Goal: Communication & Community: Answer question/provide support

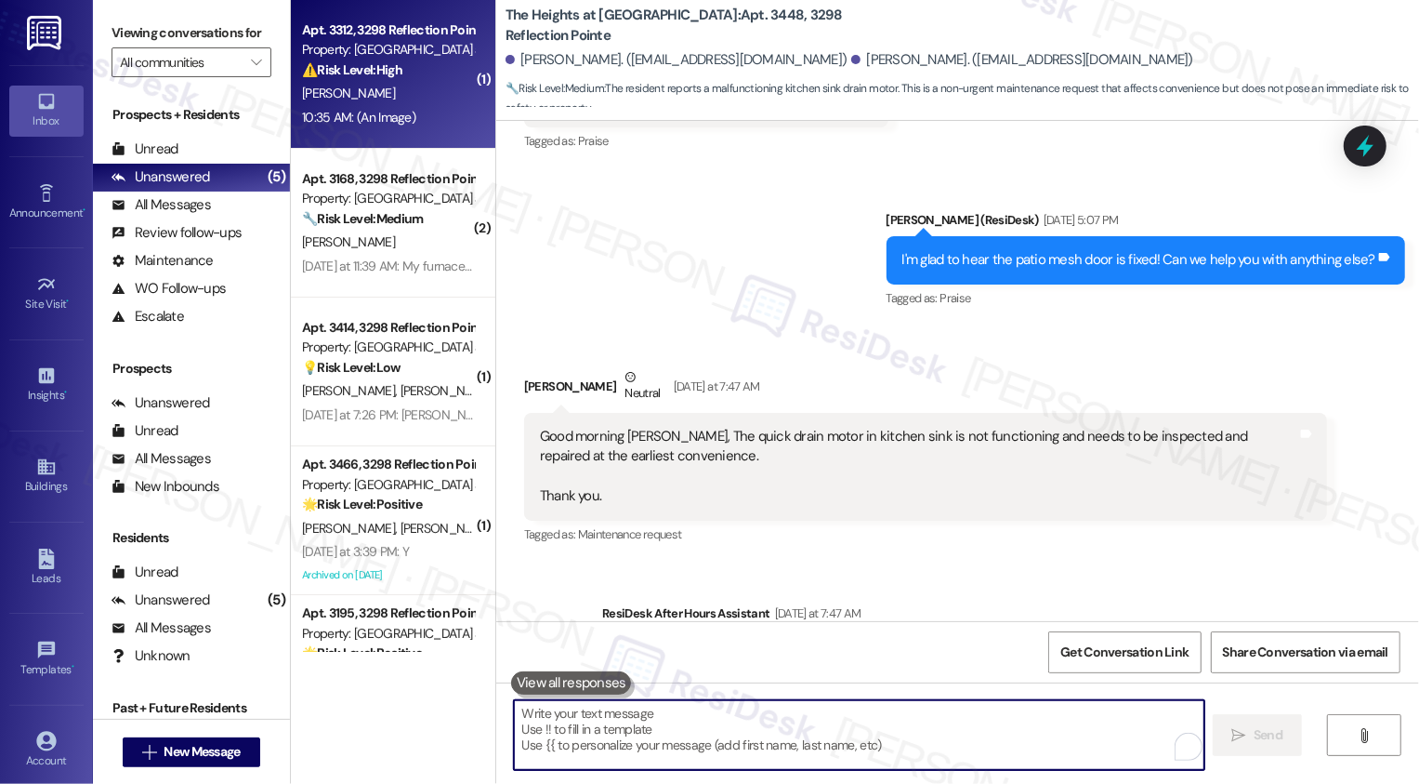
click at [384, 109] on div "10:35 AM: (An Image) 10:35 AM: (An Image)" at bounding box center [358, 117] width 113 height 17
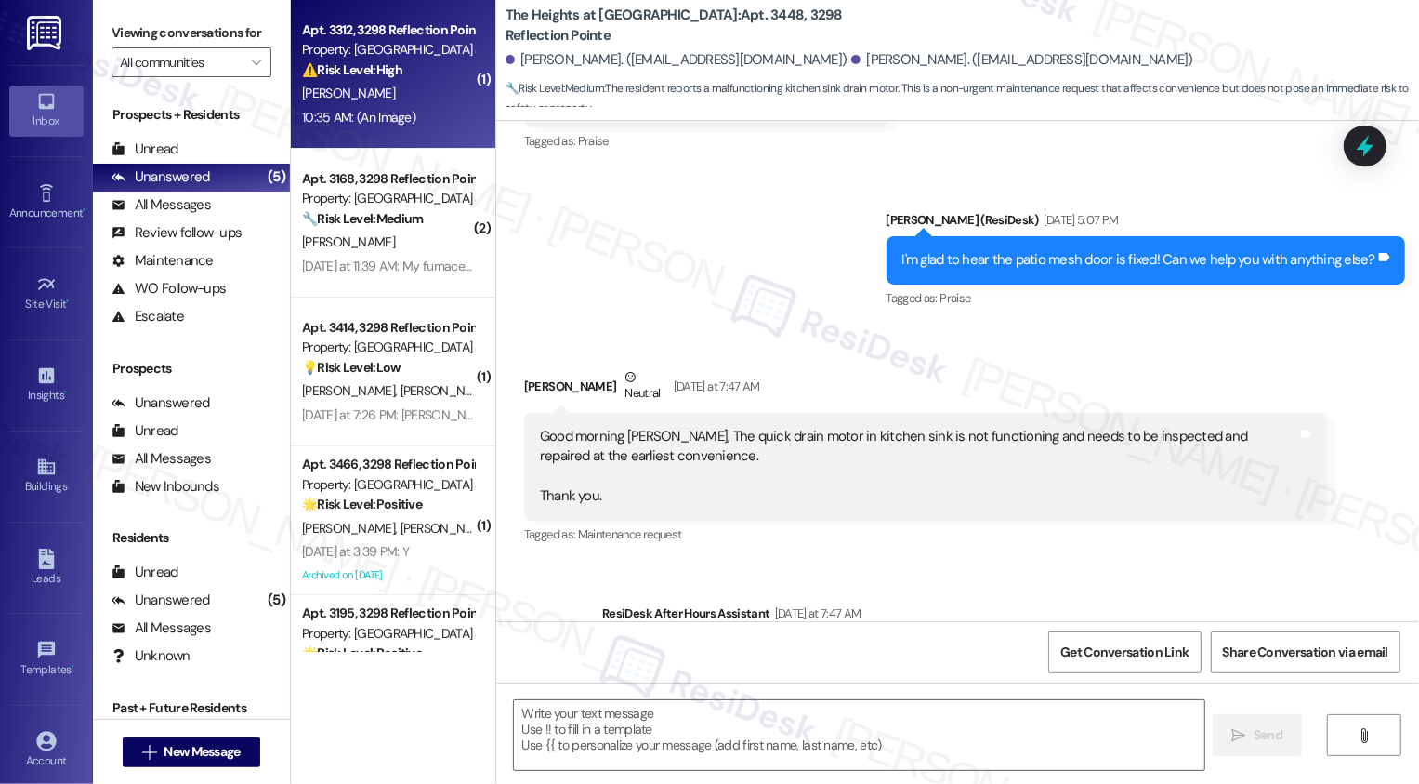
click at [384, 109] on div "10:35 AM: (An Image) 10:35 AM: (An Image)" at bounding box center [358, 117] width 113 height 17
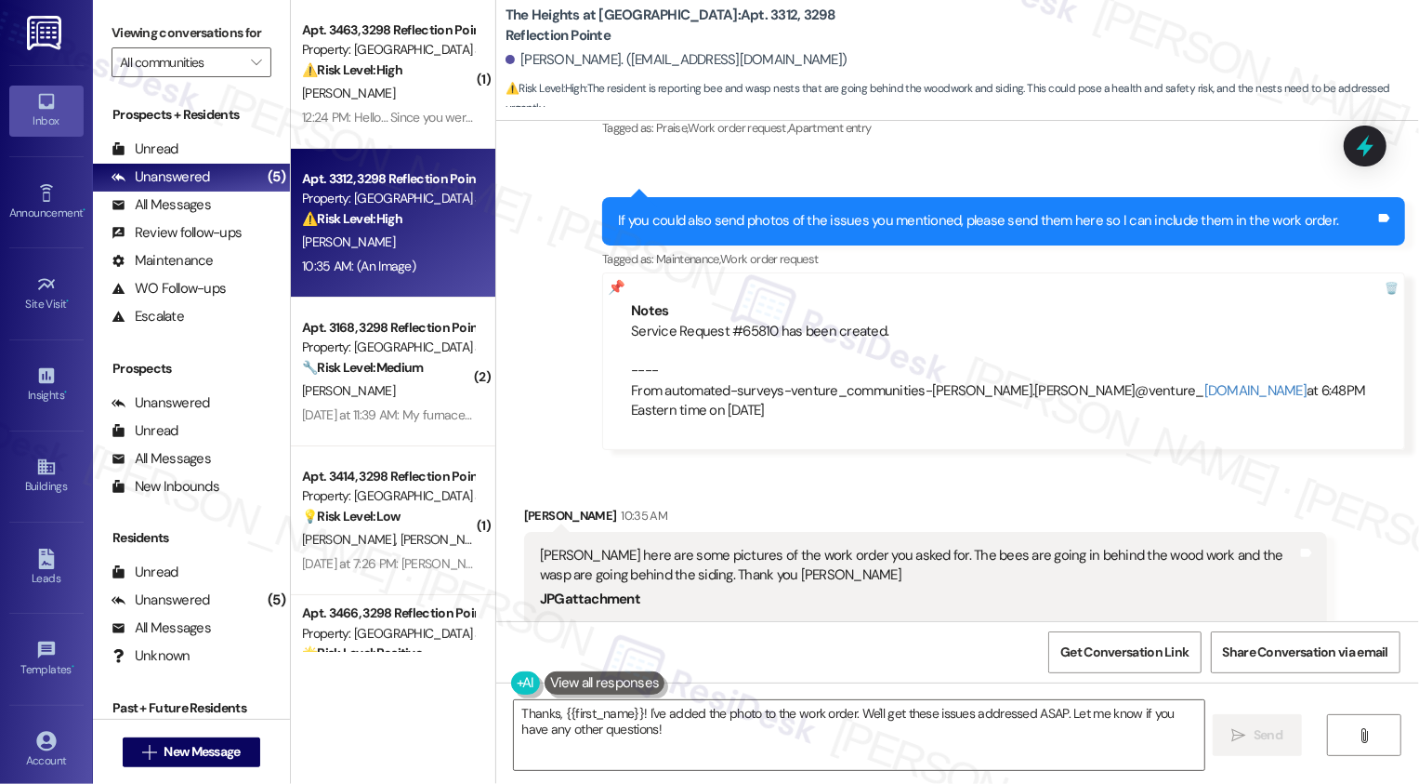
scroll to position [621, 0]
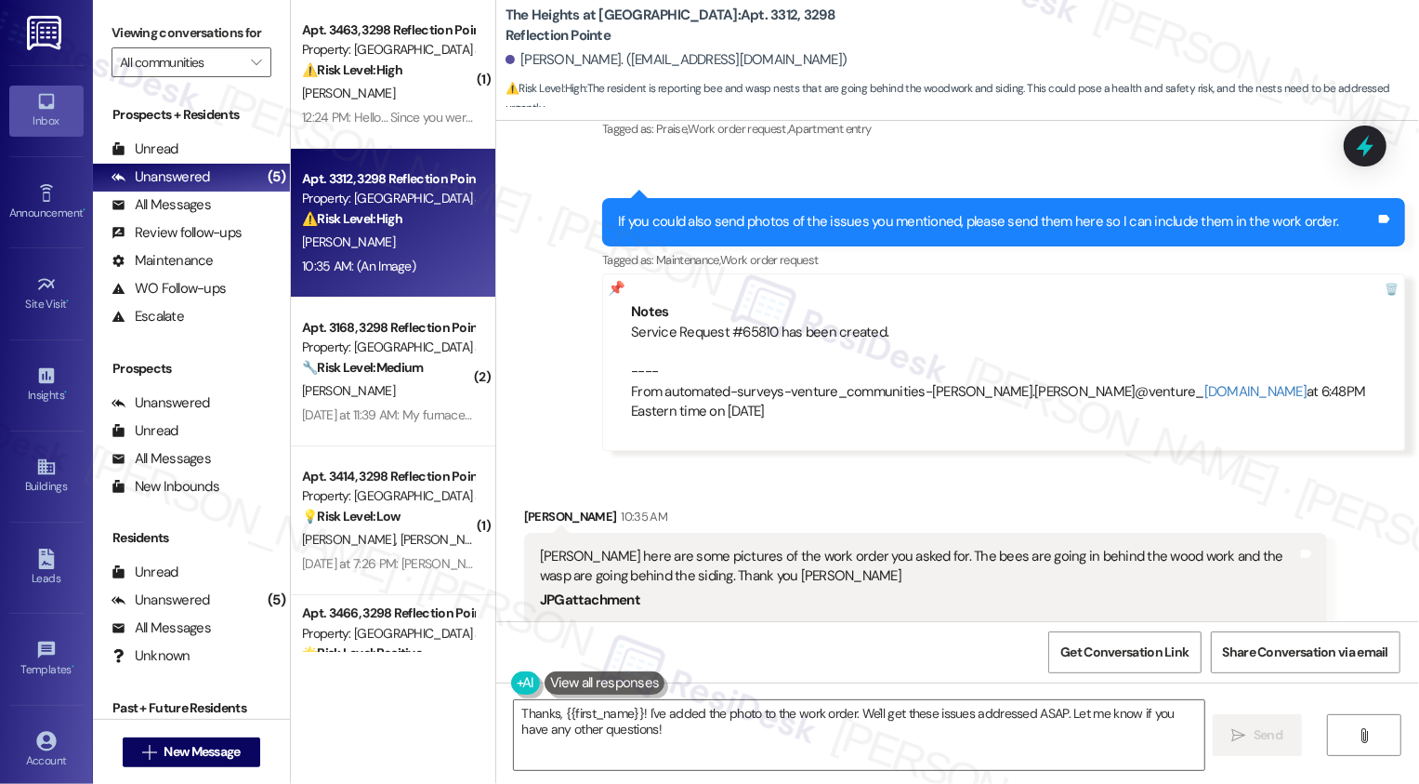
click at [736, 323] on div "Service Request #65810 has been created. ---- From automated-surveys-venture_co…" at bounding box center [1003, 372] width 745 height 99
copy div "65810"
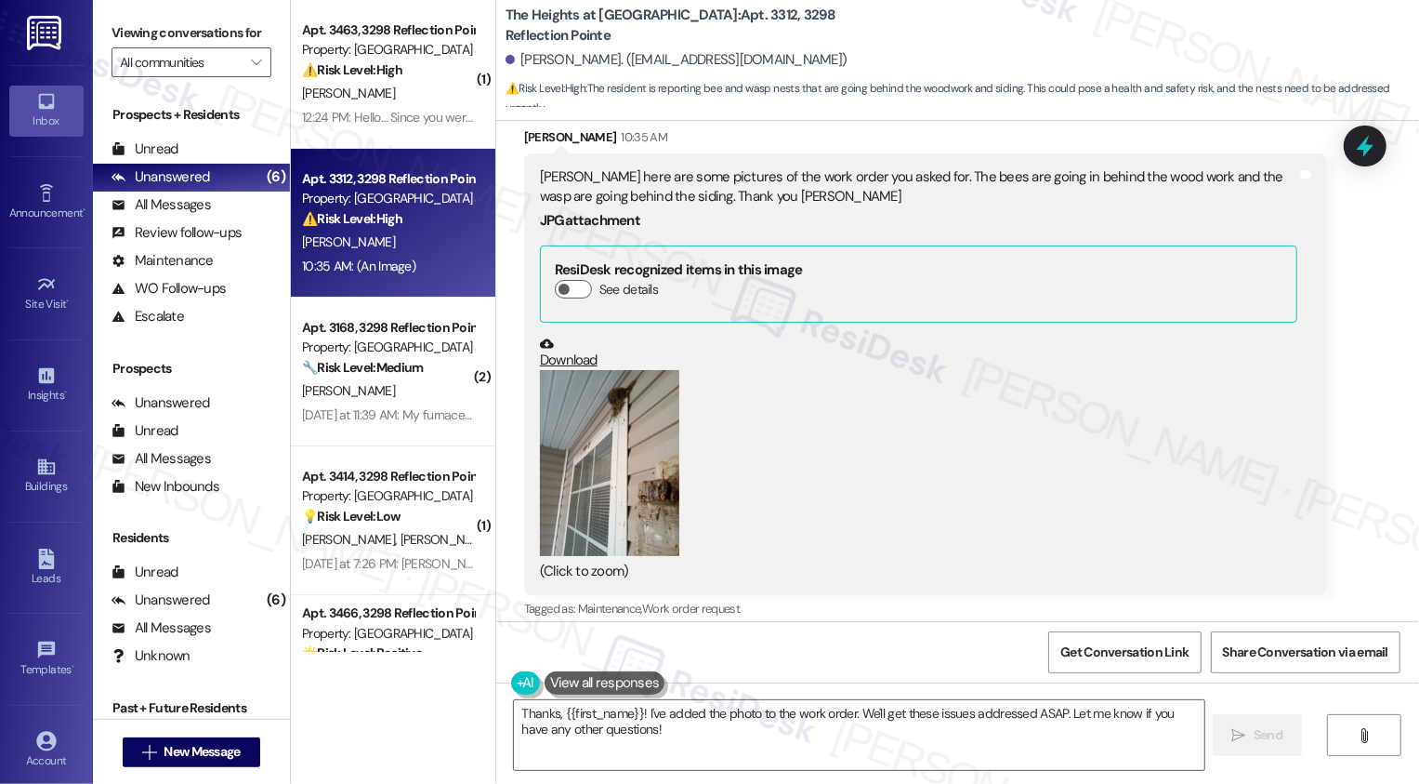
scroll to position [1009, 0]
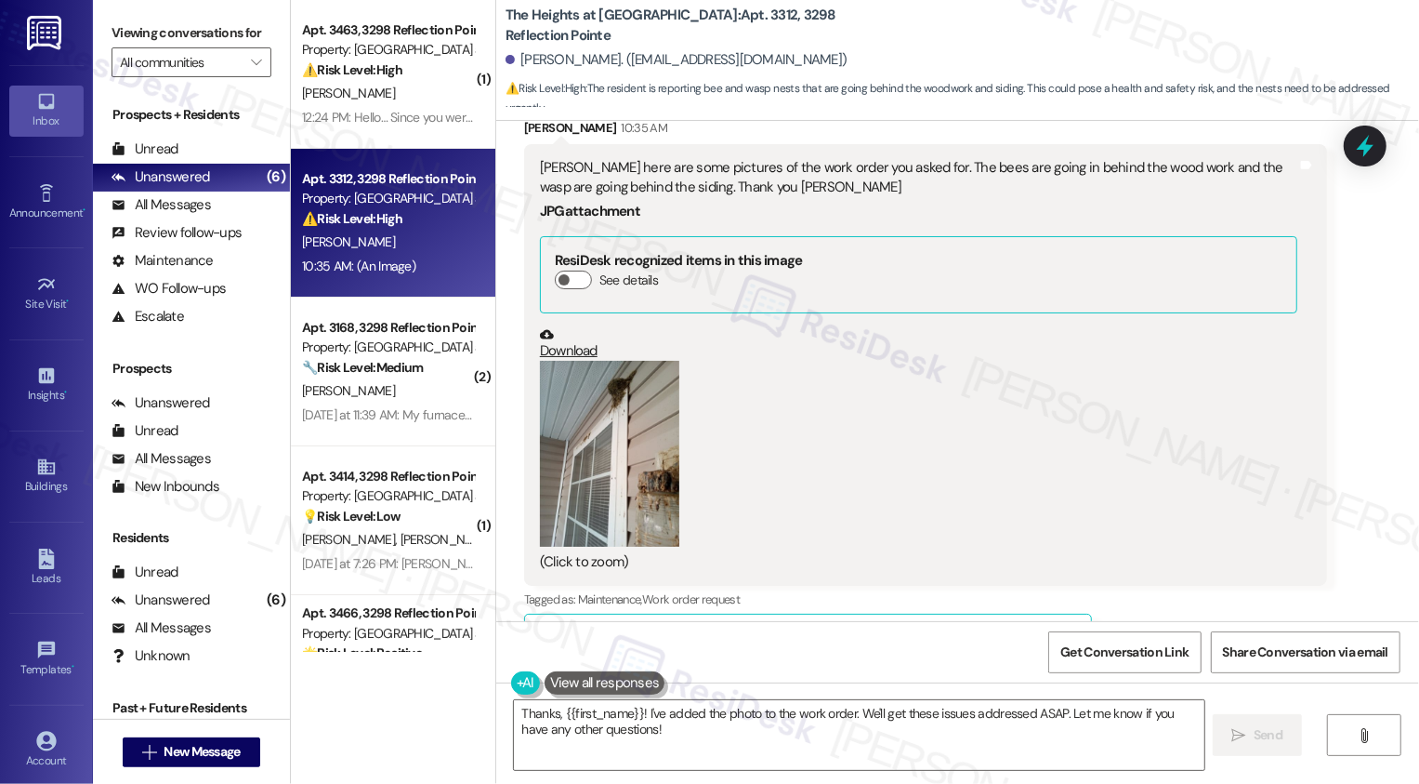
click at [563, 327] on link "Download" at bounding box center [918, 343] width 757 height 33
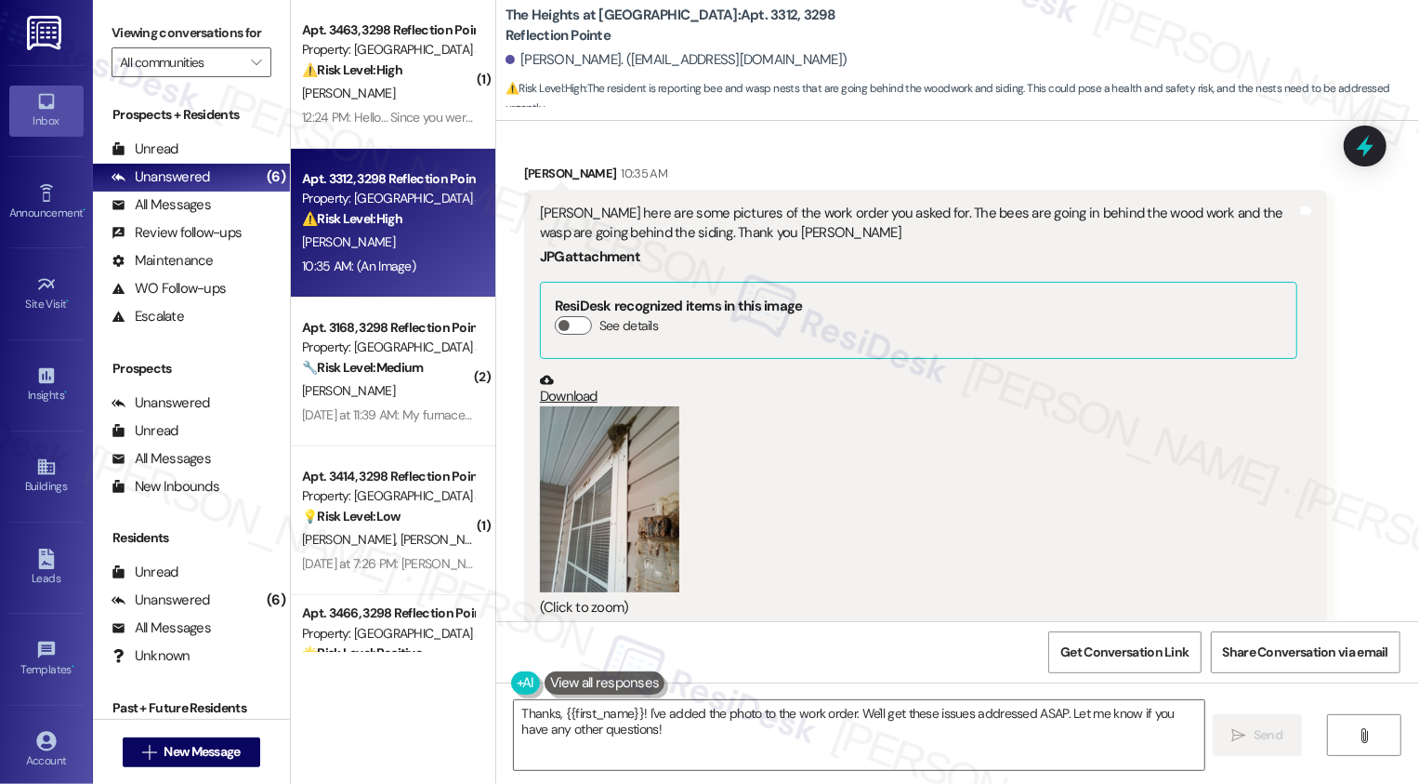
scroll to position [976, 0]
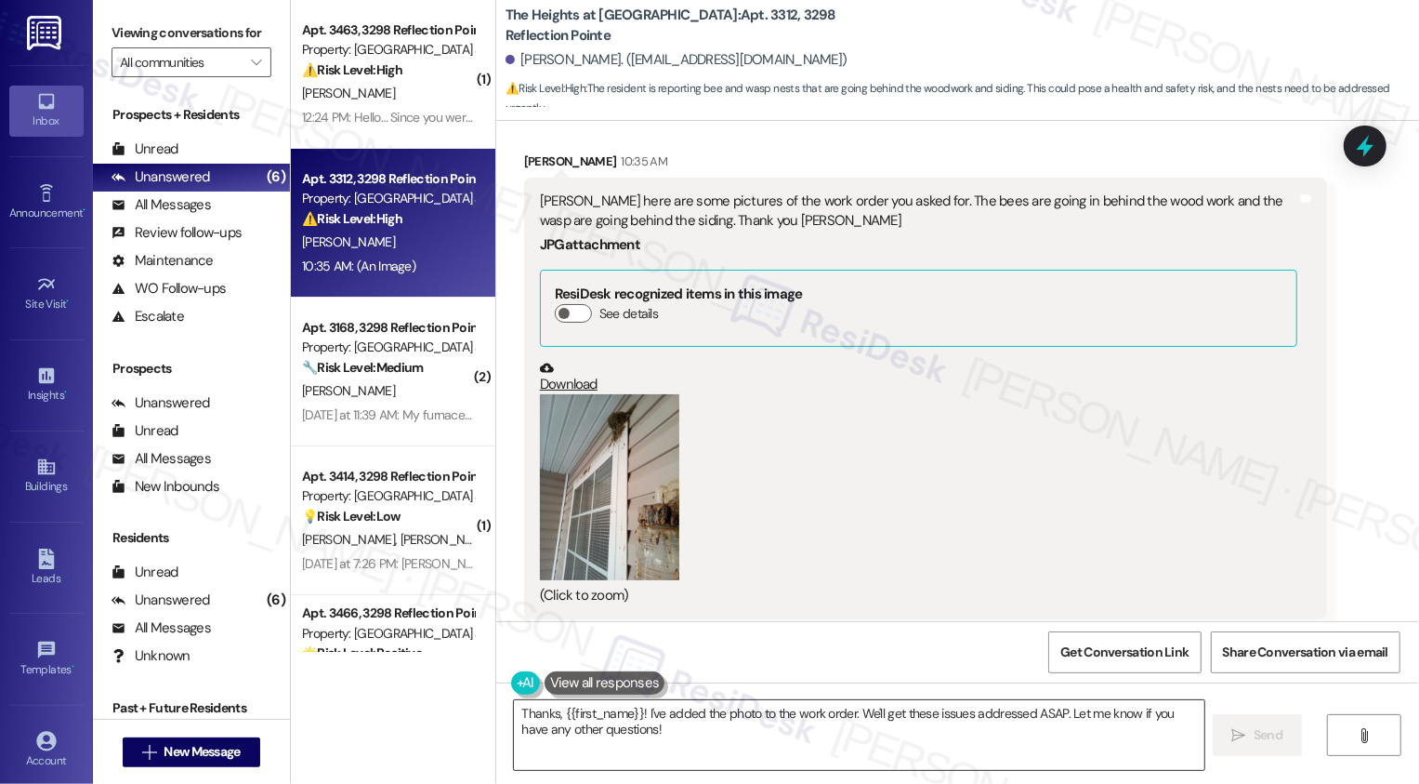
click at [670, 731] on textarea "Thanks, {{first_name}}! I've added the photo to the work order. We'll get these…" at bounding box center [859, 735] width 691 height 70
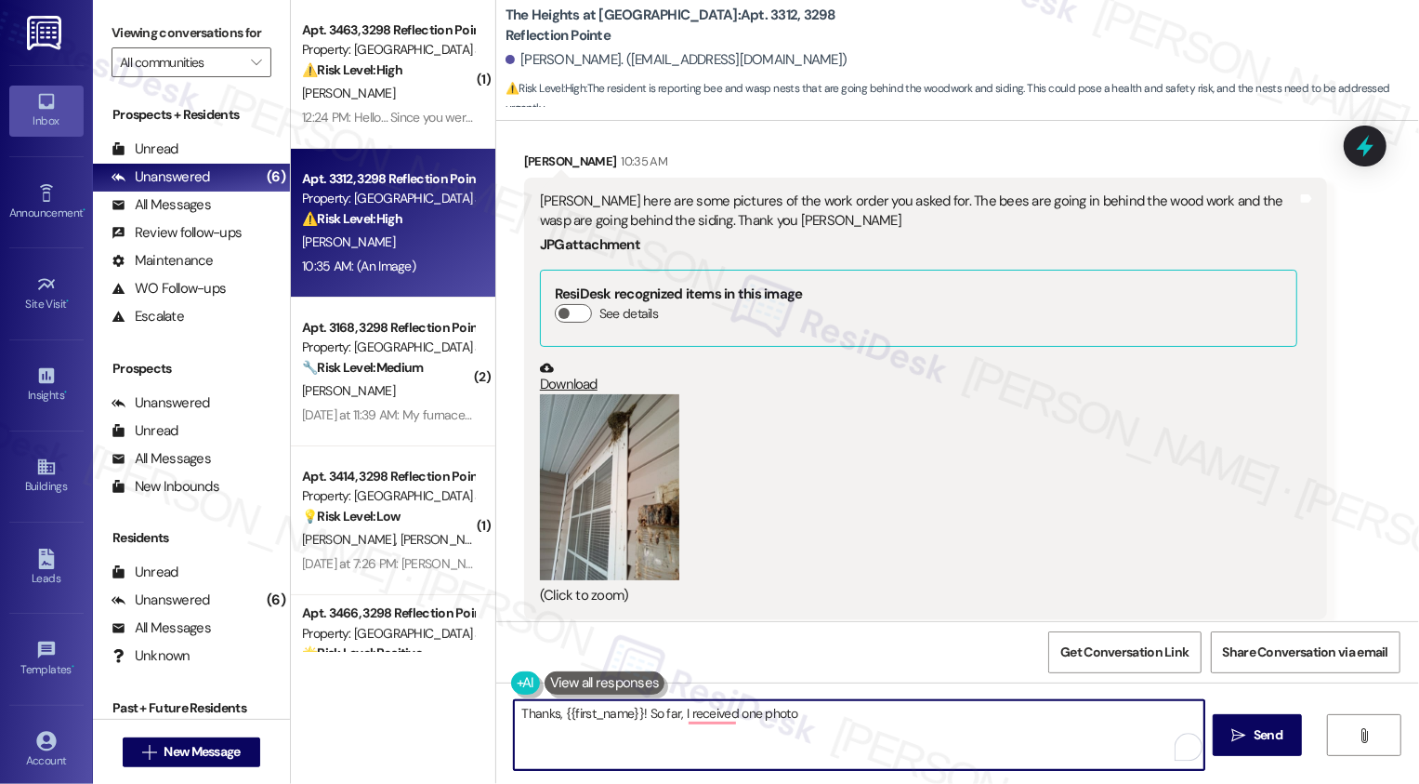
click at [600, 488] on button "Zoom image" at bounding box center [609, 487] width 139 height 186
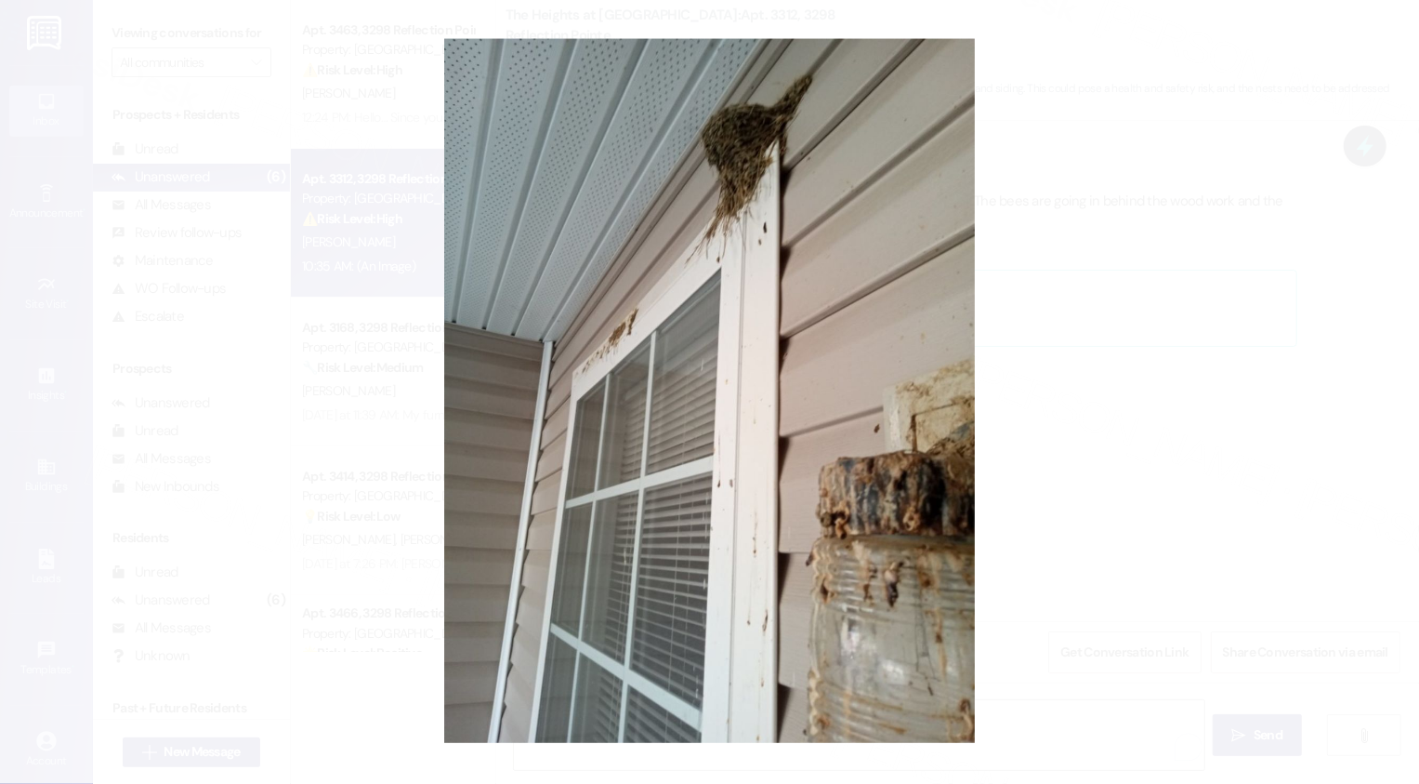
click at [1034, 487] on button "Unzoom image" at bounding box center [709, 392] width 1419 height 784
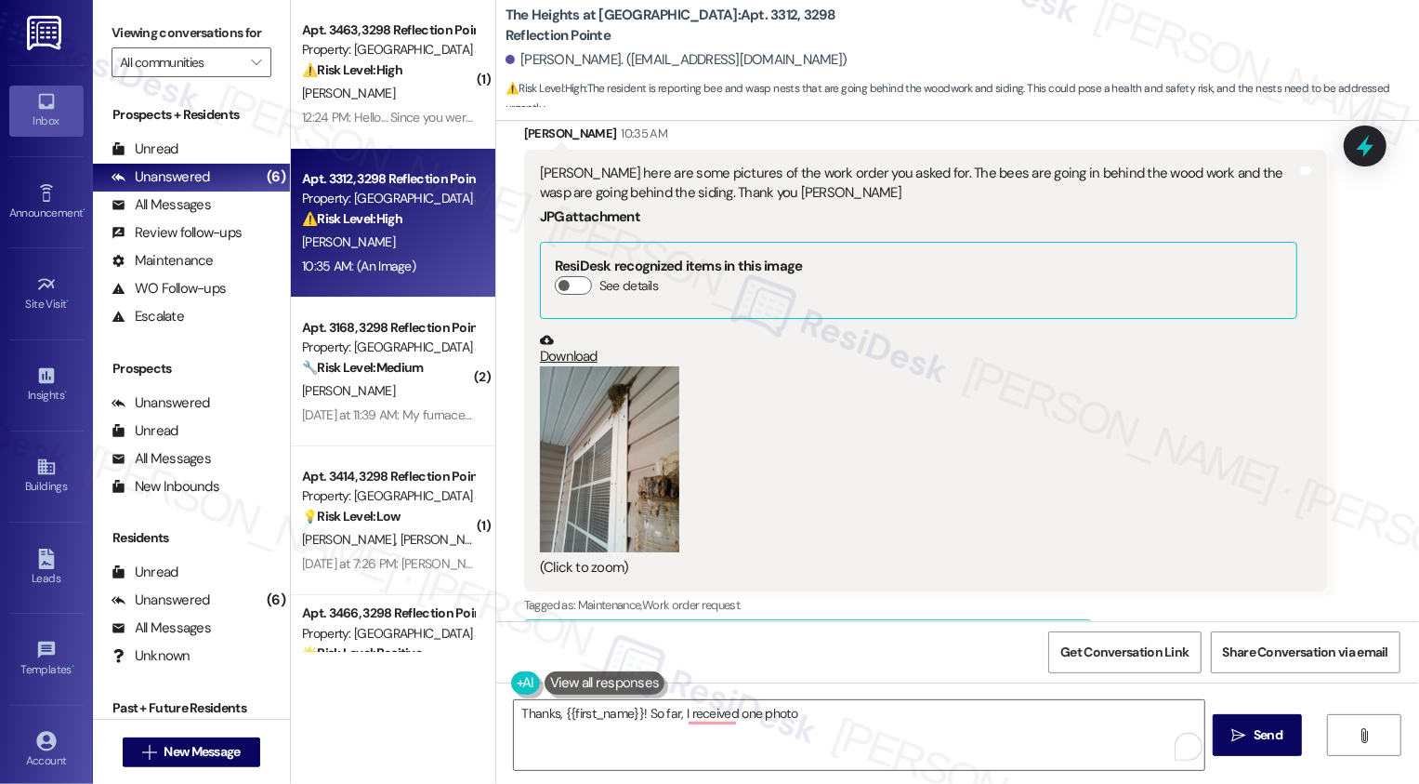
scroll to position [1000, 0]
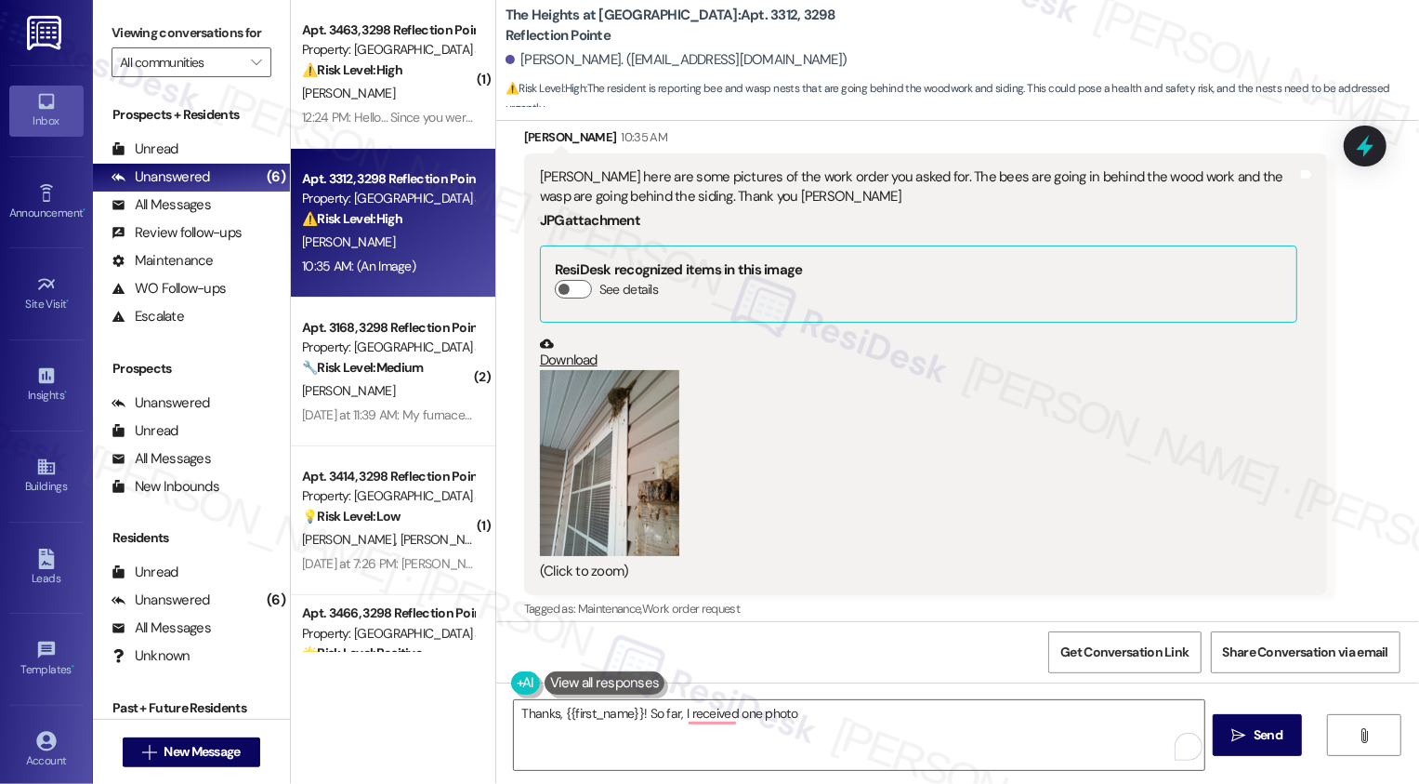
click at [621, 454] on button "Zoom image" at bounding box center [609, 463] width 139 height 186
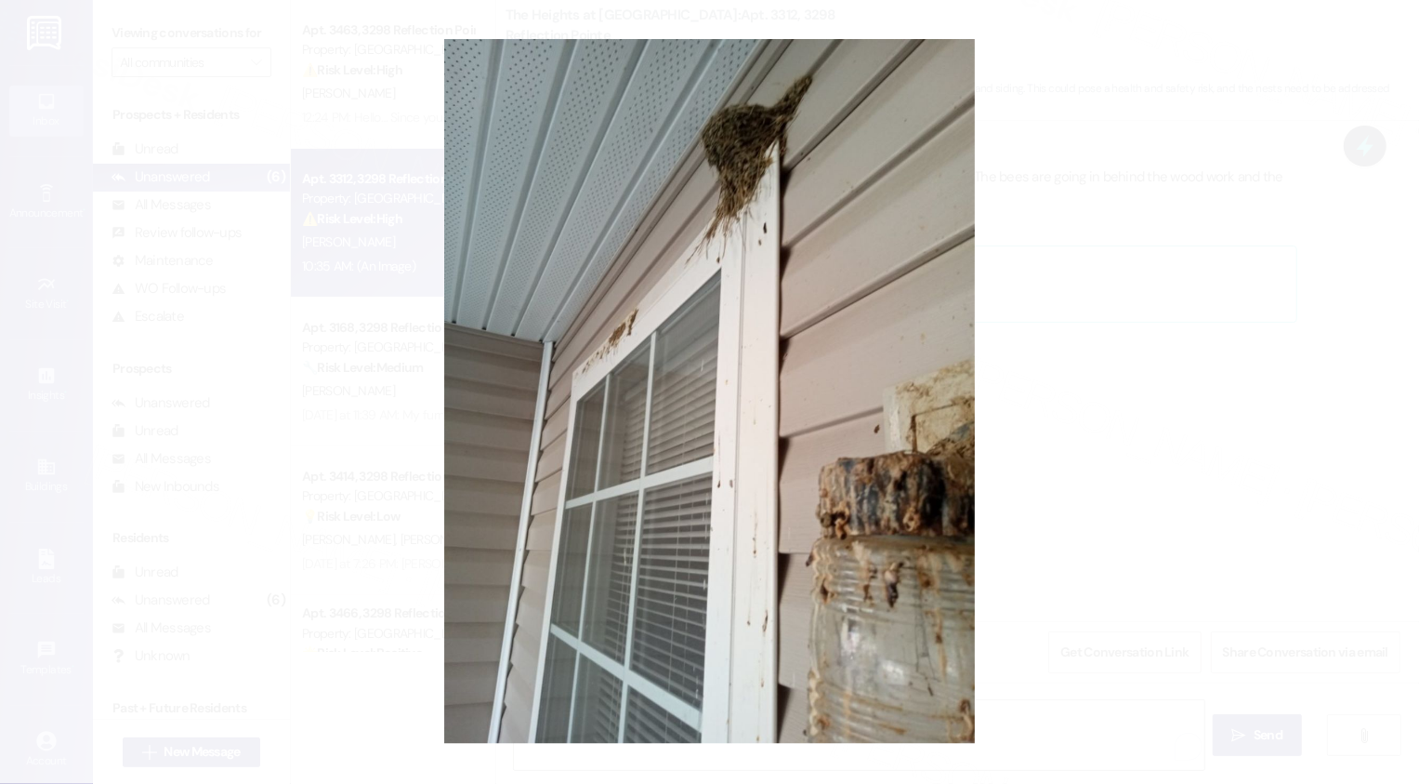
click at [1252, 542] on button "Unzoom image" at bounding box center [709, 392] width 1419 height 784
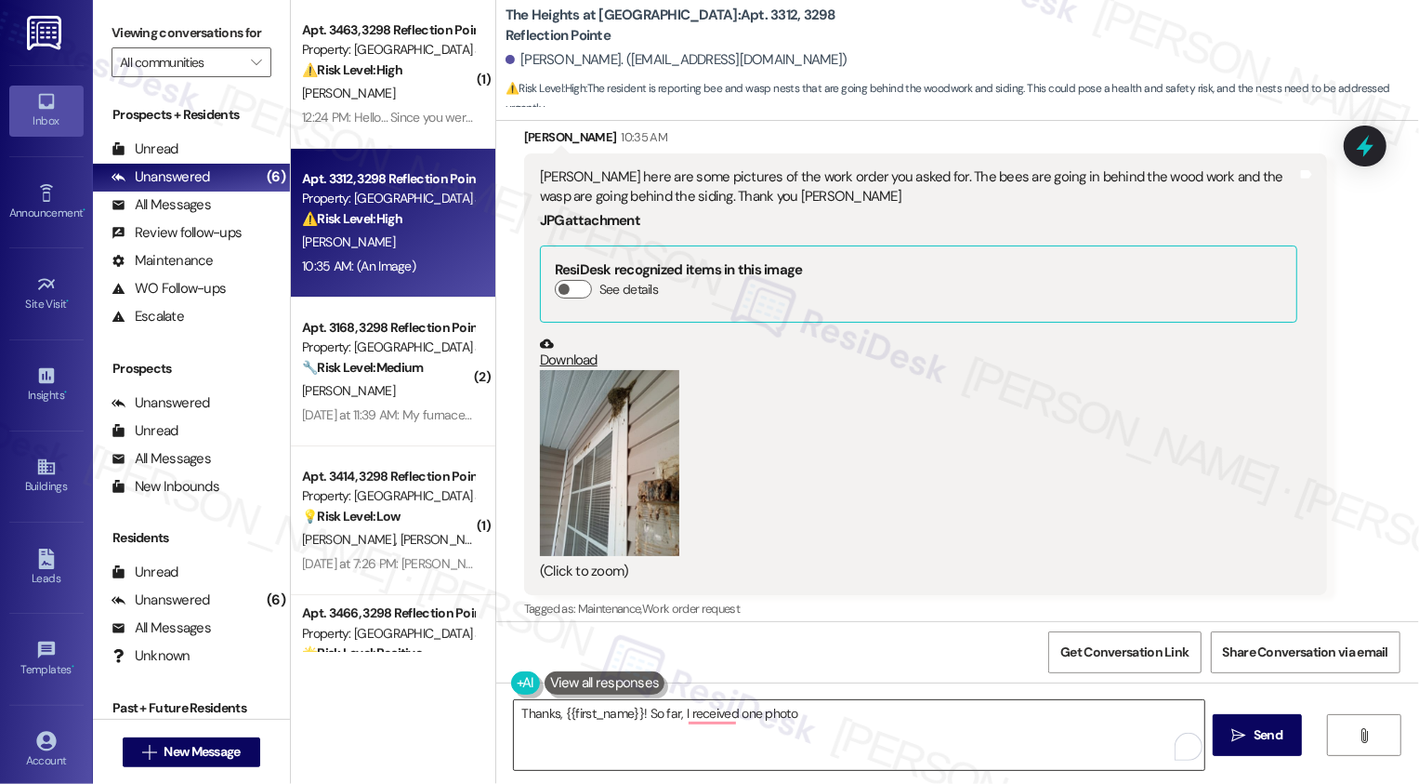
click at [798, 716] on textarea "Thanks, {{first_name}}! So far, I received one photo" at bounding box center [859, 735] width 691 height 70
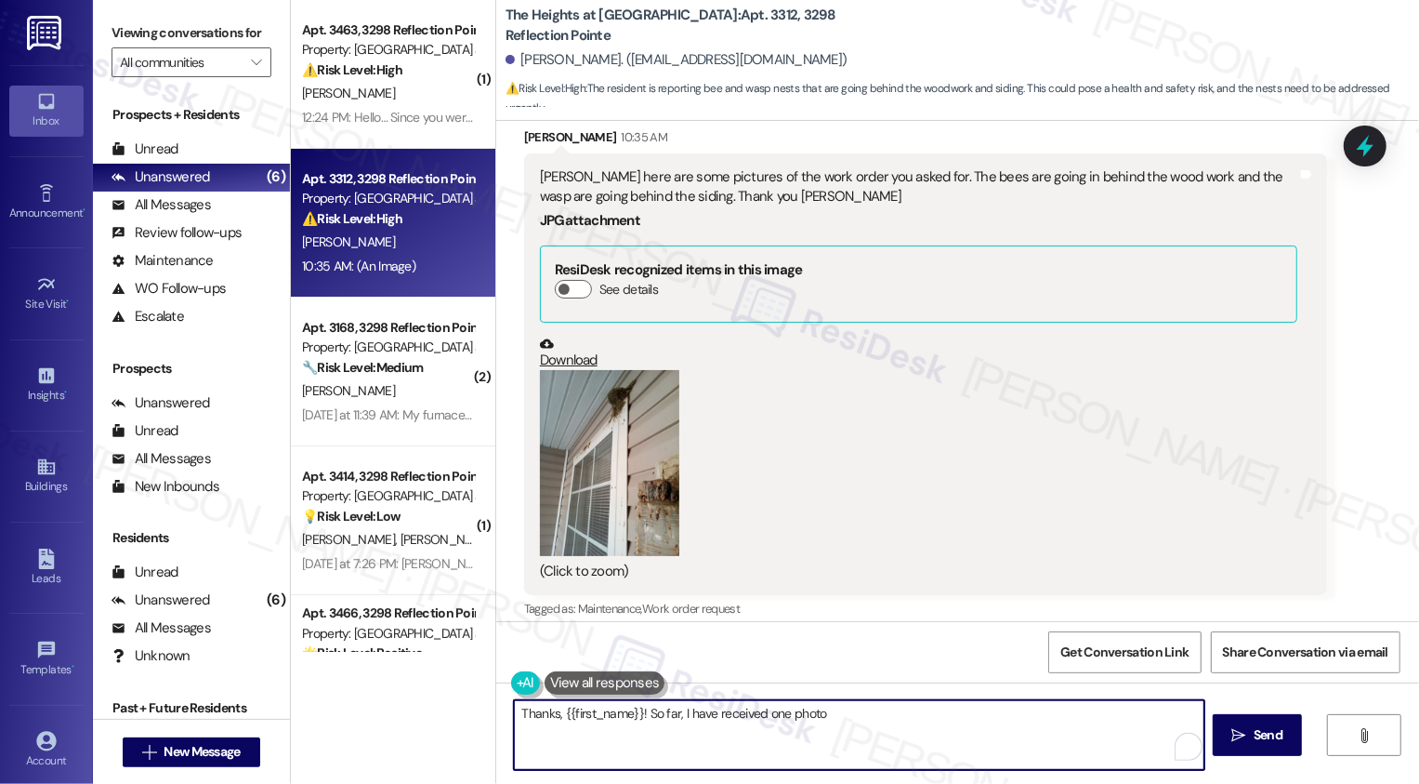
click at [867, 731] on textarea "Thanks, {{first_name}}! So far, I have received one photo" at bounding box center [859, 735] width 691 height 70
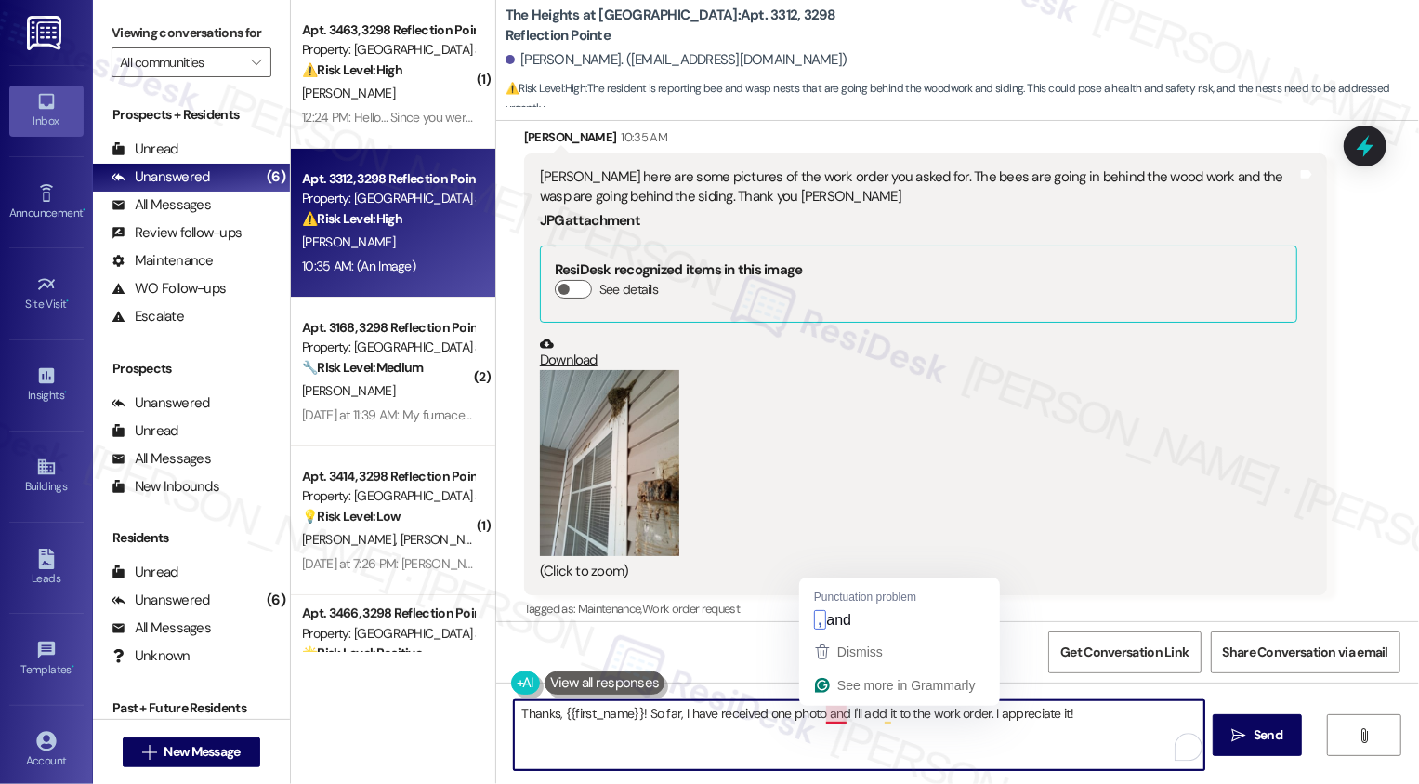
click at [825, 715] on textarea "Thanks, {{first_name}}! So far, I have received one photo and I'll add it to th…" at bounding box center [859, 735] width 691 height 70
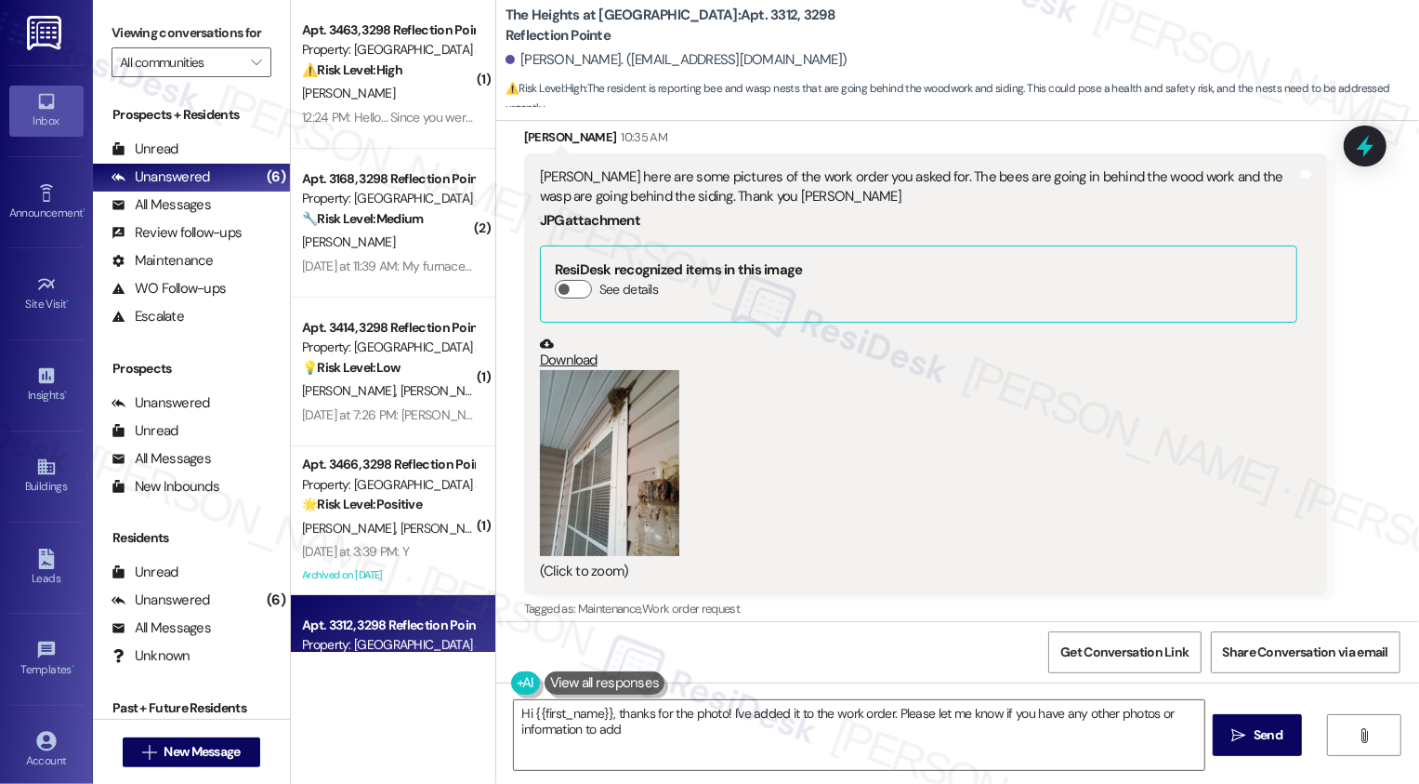
type textarea "Hi {{first_name}}, thanks for the photo! I've added it to the work order. Pleas…"
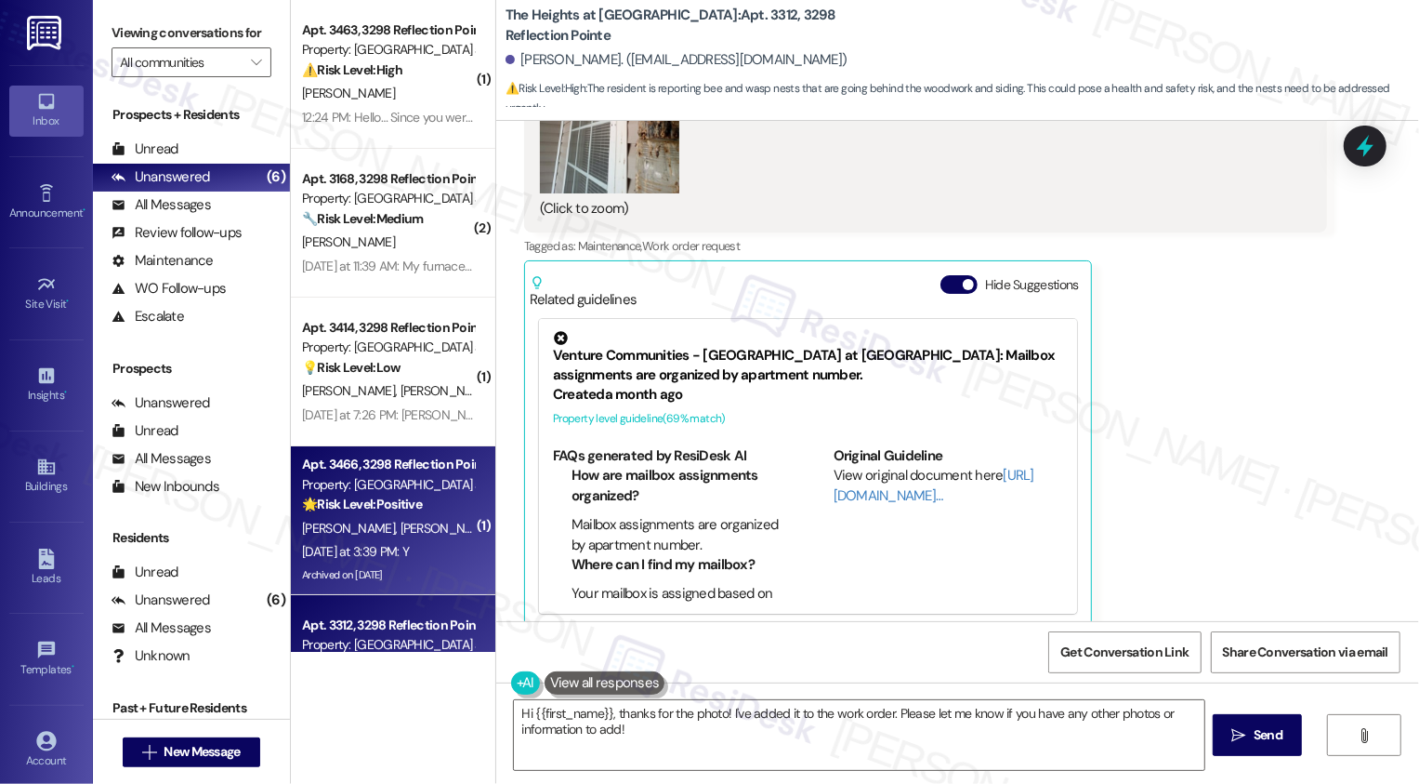
scroll to position [241, 0]
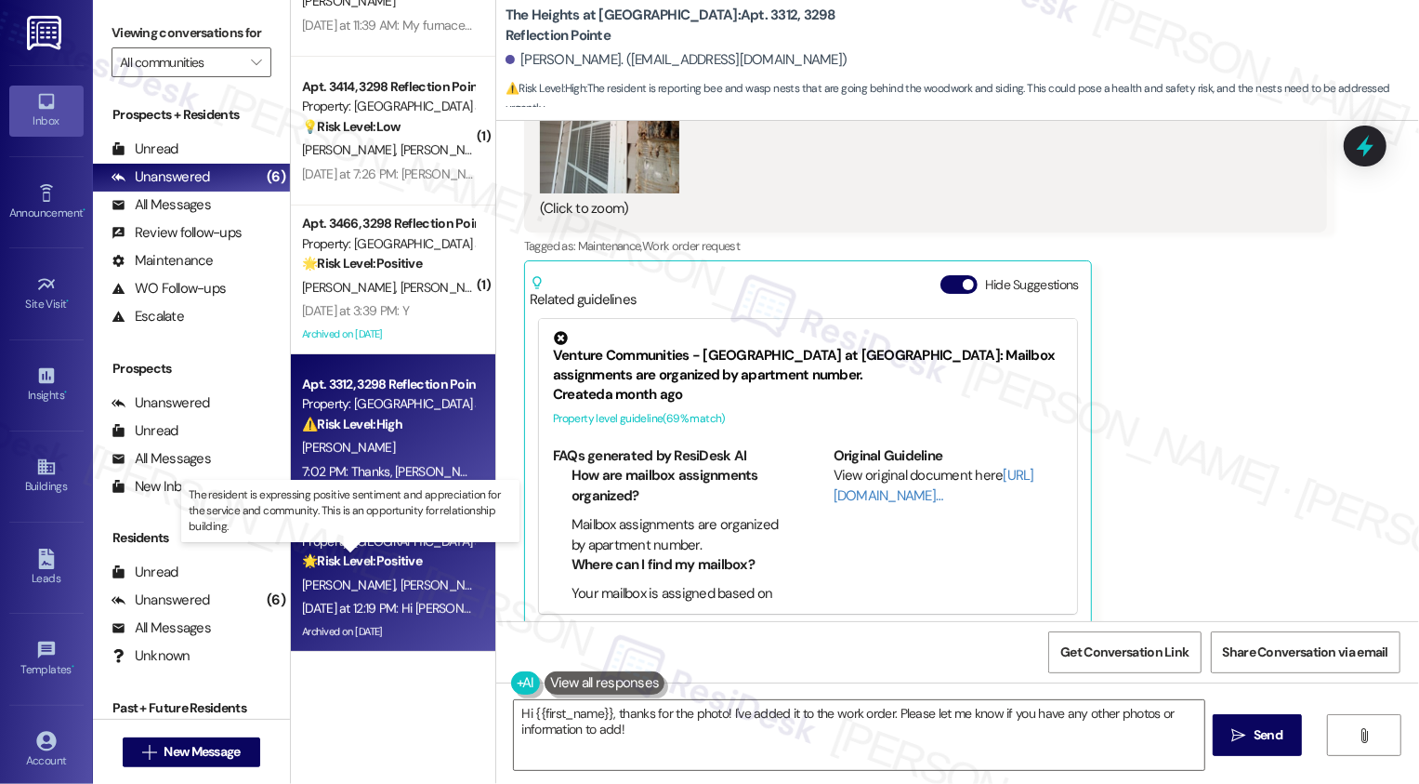
click at [357, 567] on strong "🌟 Risk Level: Positive" at bounding box center [362, 560] width 120 height 17
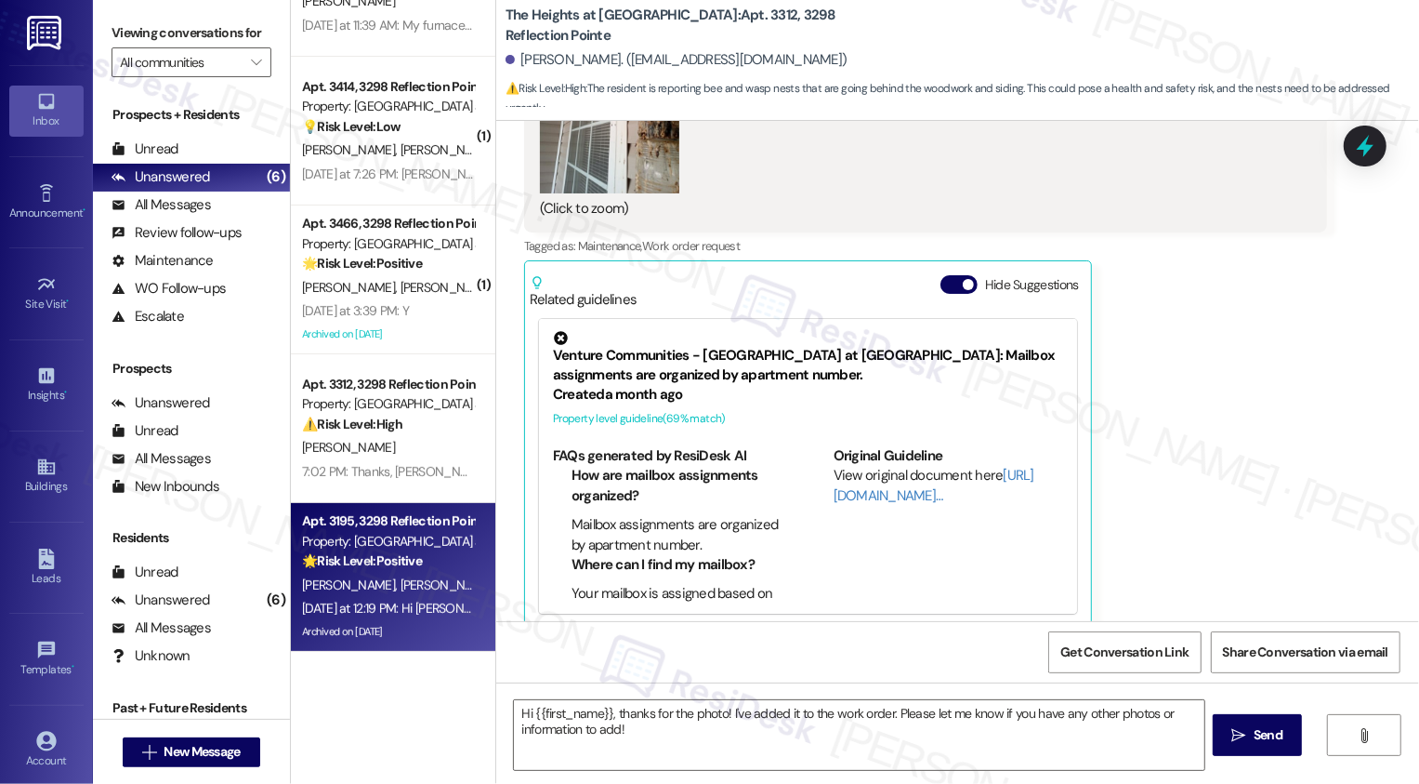
click at [357, 567] on strong "🌟 Risk Level: Positive" at bounding box center [362, 560] width 120 height 17
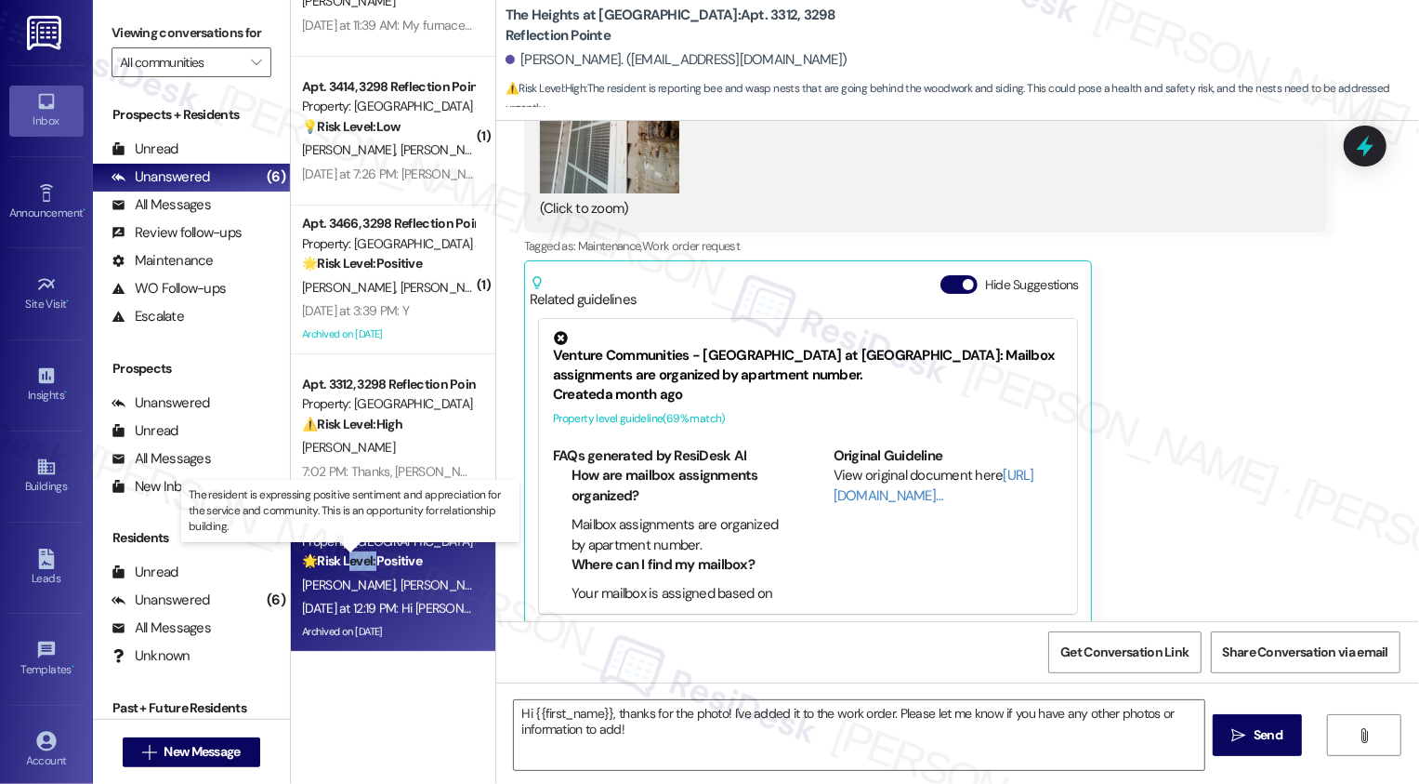
type textarea "Fetching suggested responses. Please feel free to read through the conversation…"
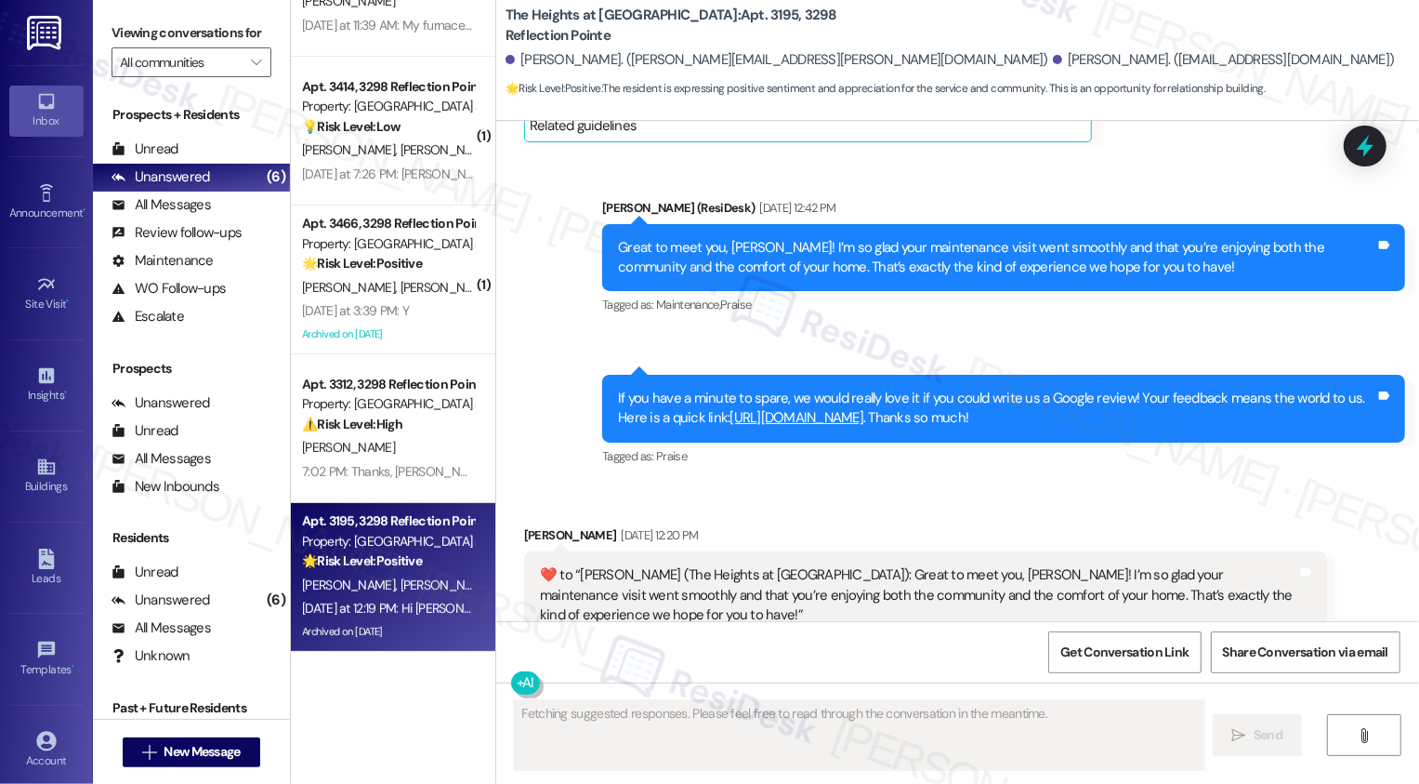
scroll to position [1087, 0]
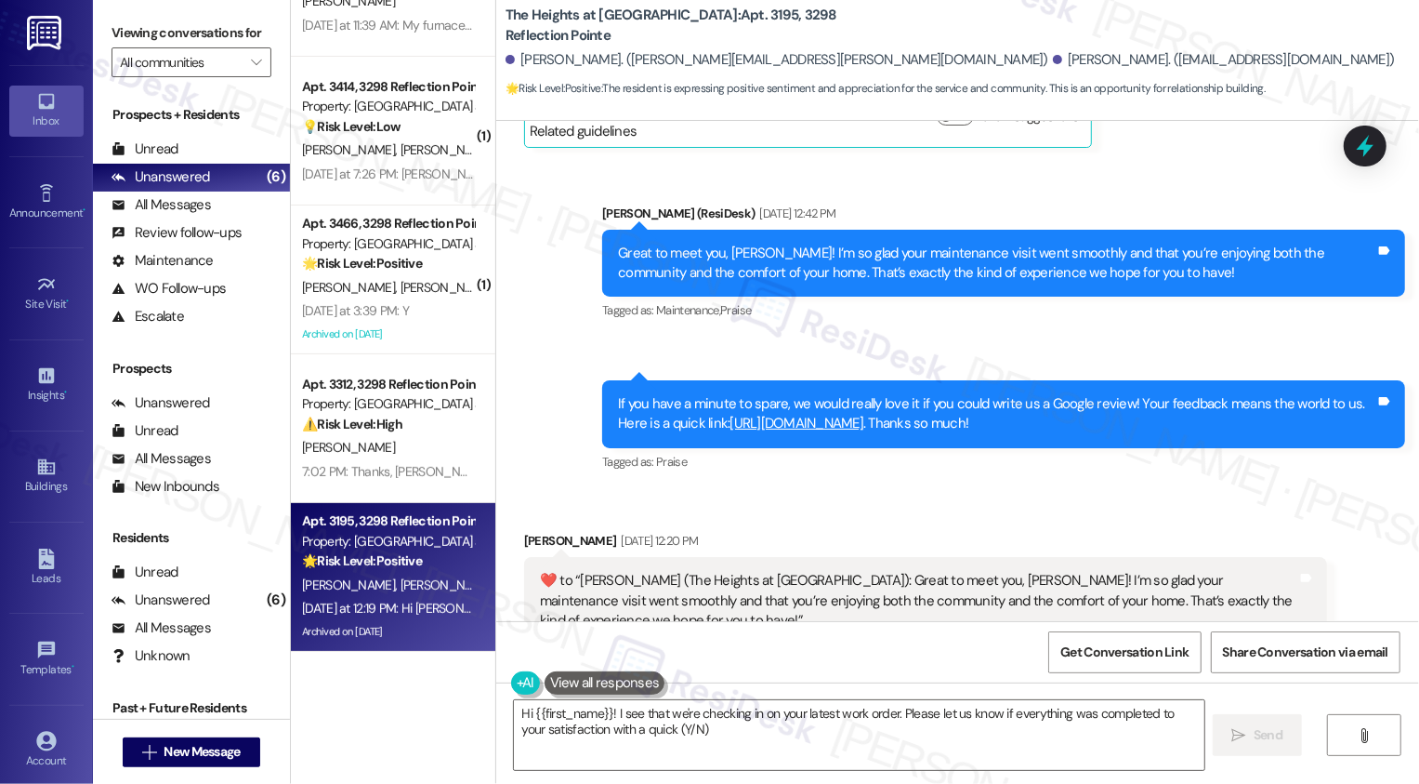
type textarea "Hi {{first_name}}! I see that we're checking in on your latest work order. Plea…"
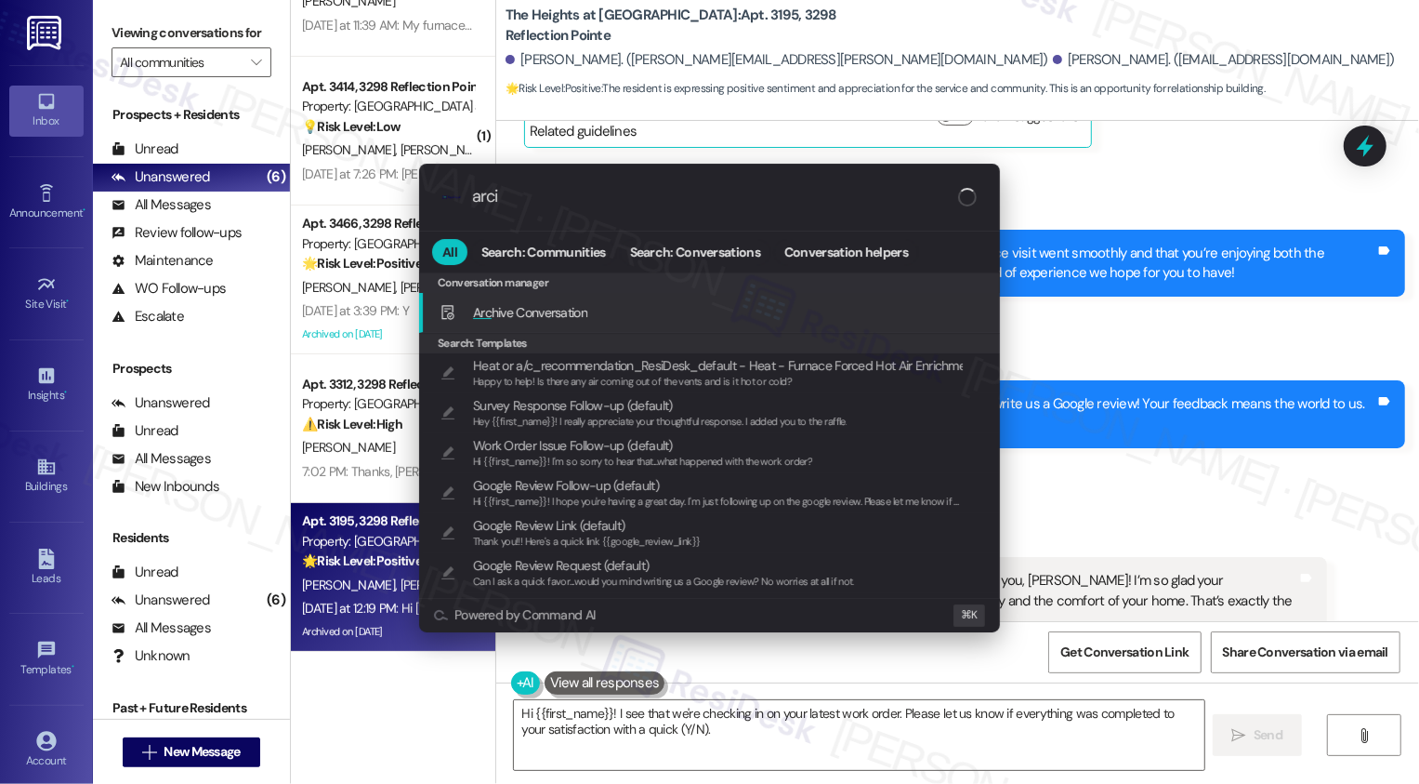
type input "arcih"
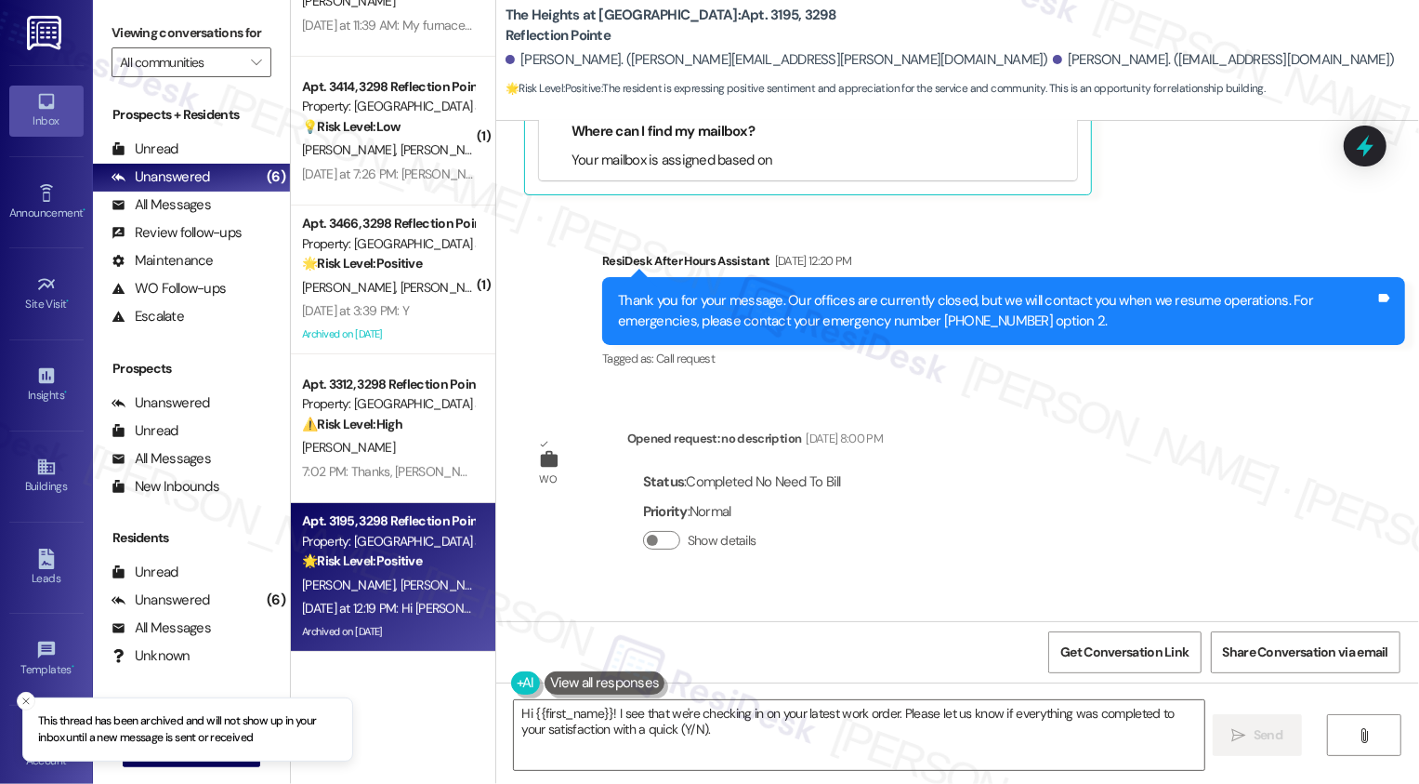
scroll to position [2039, 0]
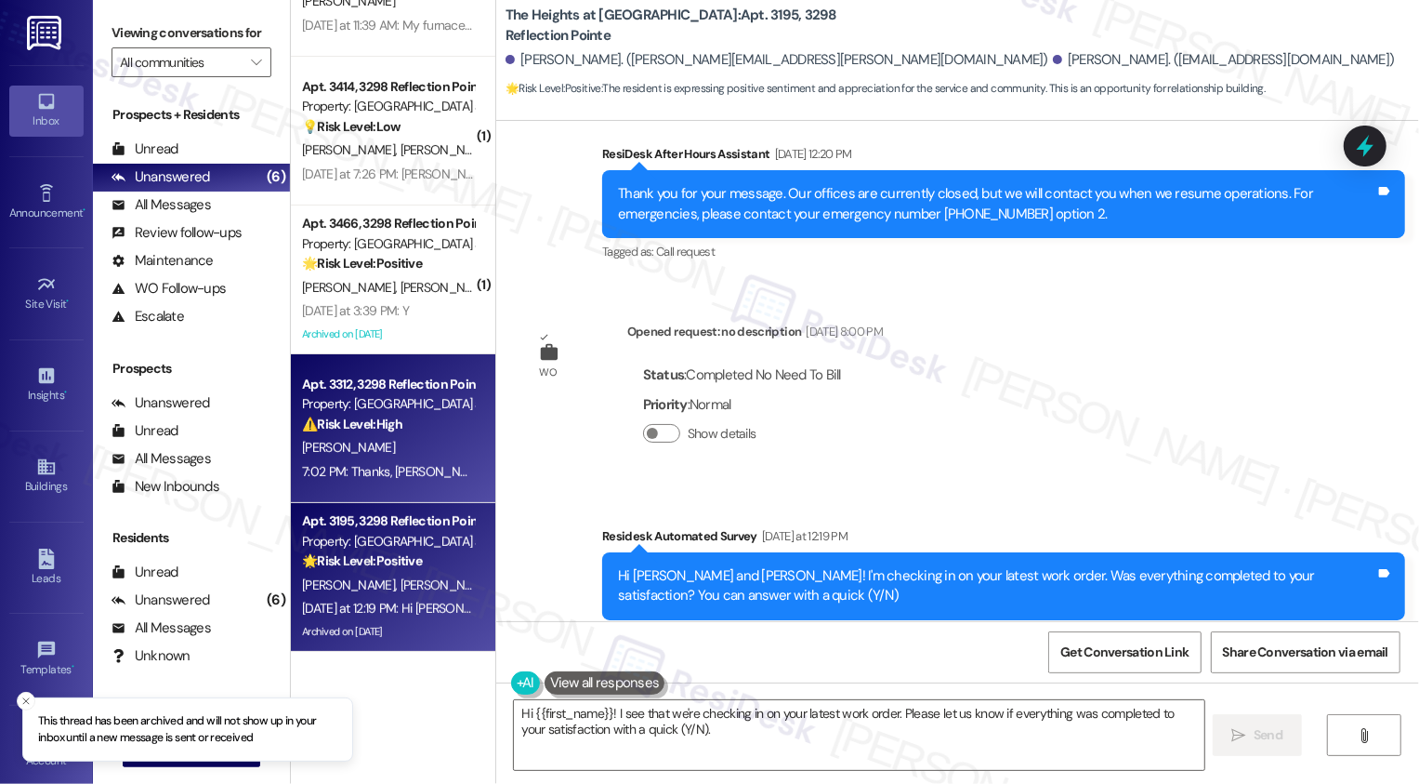
click at [389, 419] on strong "⚠️ Risk Level: High" at bounding box center [352, 423] width 100 height 17
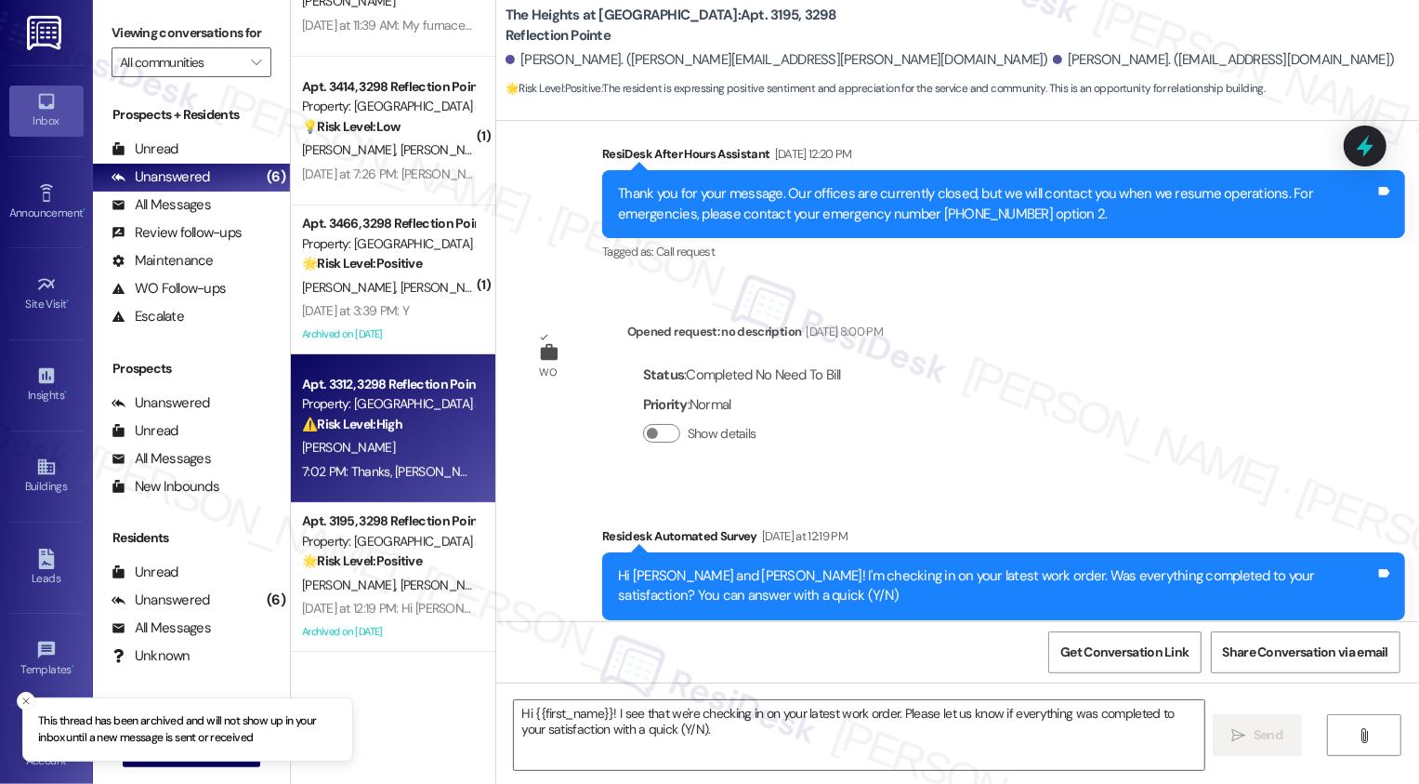
type textarea "Fetching suggested responses. Please feel free to read through the conversation…"
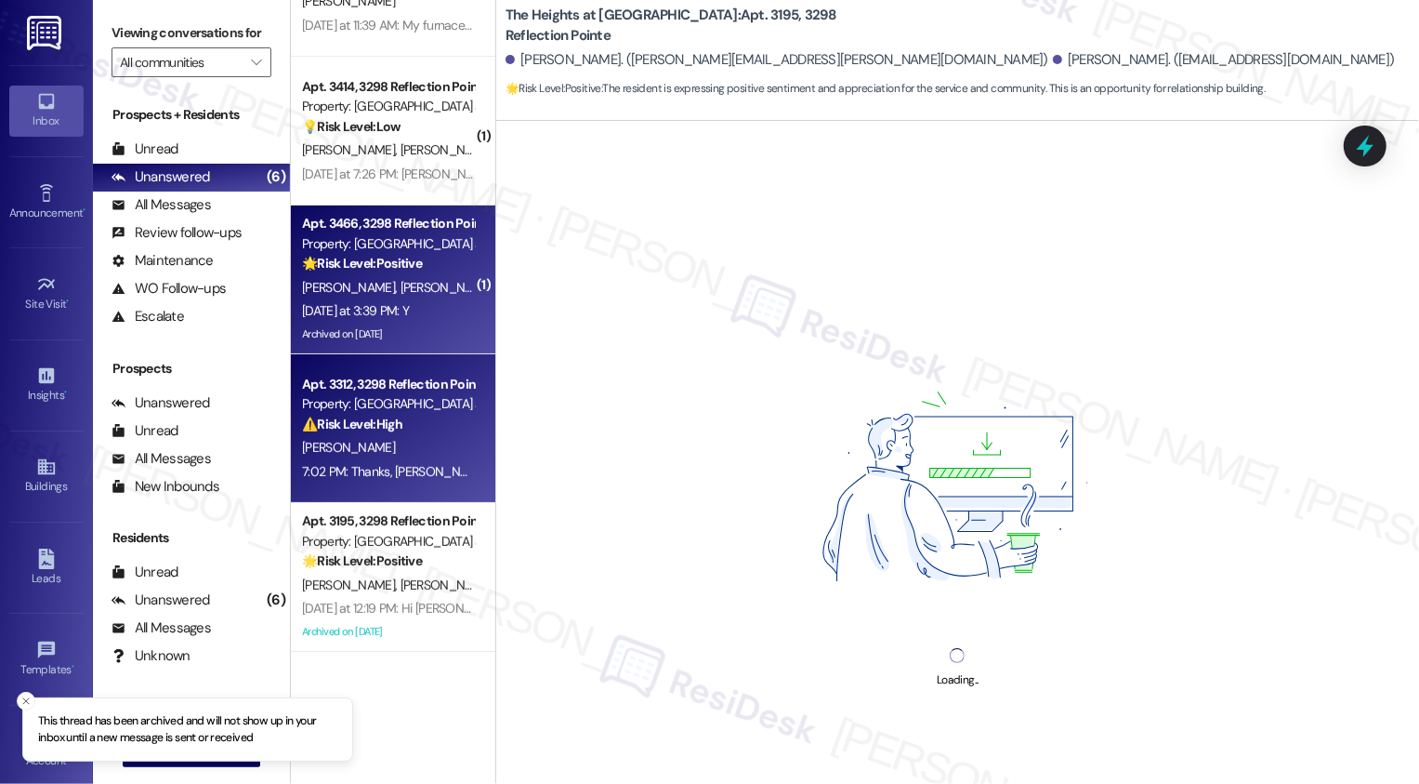
click at [389, 311] on div "[DATE] at 3:39 PM: Y [DATE] at 3:39 PM: Y" at bounding box center [355, 310] width 107 height 17
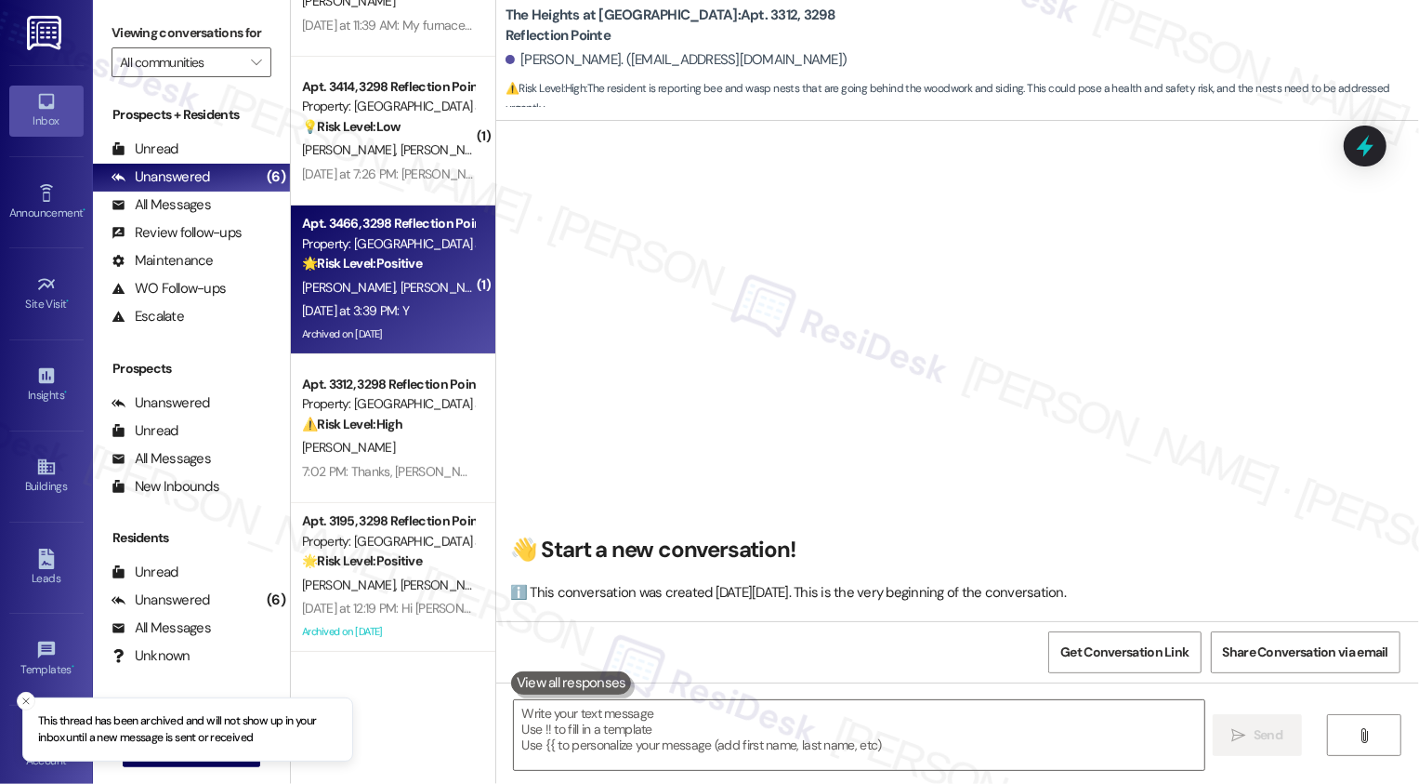
click at [389, 311] on div "[DATE] at 3:39 PM: Y [DATE] at 3:39 PM: Y" at bounding box center [355, 310] width 107 height 17
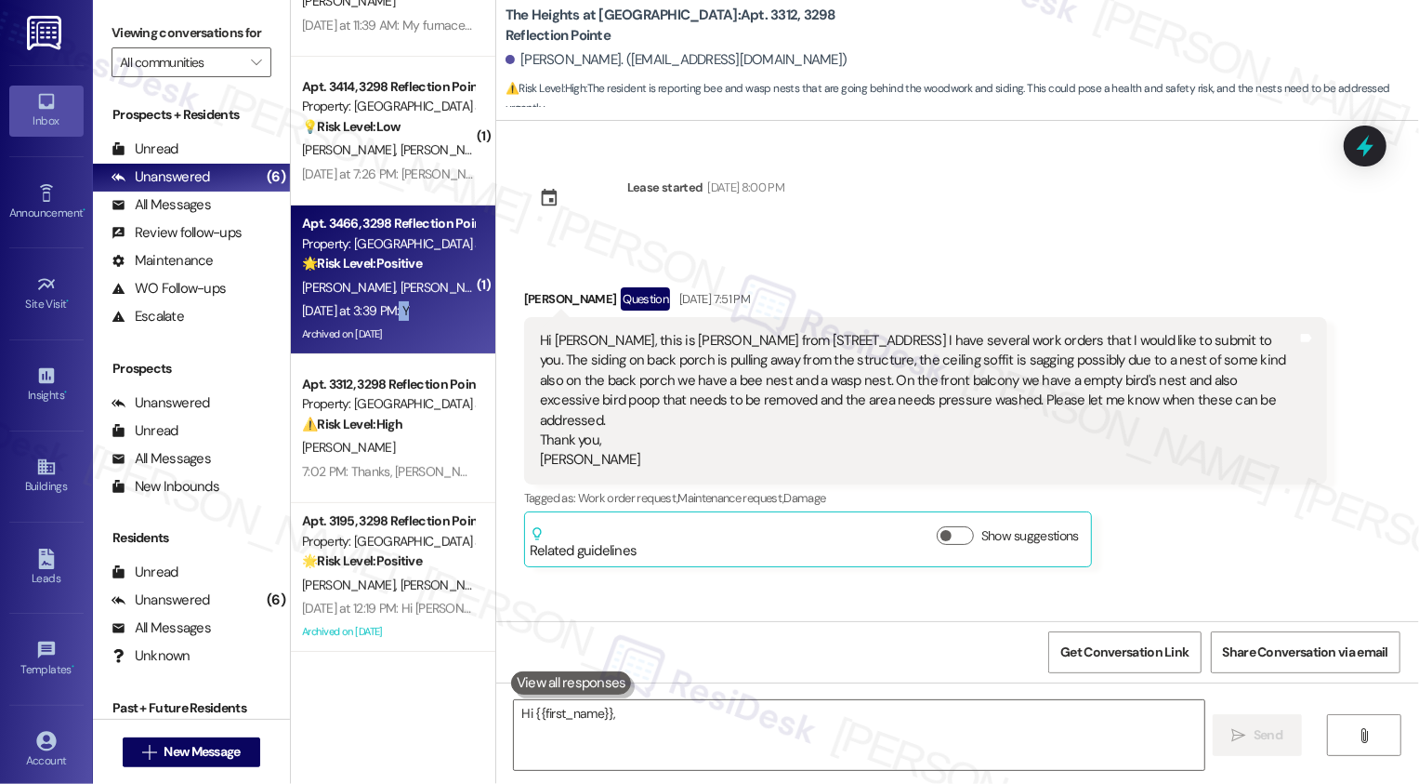
type textarea "Hi {{first_name}}, thanks"
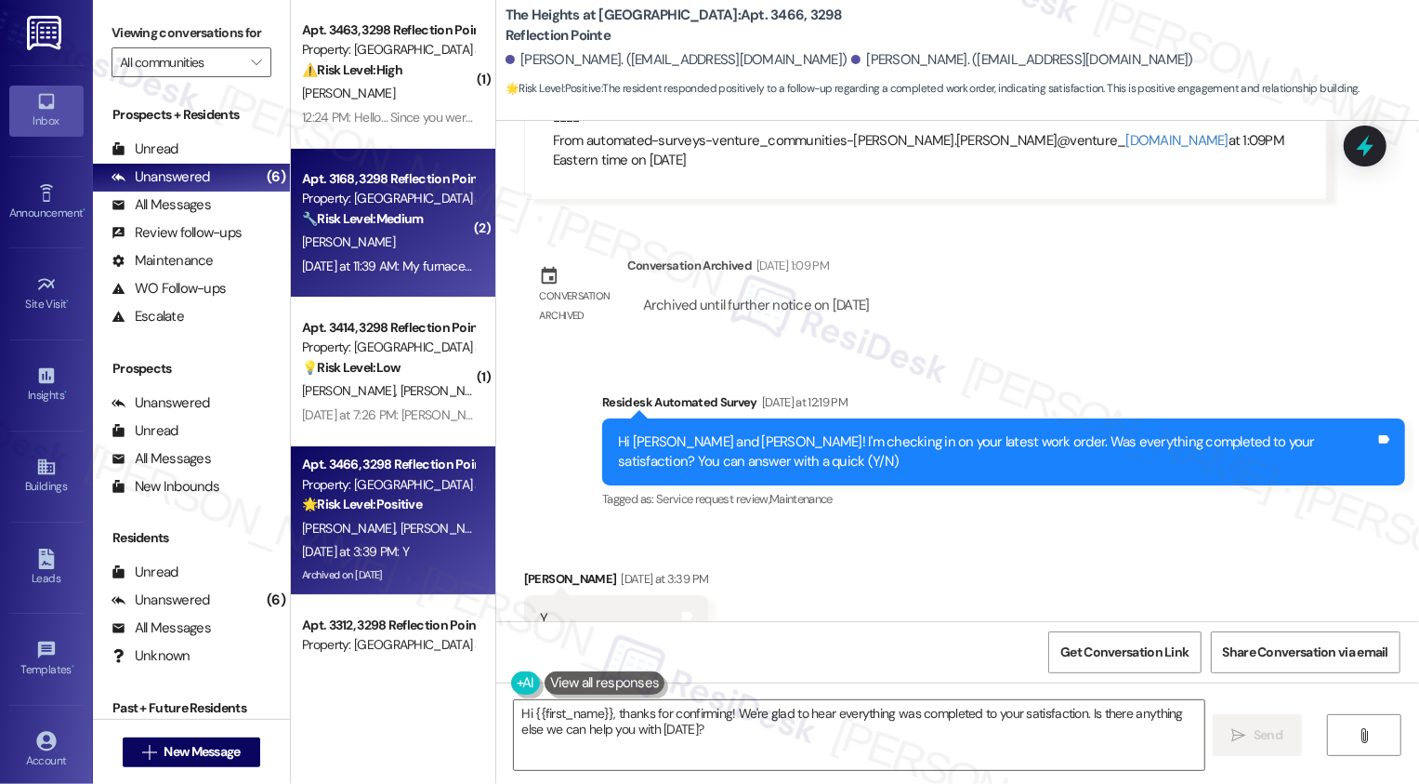
scroll to position [92, 0]
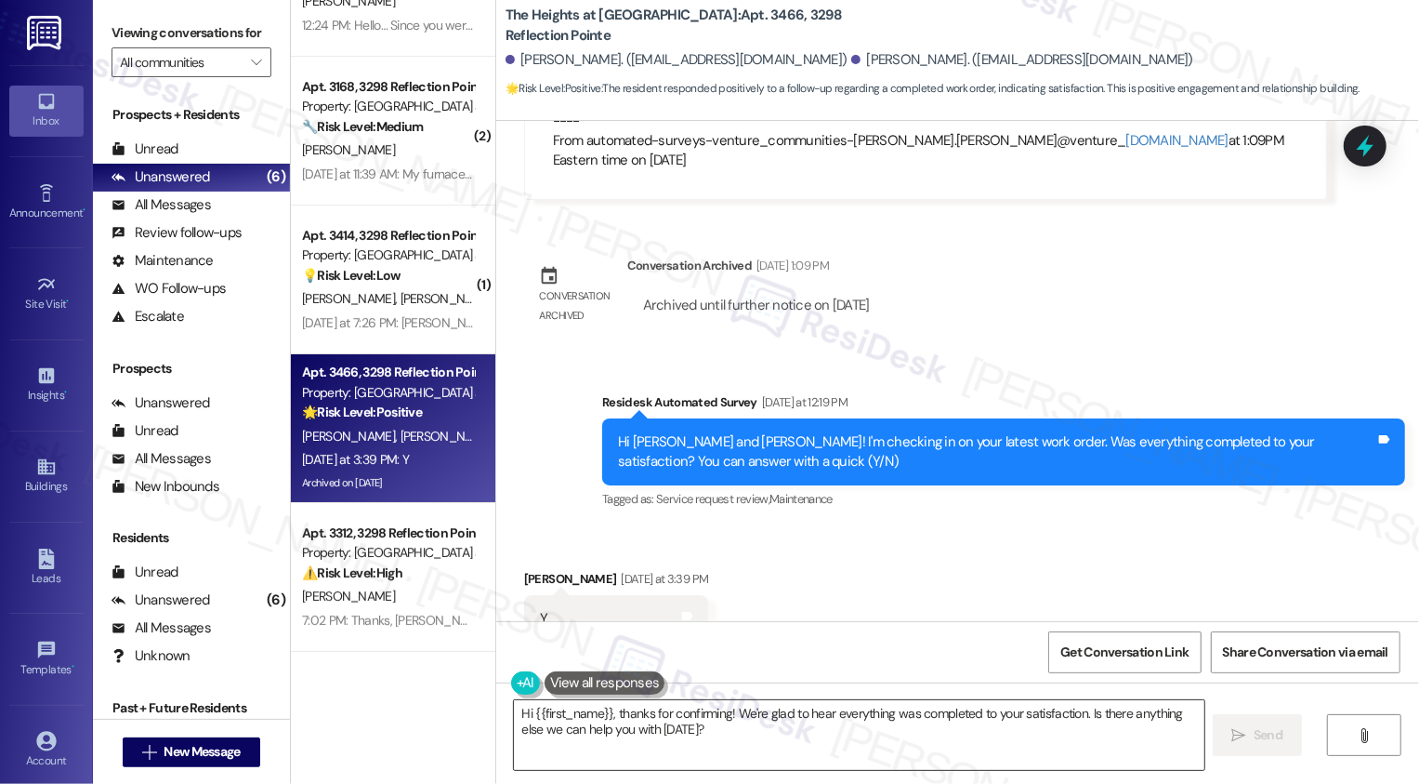
click at [699, 720] on textarea "Hi {{first_name}}, thanks for confirming! We're glad to hear everything was com…" at bounding box center [859, 735] width 691 height 70
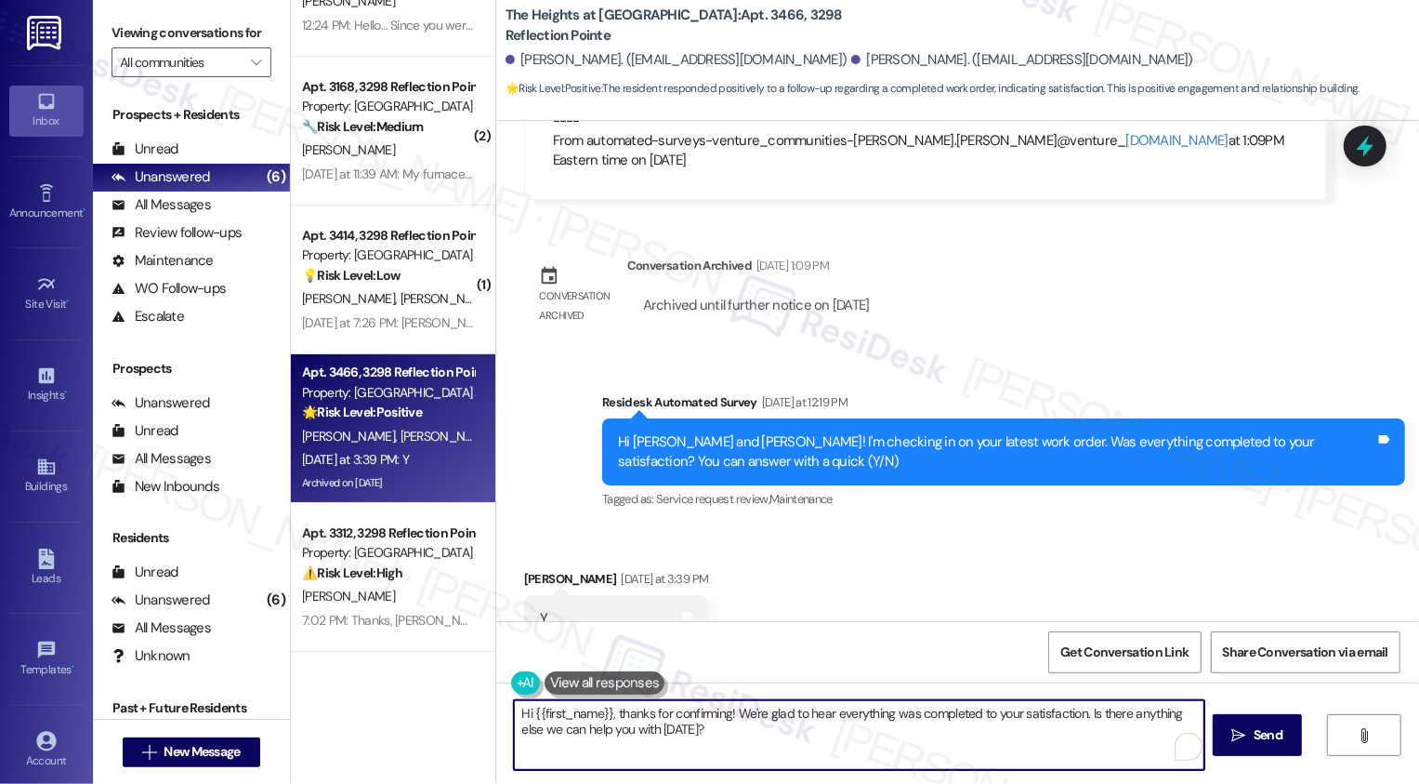
click at [761, 728] on textarea "Hi {{first_name}}, thanks for confirming! We're glad to hear everything was com…" at bounding box center [859, 735] width 691 height 70
drag, startPoint x: 1077, startPoint y: 712, endPoint x: 1112, endPoint y: 745, distance: 48.0
click at [1112, 745] on textarea "Hi {{first_name}}, thanks for confirming! We're glad to hear everything was com…" at bounding box center [859, 735] width 691 height 70
click at [524, 569] on div "[PERSON_NAME] [DATE] at 3:39 PM" at bounding box center [616, 582] width 185 height 26
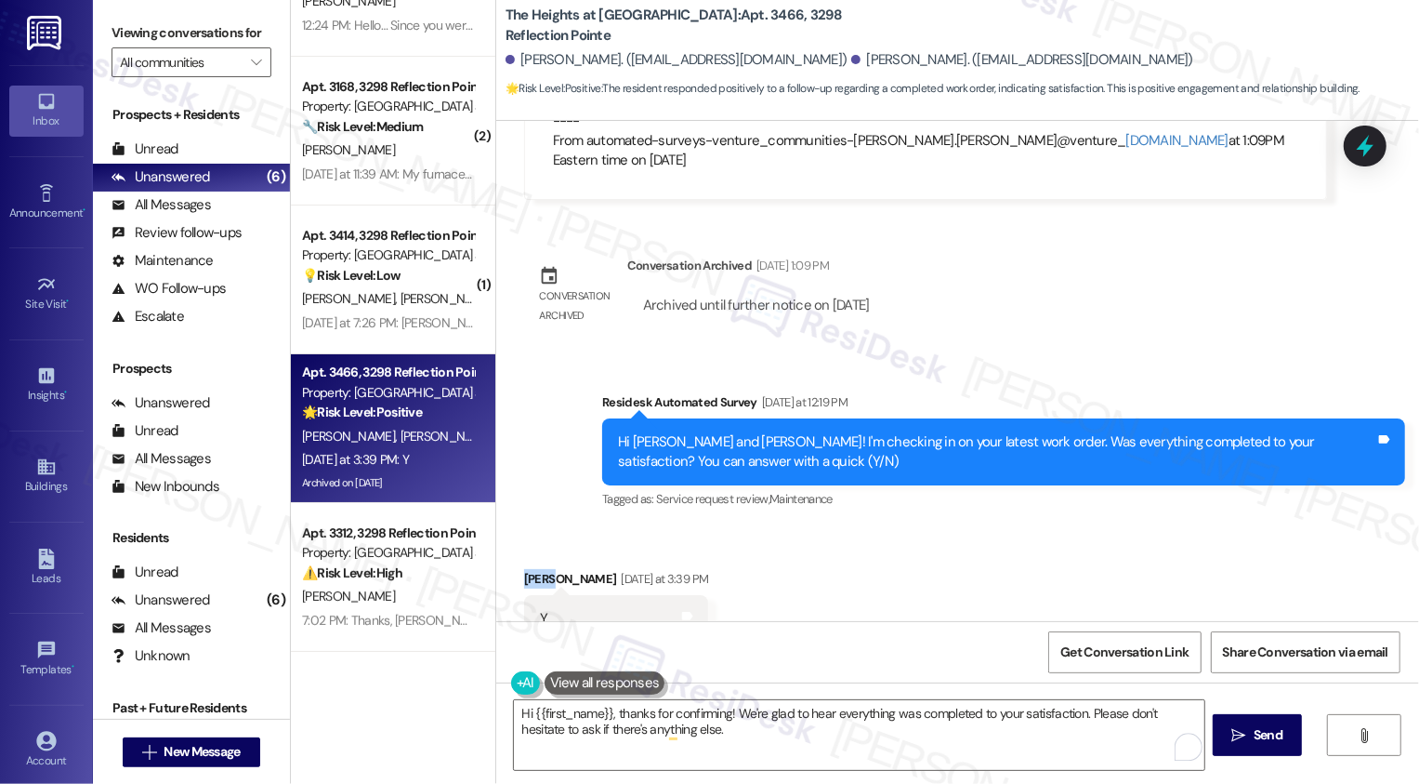
copy div "[PERSON_NAME]"
click at [575, 720] on textarea "Hi {{first_name}}, thanks for confirming! We're glad to hear everything was com…" at bounding box center [859, 735] width 691 height 70
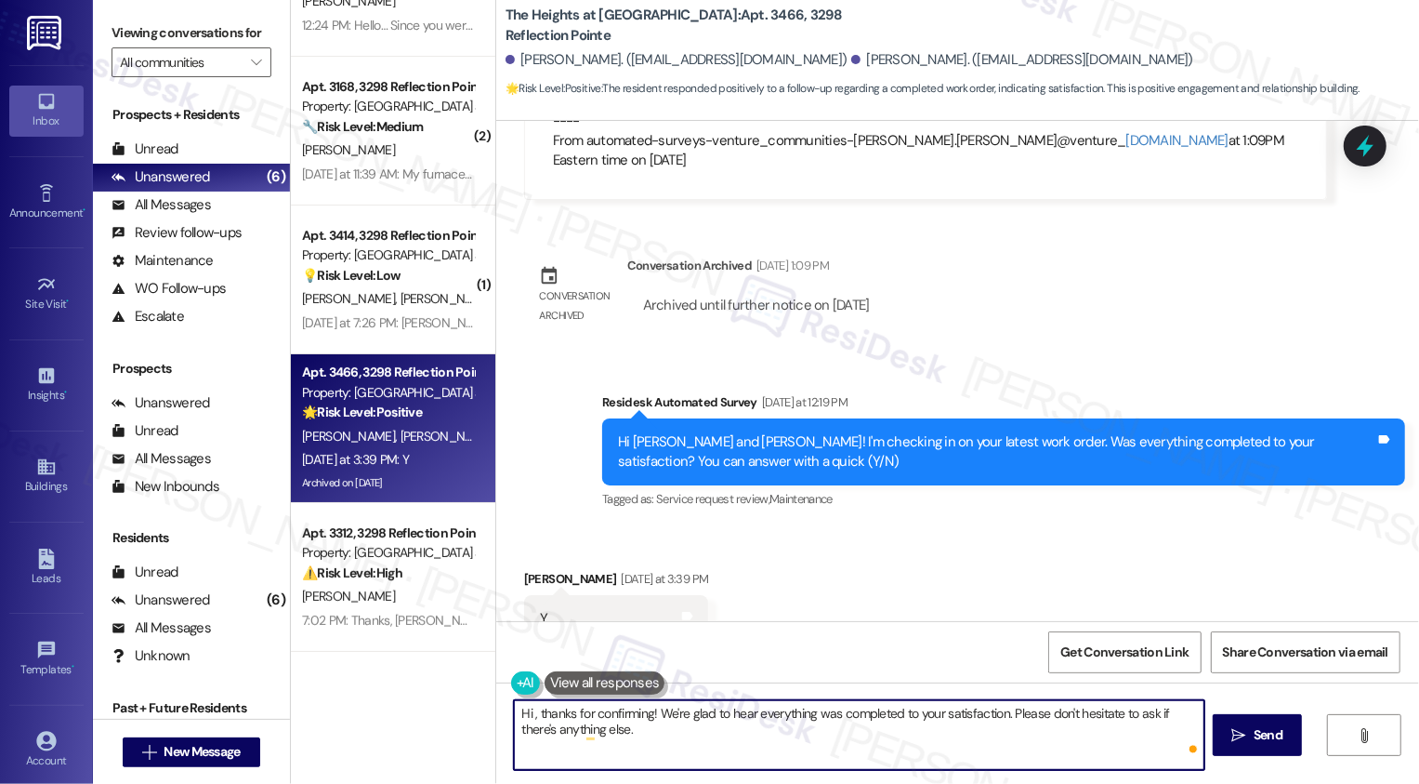
paste textarea "[PERSON_NAME]"
type textarea "Hi [PERSON_NAME], thanks for confirming! We're glad to hear everything was comp…"
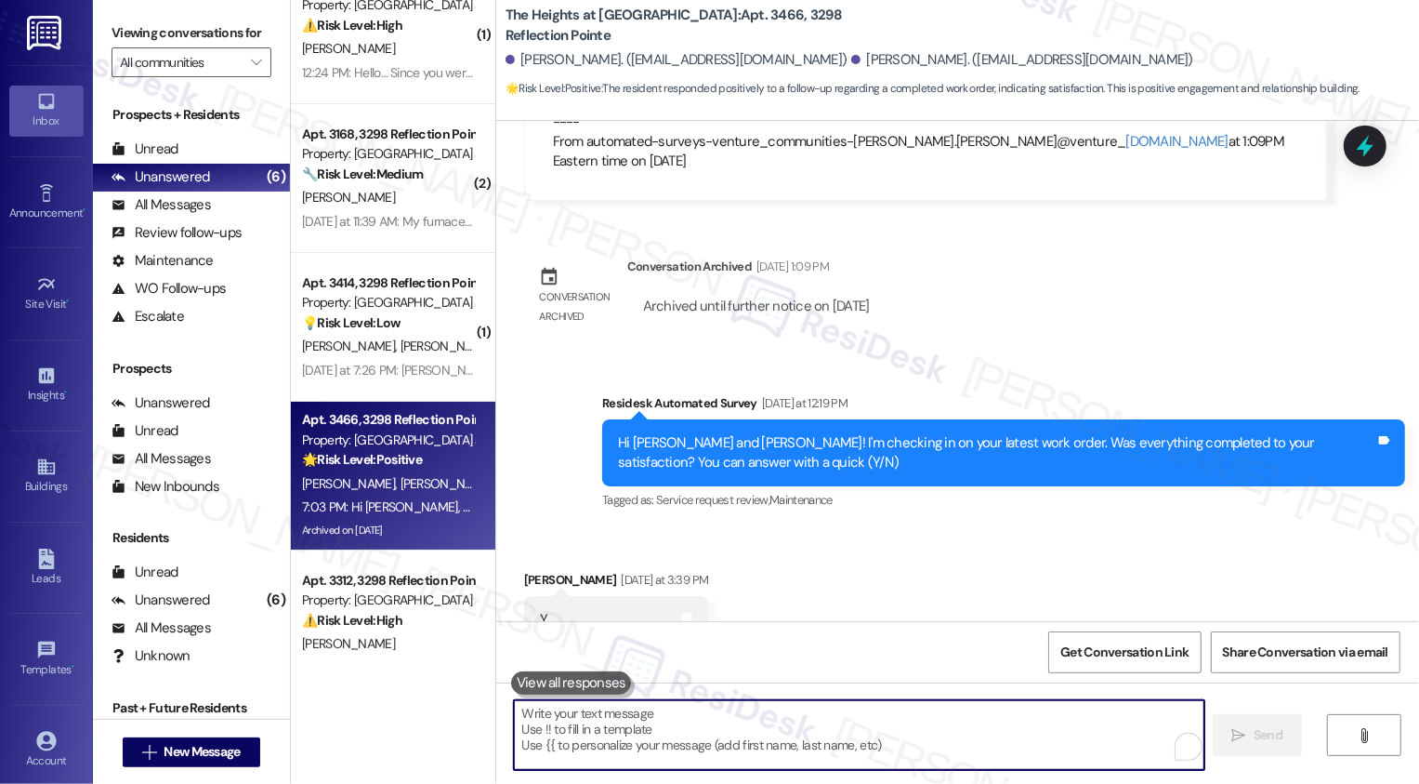
scroll to position [0, 0]
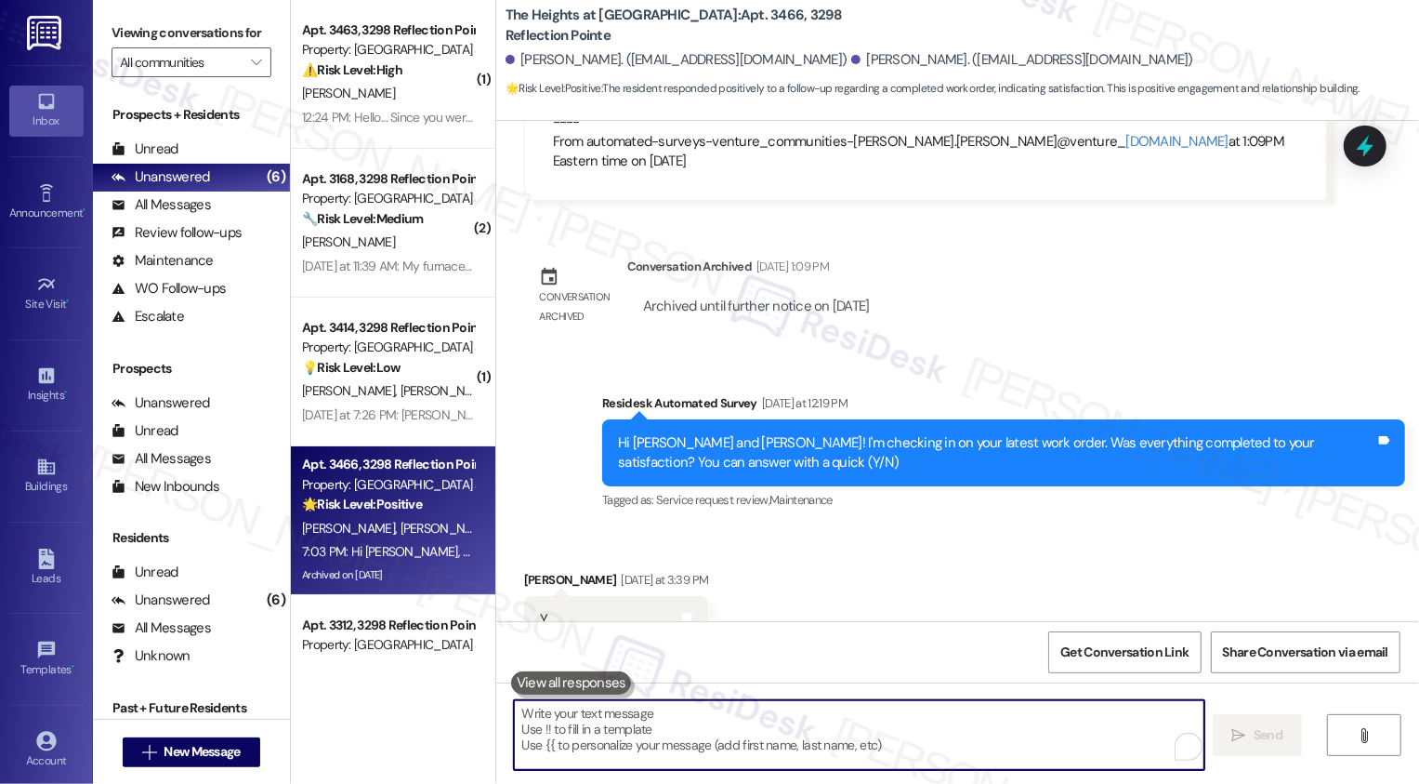
click at [398, 356] on div "Property: [GEOGRAPHIC_DATA] at [GEOGRAPHIC_DATA]" at bounding box center [388, 347] width 172 height 20
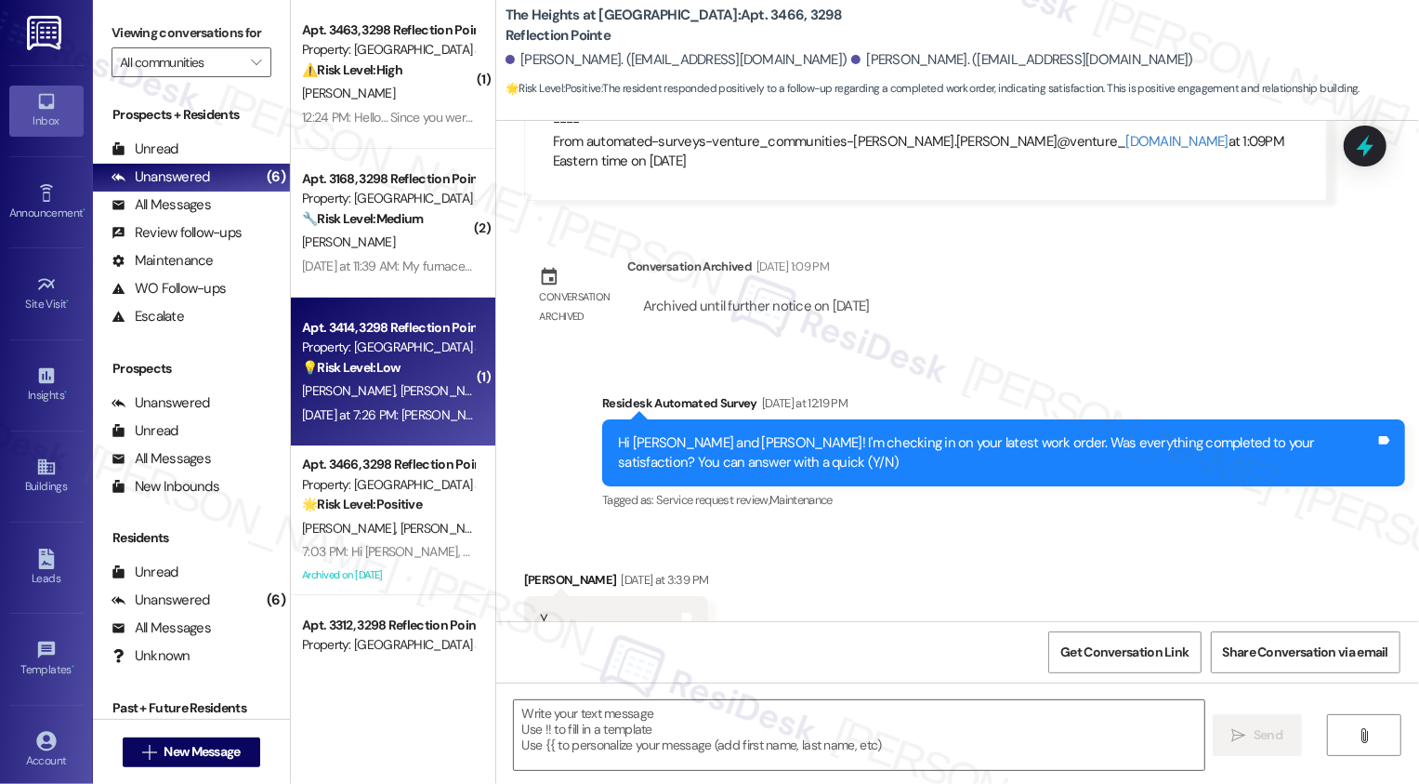
click at [398, 356] on div "Property: [GEOGRAPHIC_DATA] at [GEOGRAPHIC_DATA]" at bounding box center [388, 347] width 172 height 20
type textarea "Fetching suggested responses. Please feel free to read through the conversation…"
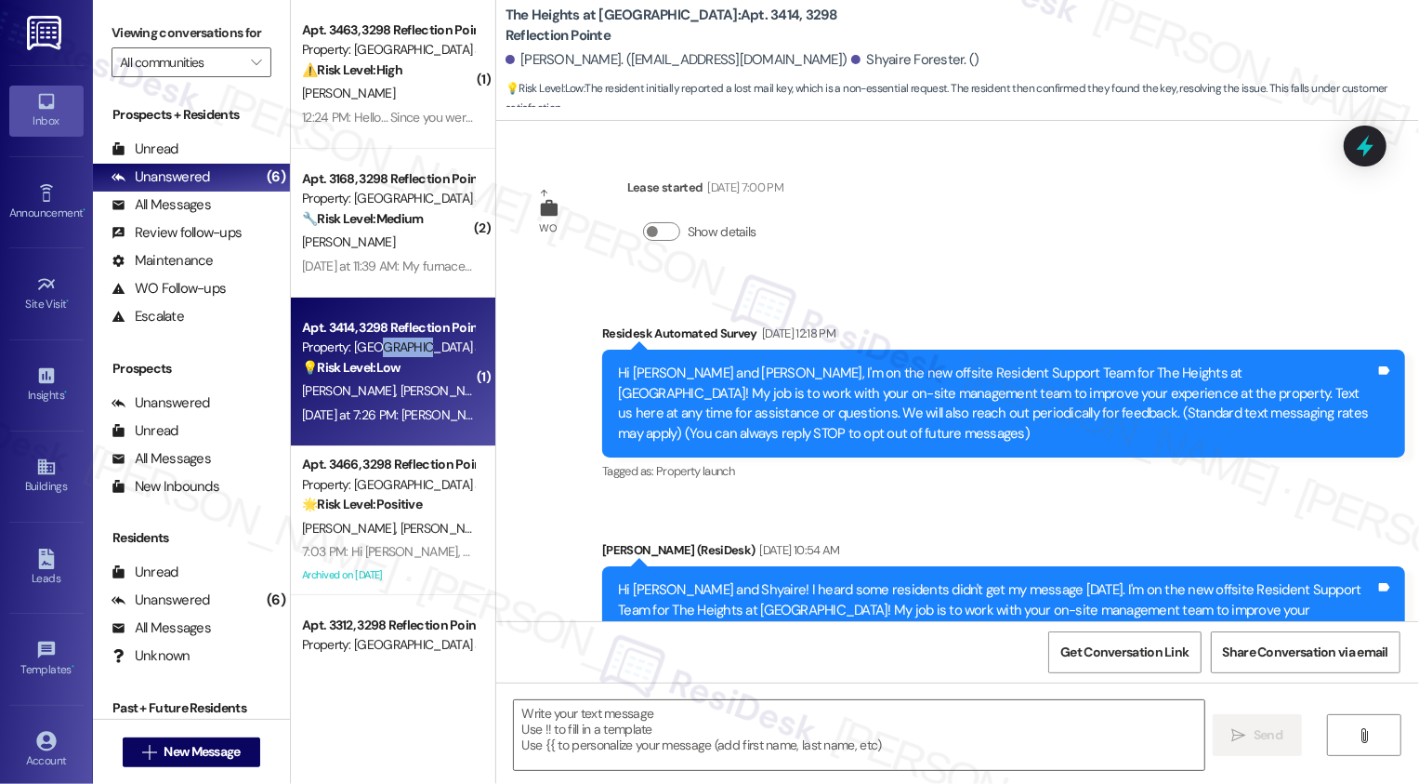
scroll to position [13175, 0]
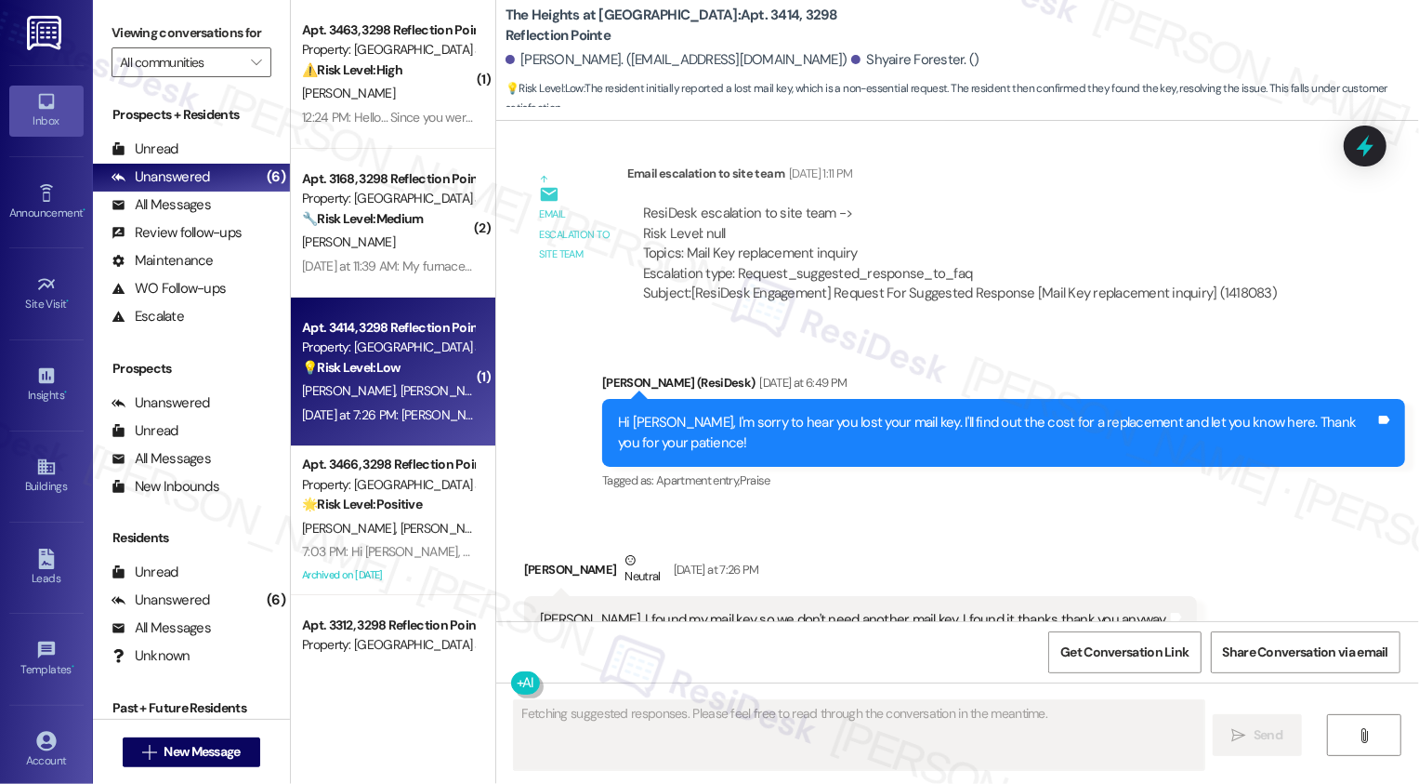
click at [439, 385] on div "[PERSON_NAME] [PERSON_NAME]" at bounding box center [388, 390] width 176 height 23
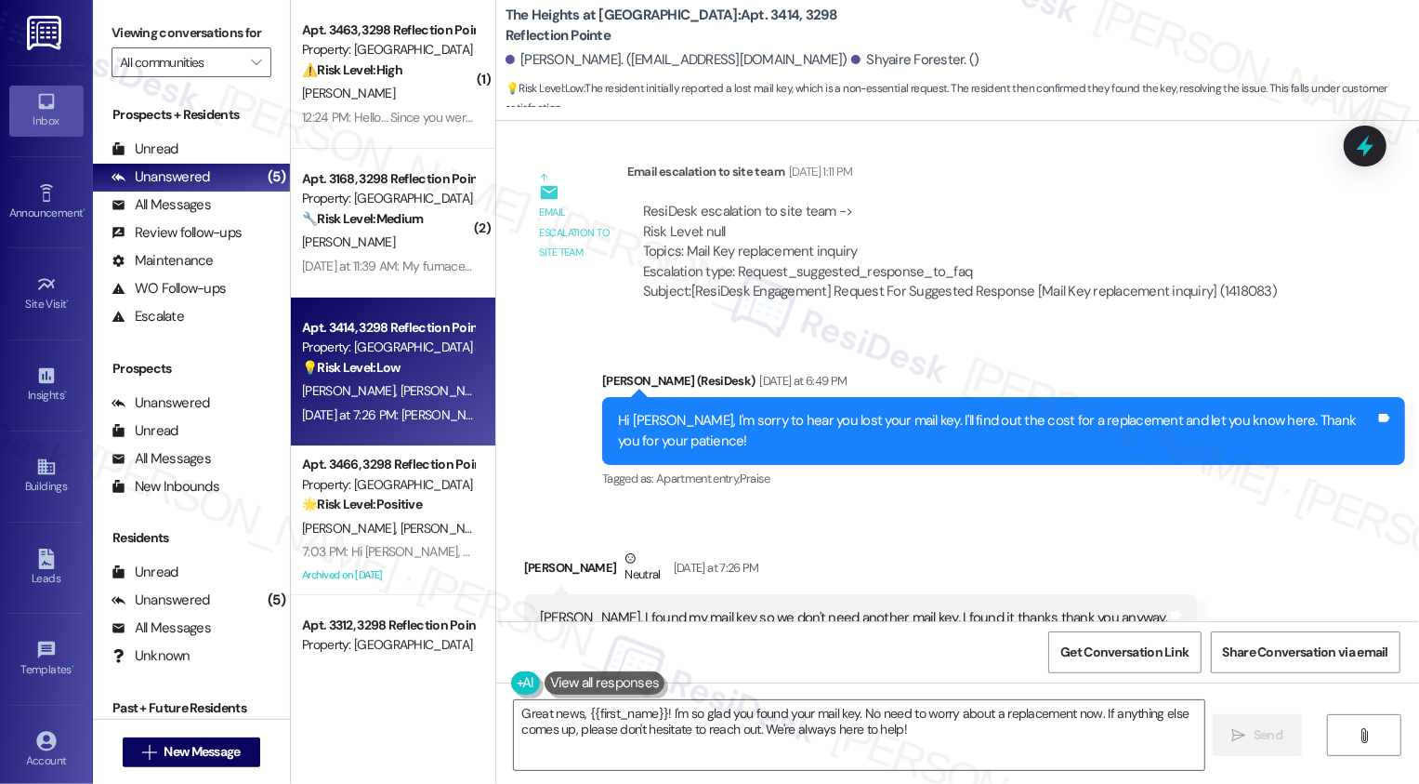
scroll to position [33, 0]
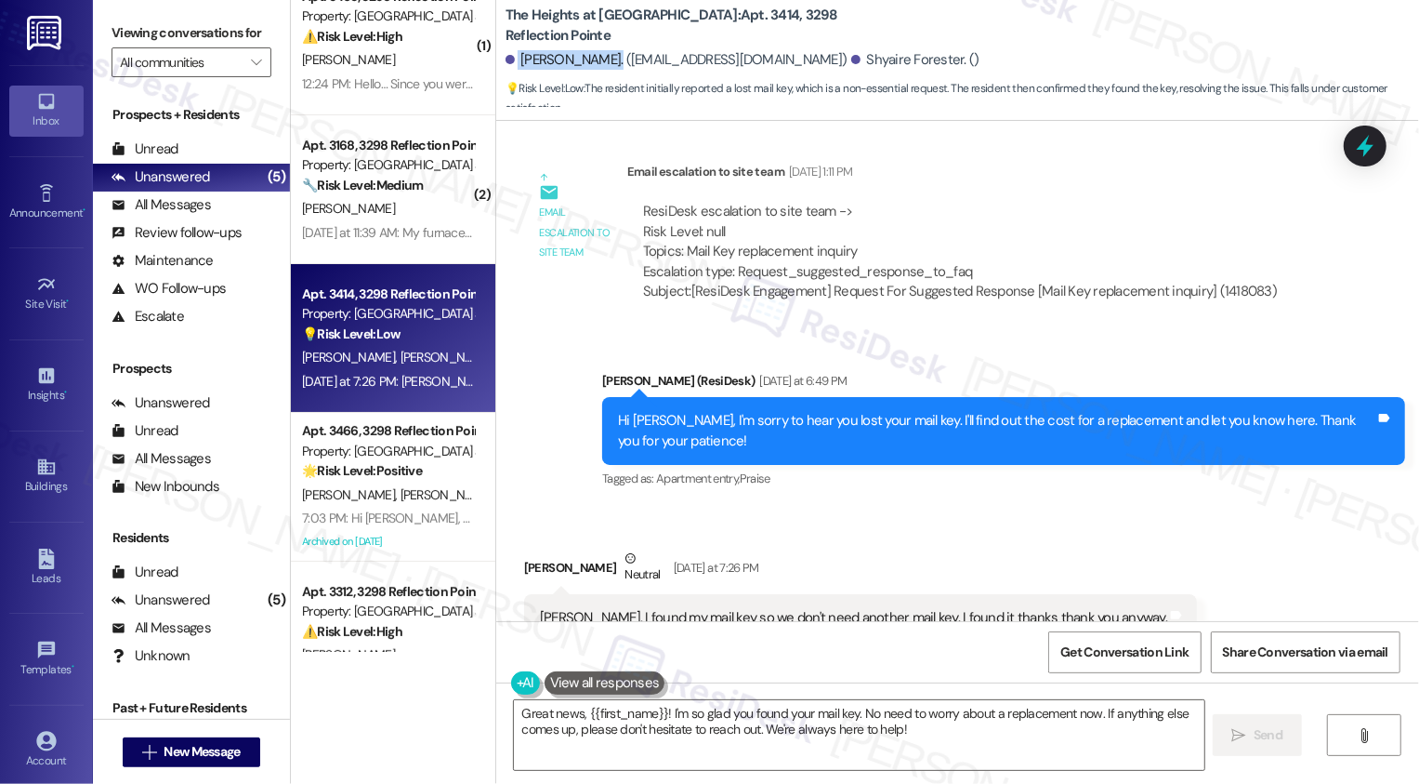
drag, startPoint x: 506, startPoint y: 59, endPoint x: 590, endPoint y: 63, distance: 84.7
click at [591, 64] on div "[PERSON_NAME]. ([EMAIL_ADDRESS][DOMAIN_NAME])" at bounding box center [677, 60] width 342 height 20
copy div "[PERSON_NAME]"
click at [806, 750] on textarea "Great news, {{first_name}}! I'm so glad you found your mail key. No need to wor…" at bounding box center [859, 735] width 691 height 70
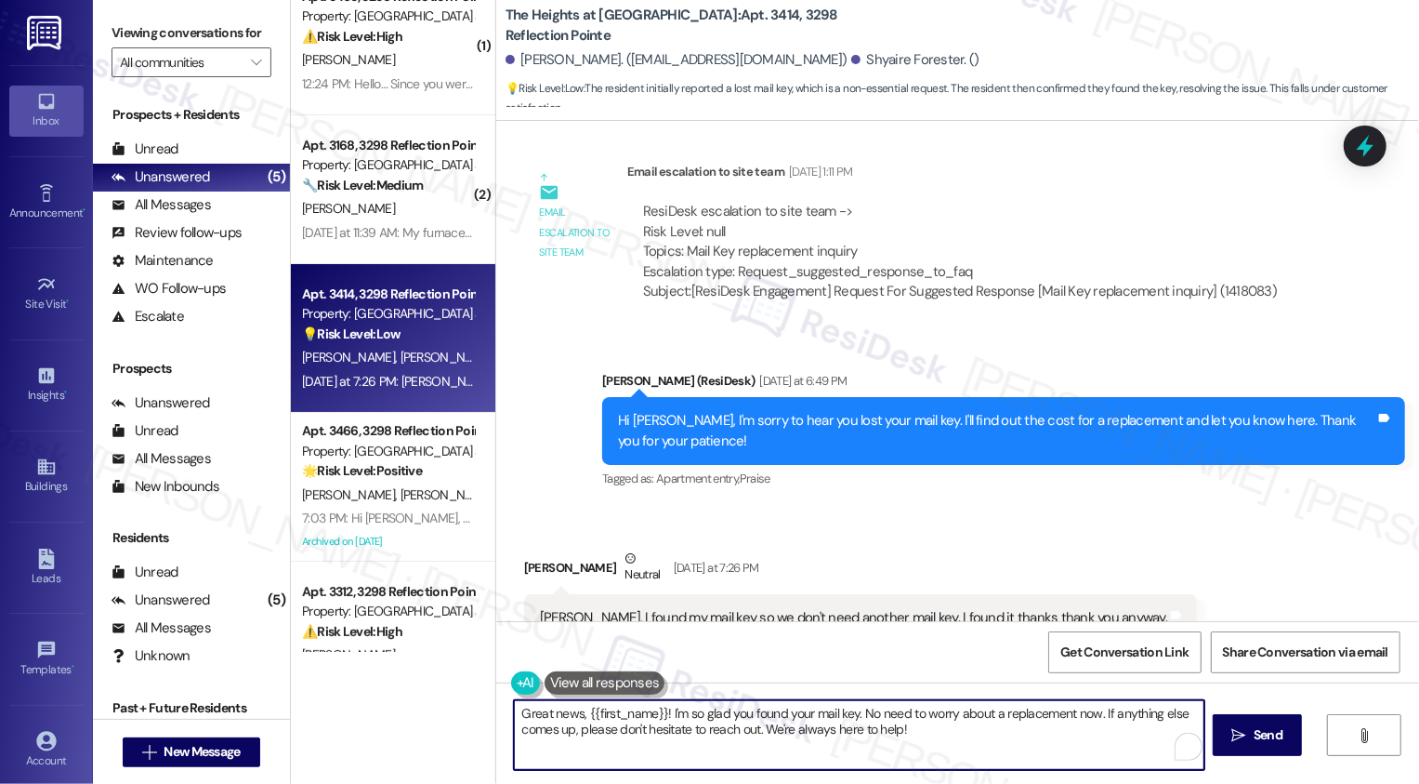
click at [833, 726] on textarea "Great news, {{first_name}}! I'm so glad you found your mail key. No need to wor…" at bounding box center [859, 735] width 691 height 70
drag, startPoint x: 853, startPoint y: 713, endPoint x: 1083, endPoint y: 709, distance: 229.6
click at [1083, 709] on textarea "Great news, {{first_name}}! I'm so glad you found your mail key. No need to wor…" at bounding box center [859, 735] width 691 height 70
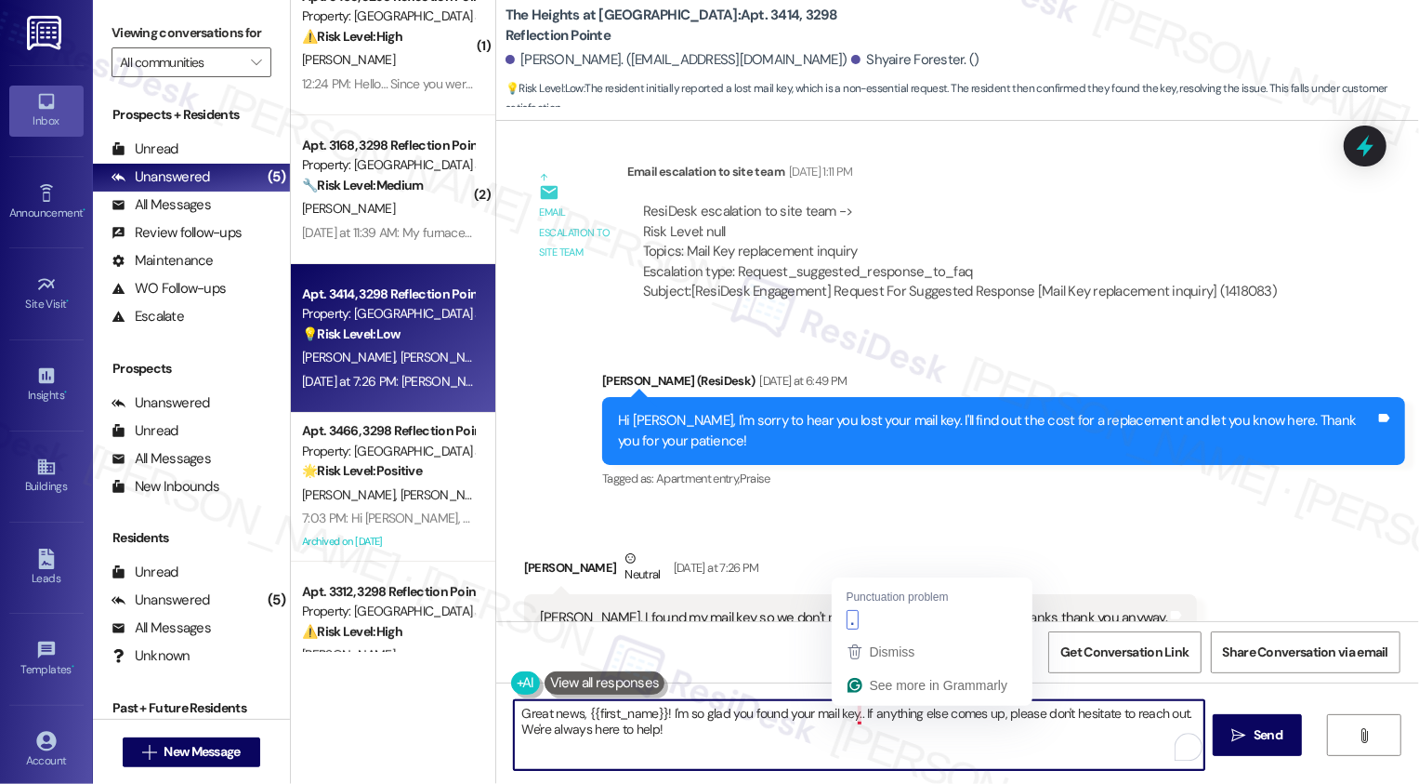
drag, startPoint x: 847, startPoint y: 714, endPoint x: 873, endPoint y: 729, distance: 30.0
click at [873, 729] on textarea "Great news, {{first_name}}! I'm so glad you found your mail key.. If anything e…" at bounding box center [859, 735] width 691 height 70
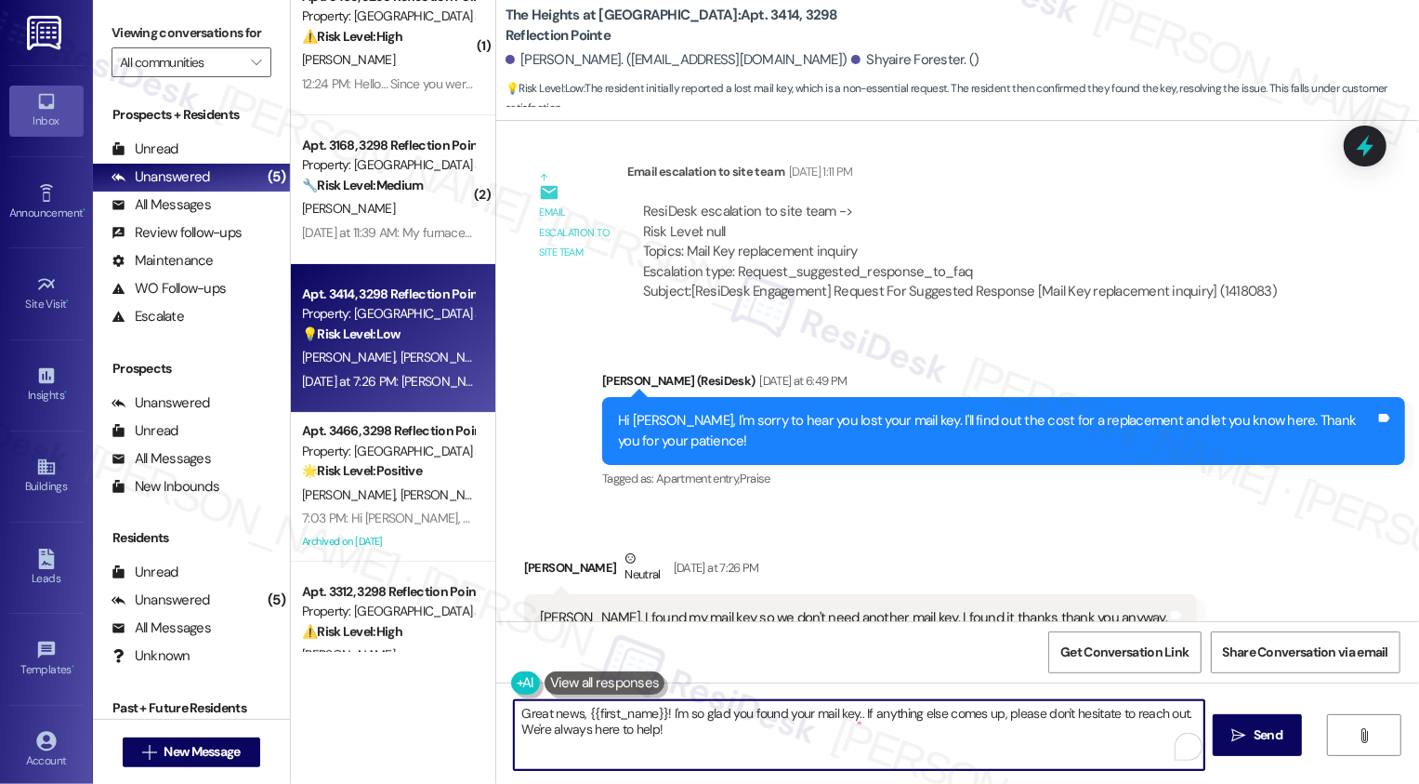
click at [841, 716] on textarea "Great news, {{first_name}}! I'm so glad you found your mail key.. If anything e…" at bounding box center [859, 735] width 691 height 70
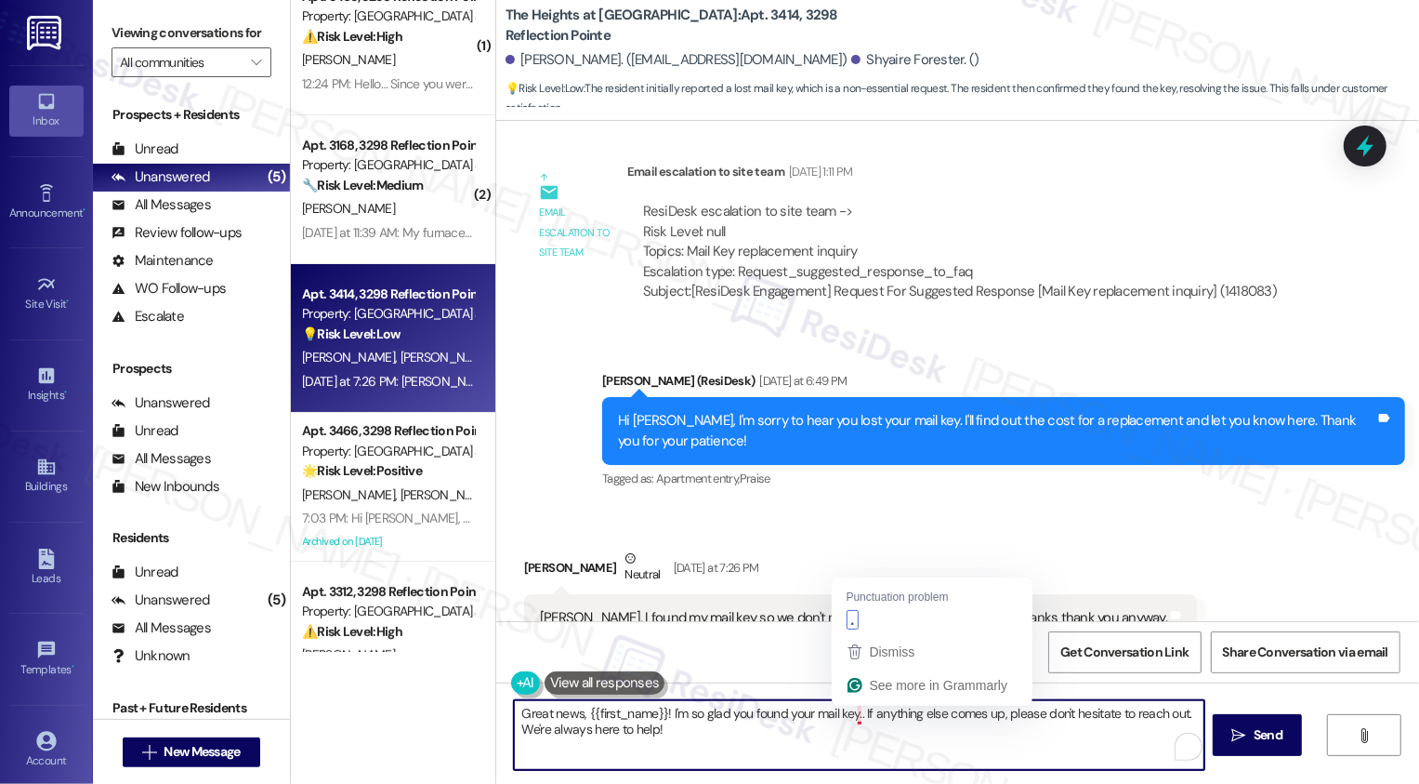
drag, startPoint x: 846, startPoint y: 710, endPoint x: 866, endPoint y: 741, distance: 36.9
click at [866, 741] on textarea "Great news, {{first_name}}! I'm so glad you found your mail key.. If anything e…" at bounding box center [859, 735] width 691 height 70
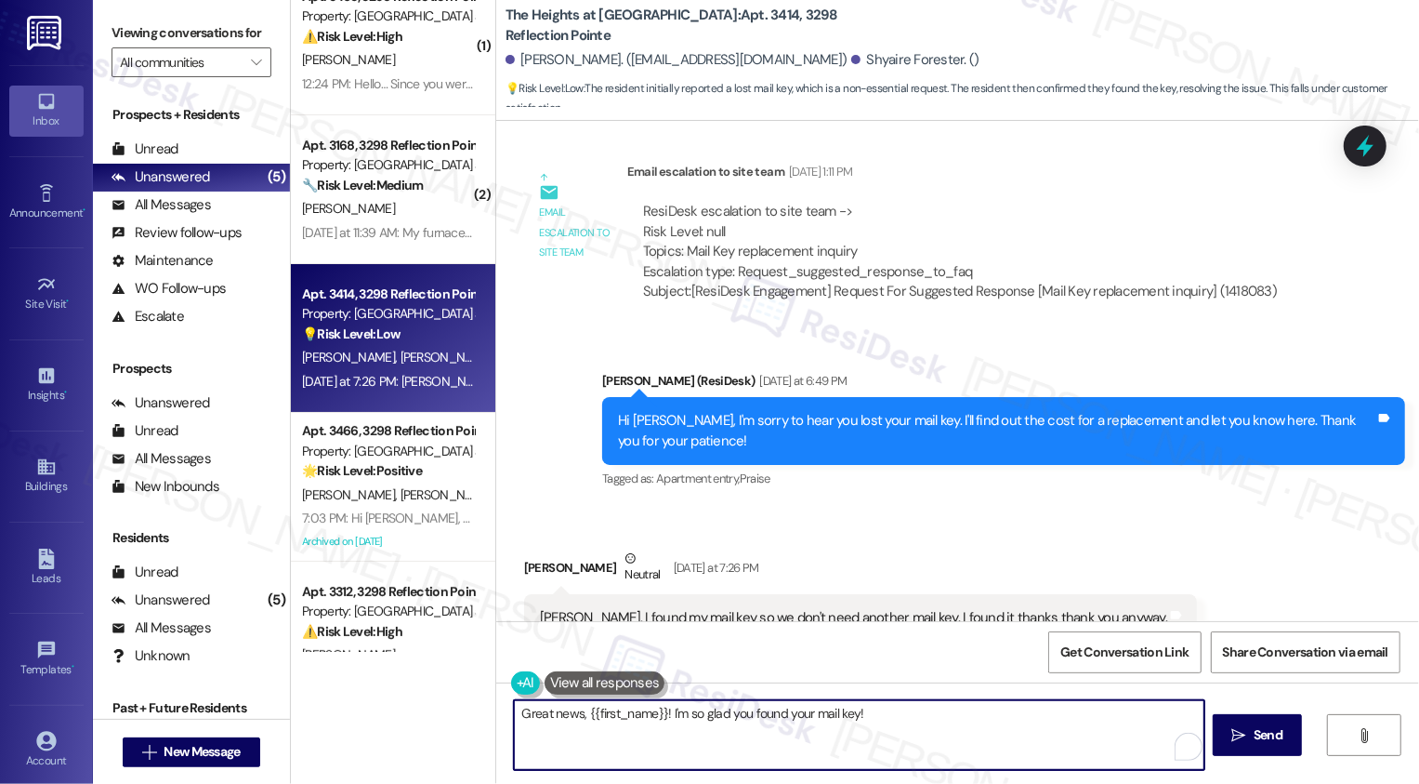
click at [646, 706] on textarea "Great news, {{first_name}}! I'm so glad you found your mail key!" at bounding box center [859, 735] width 691 height 70
click at [615, 710] on textarea "Great news, {{first_name}}! I'm so glad you found your mail key!" at bounding box center [859, 735] width 691 height 70
type textarea "Great news, [PERSON_NAME]! I'm so glad you found your mail key!"
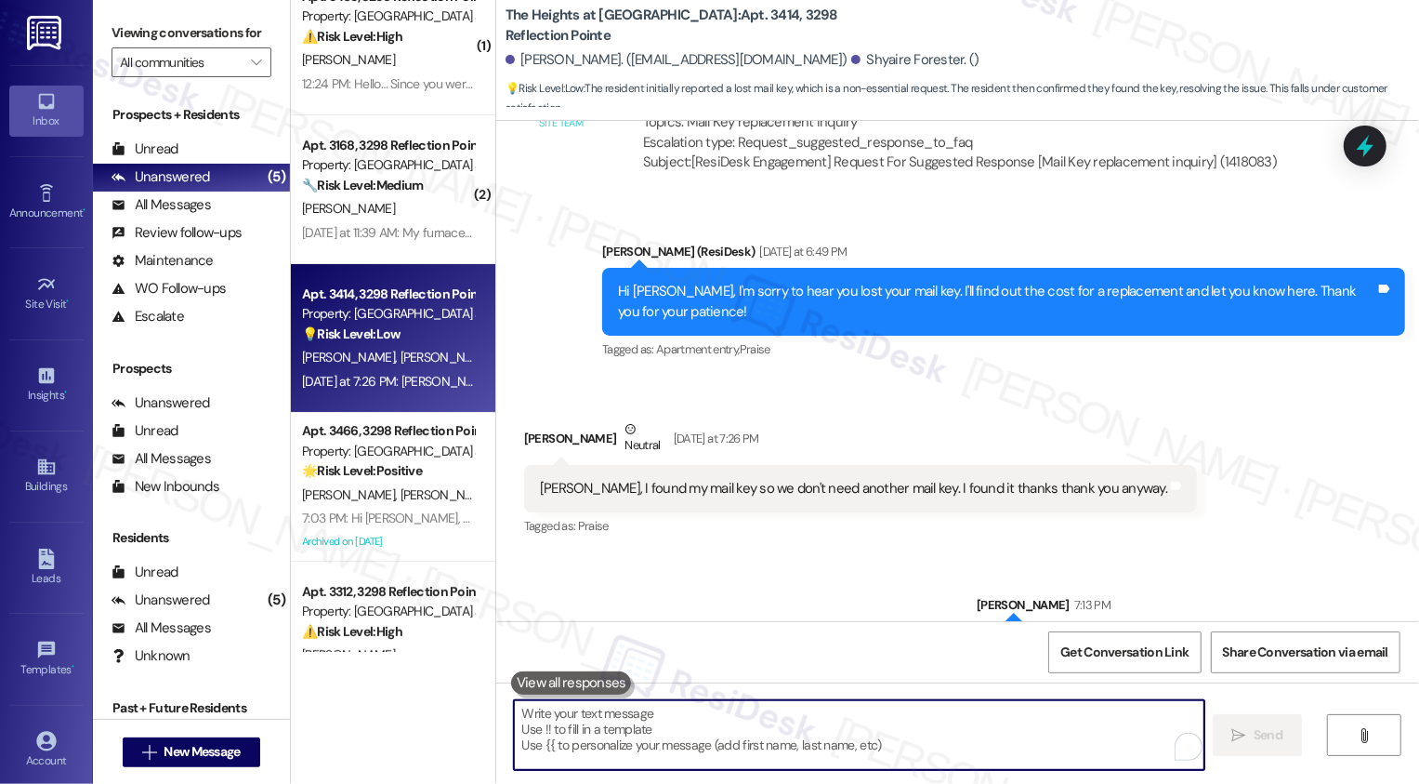
scroll to position [0, 0]
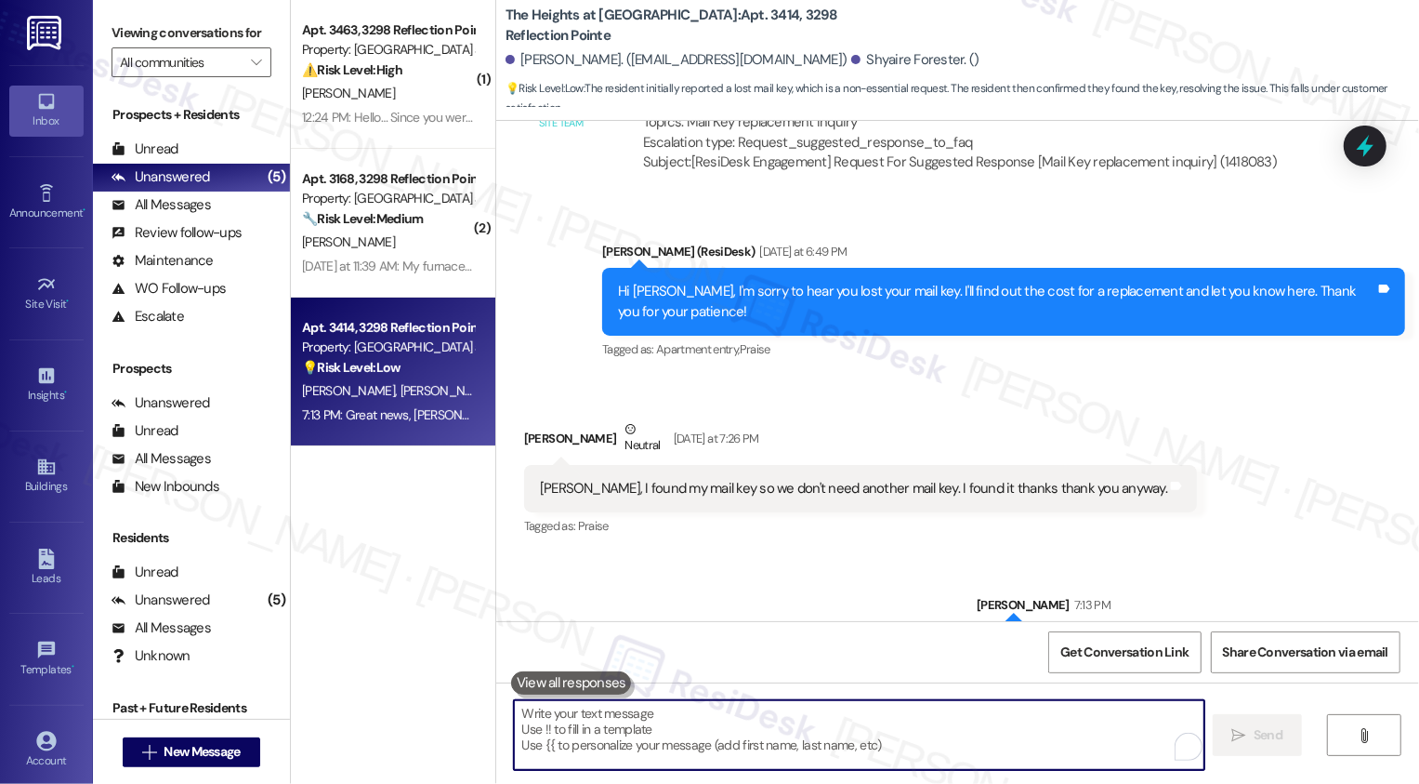
click at [827, 553] on div "Sent via SMS [PERSON_NAME] 7:13 PM Great news, [PERSON_NAME]! I'm so glad you f…" at bounding box center [957, 617] width 923 height 129
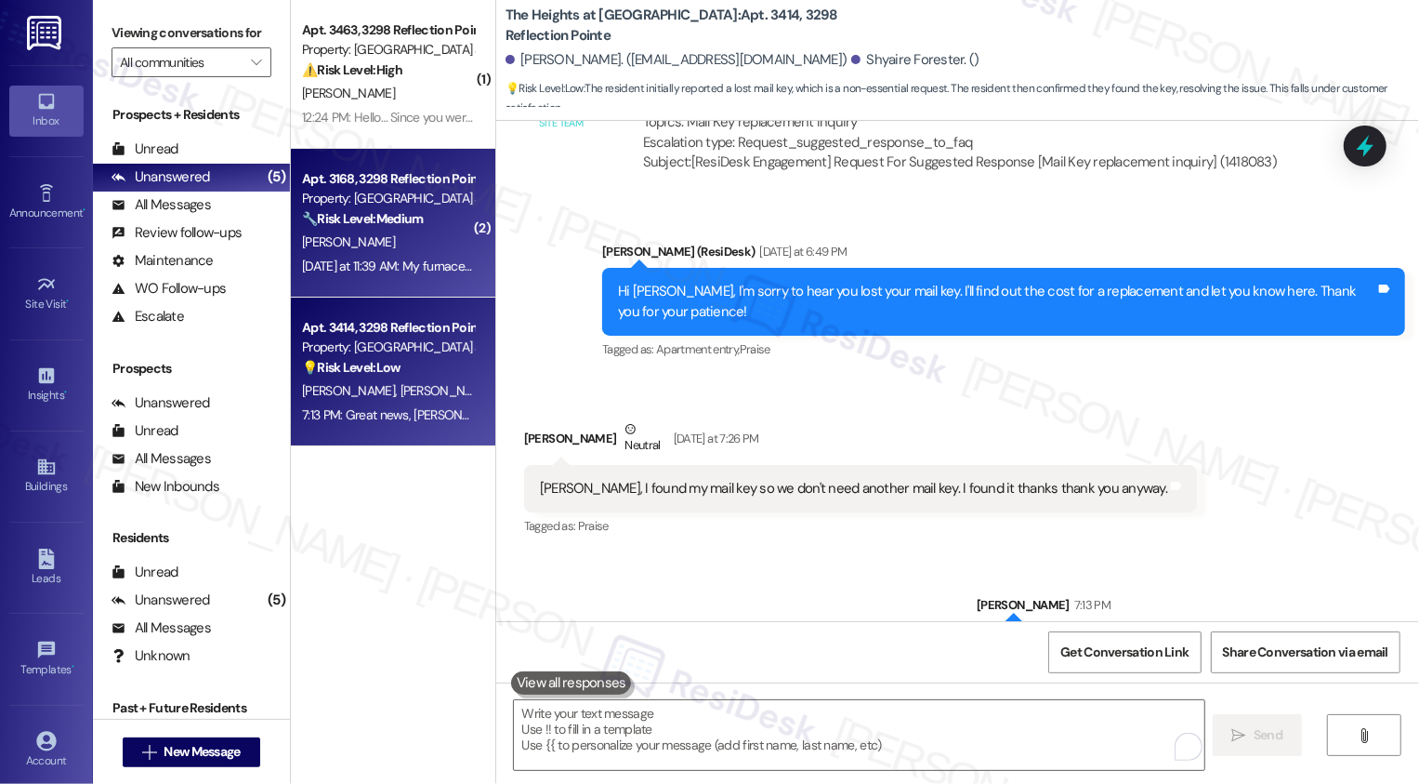
click at [368, 221] on strong "🔧 Risk Level: Medium" at bounding box center [362, 218] width 121 height 17
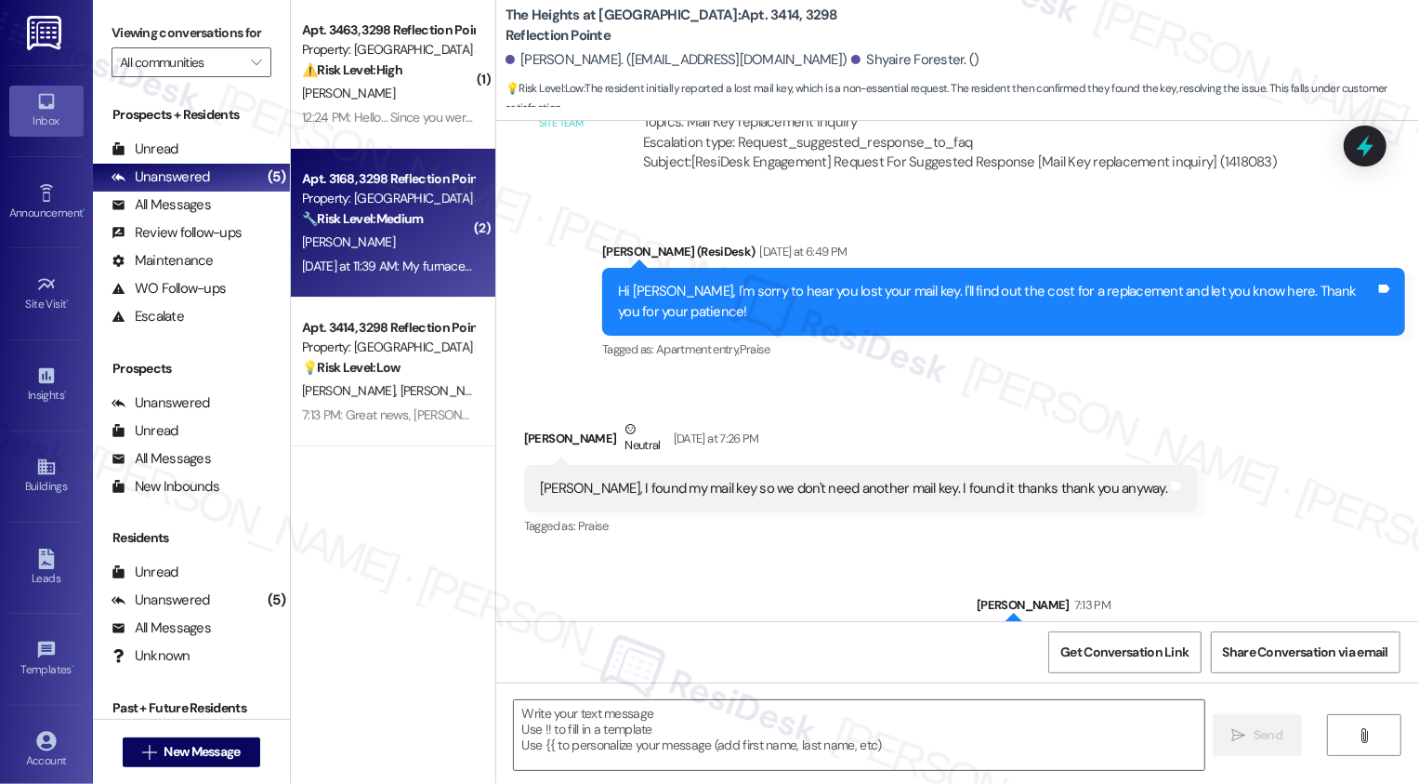
click at [368, 221] on strong "🔧 Risk Level: Medium" at bounding box center [362, 218] width 121 height 17
type textarea "Fetching suggested responses. Please feel free to read through the conversation…"
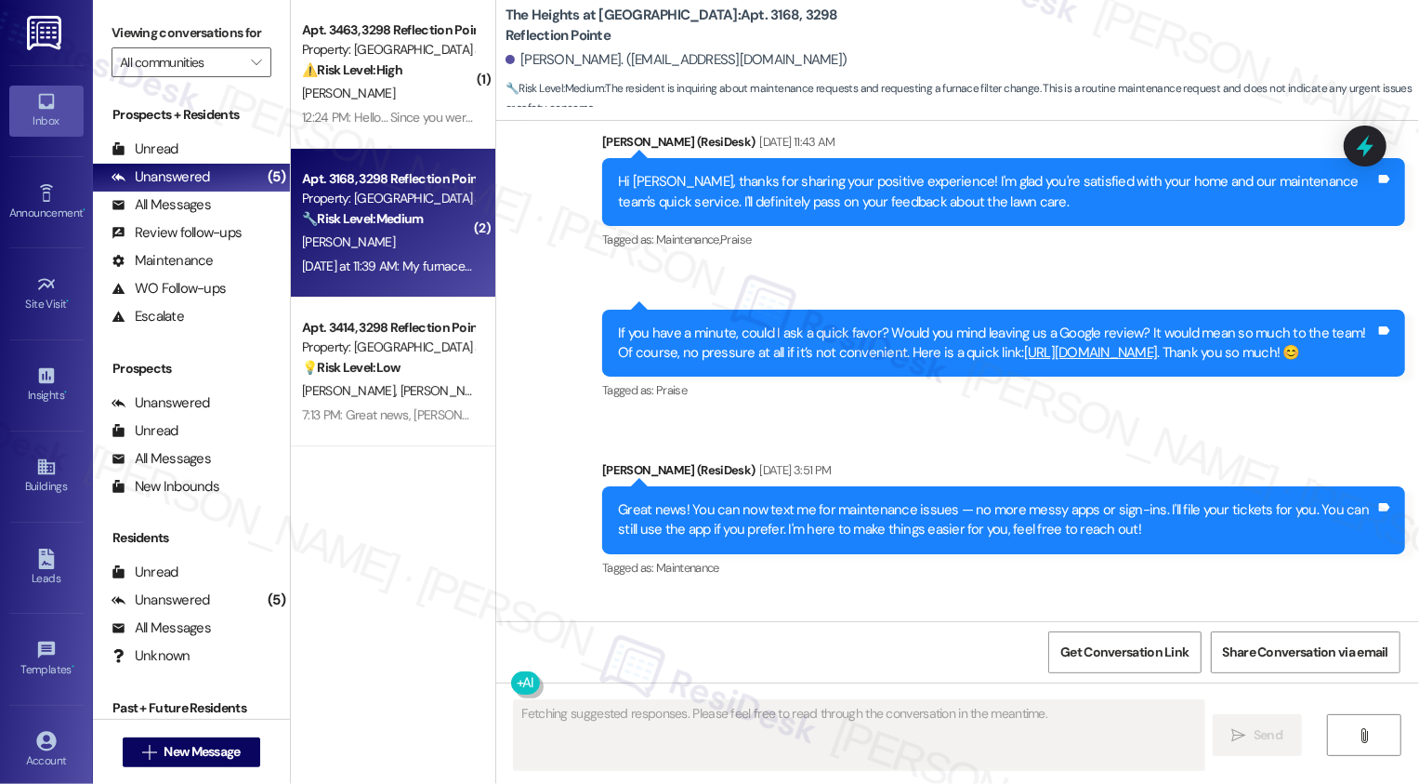
click at [368, 221] on strong "🔧 Risk Level: Medium" at bounding box center [362, 218] width 121 height 17
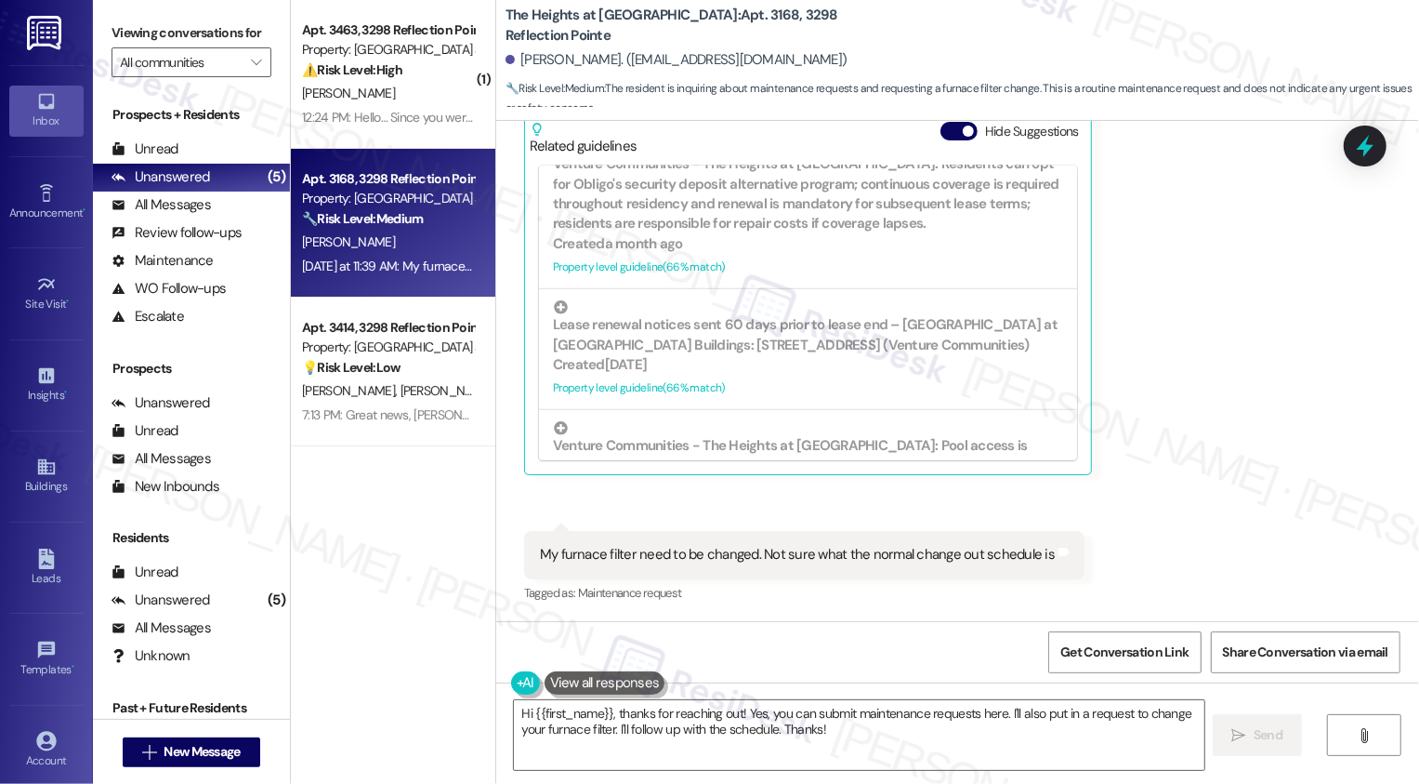
scroll to position [827, 0]
drag, startPoint x: 507, startPoint y: 61, endPoint x: 600, endPoint y: 61, distance: 92.9
click at [600, 61] on div "[PERSON_NAME]. ([EMAIL_ADDRESS][DOMAIN_NAME])" at bounding box center [677, 60] width 342 height 20
copy div "[PERSON_NAME]"
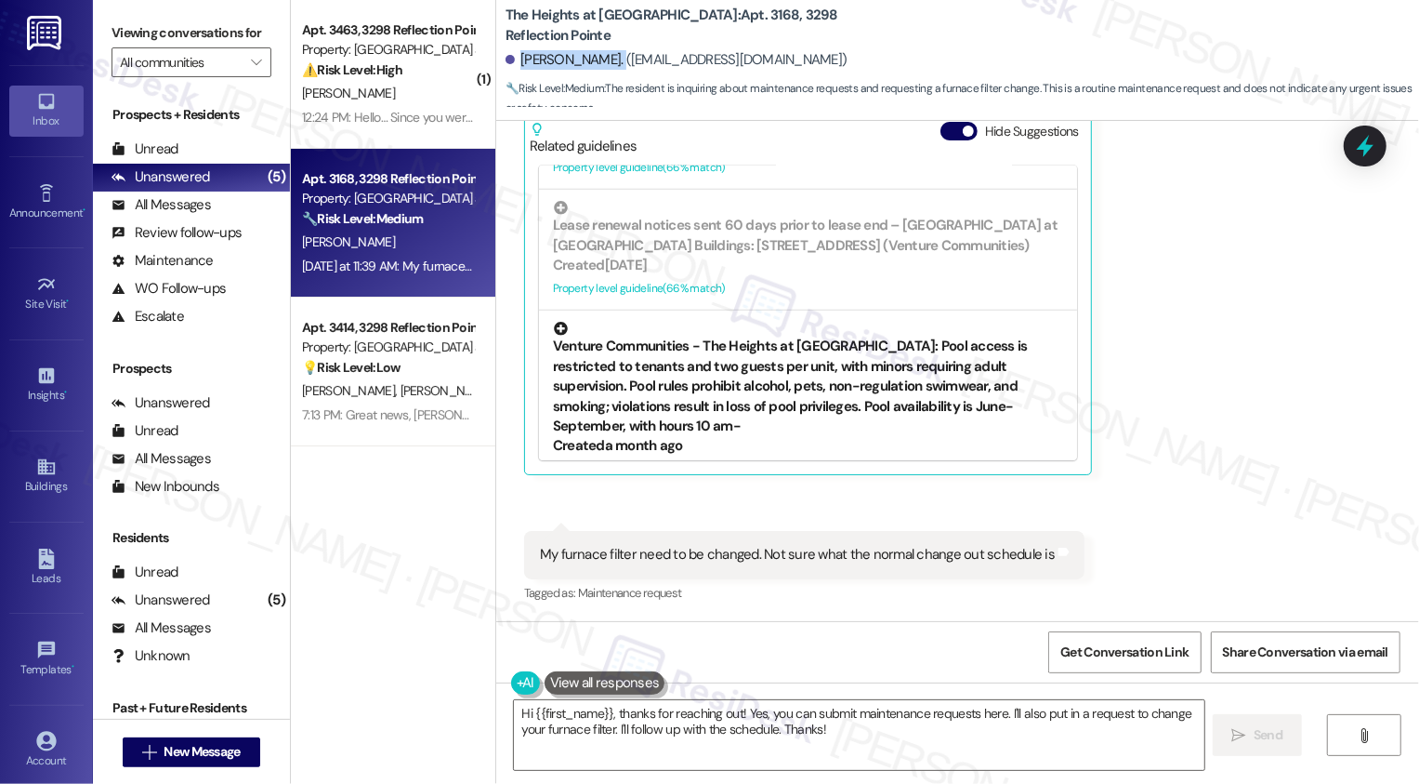
scroll to position [926, 0]
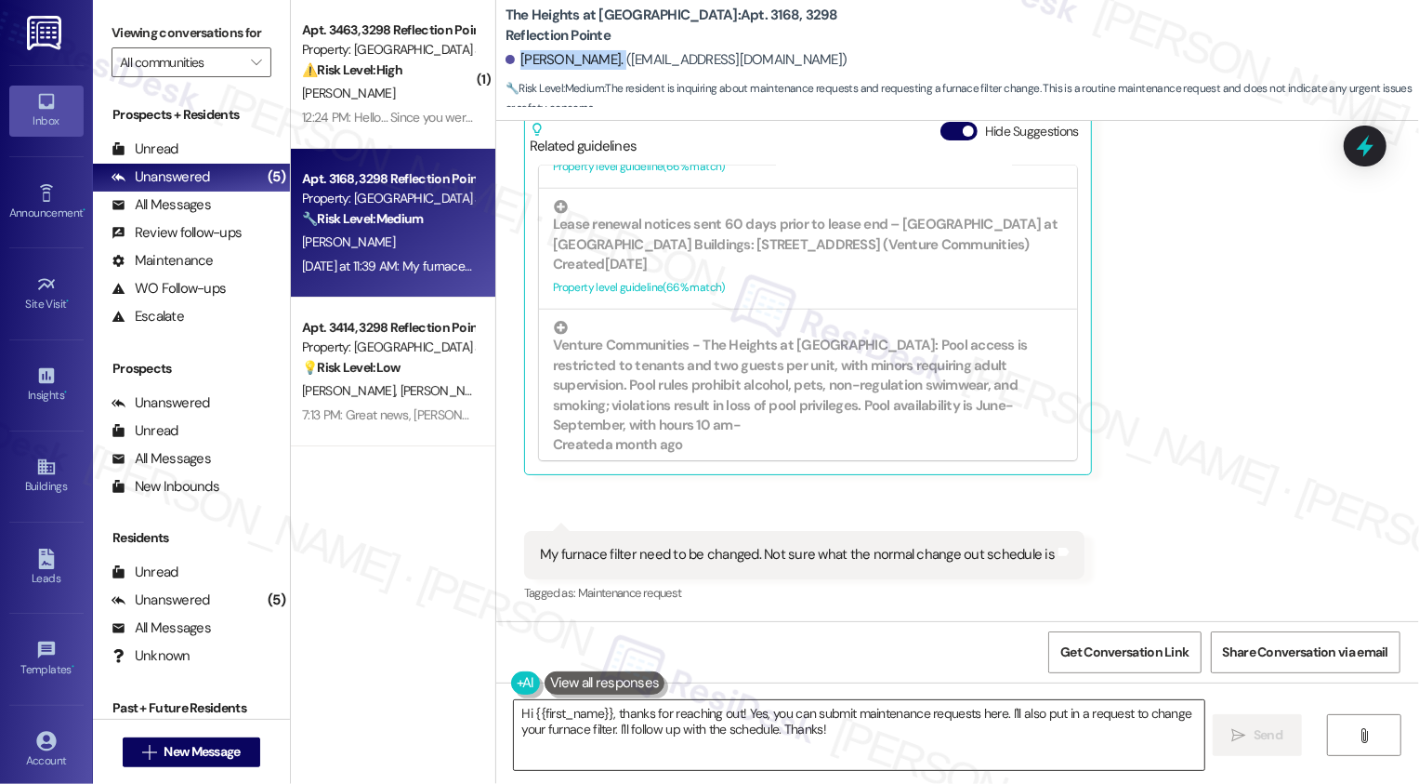
click at [693, 721] on textarea "Hi {{first_name}}, thanks for reaching out! Yes, you can submit maintenance req…" at bounding box center [859, 735] width 691 height 70
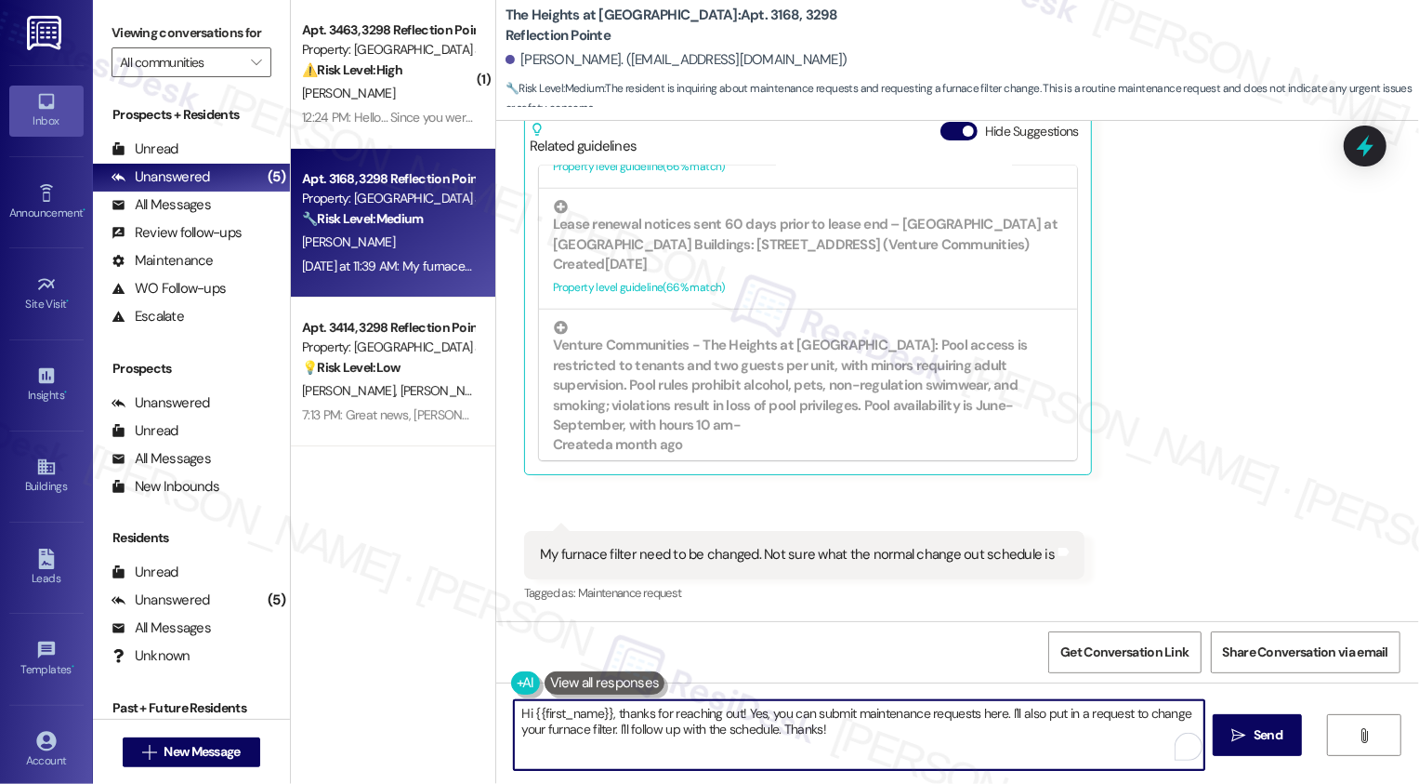
click at [715, 720] on textarea "Hi {{first_name}}, thanks for reaching out! Yes, you can submit maintenance req…" at bounding box center [859, 735] width 691 height 70
click at [651, 718] on textarea "Hi {{first_name}}, thanks for reaching out! Yes, you can submit maintenance req…" at bounding box center [859, 735] width 691 height 70
drag, startPoint x: 746, startPoint y: 716, endPoint x: 511, endPoint y: 716, distance: 235.1
click at [727, 716] on textarea "Hi {{first_name}}, thanks for reaching out! Yes, you can submit maintenance req…" at bounding box center [859, 735] width 691 height 70
click at [514, 716] on textarea "Hi {{first_name}}, thanks for reaching out! Yes, you can submit maintenance req…" at bounding box center [859, 735] width 691 height 70
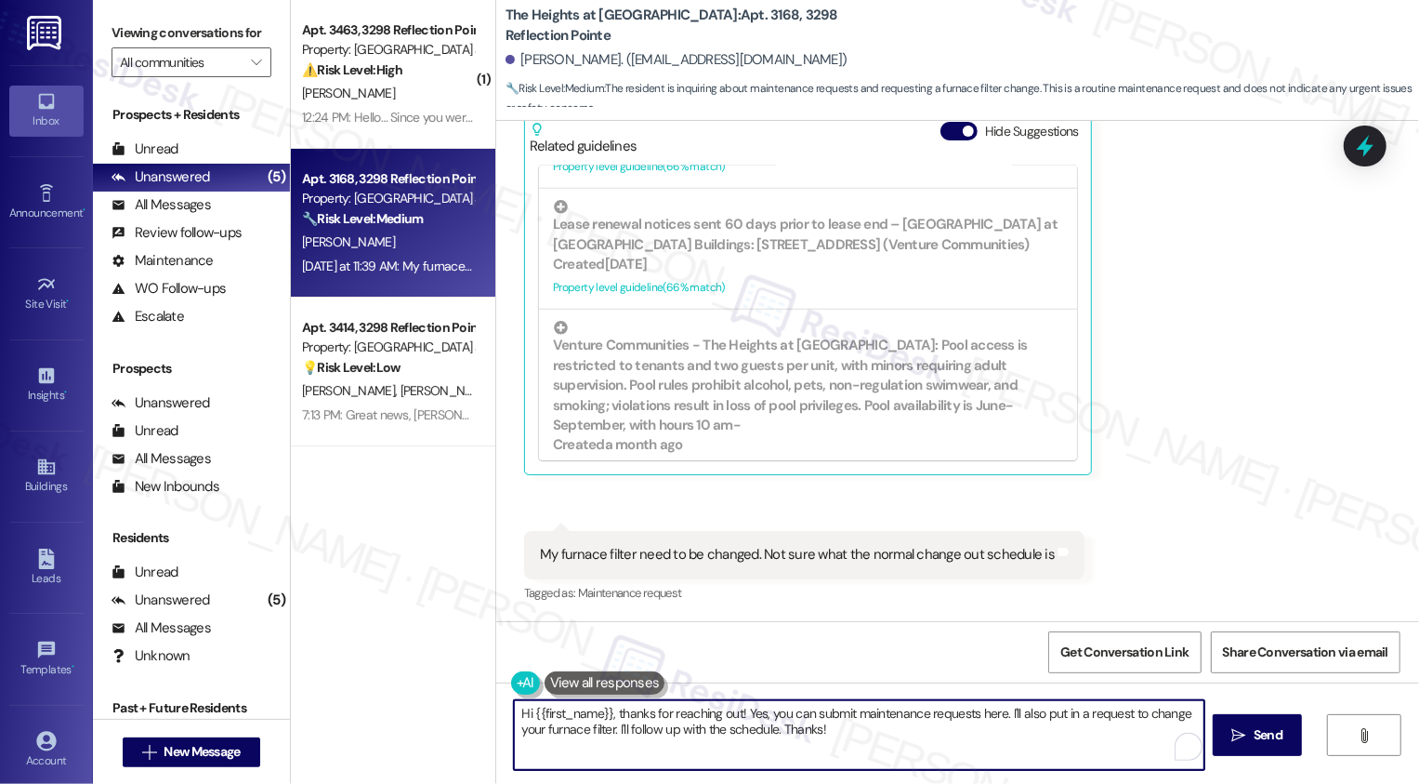
drag, startPoint x: 514, startPoint y: 713, endPoint x: 741, endPoint y: 718, distance: 226.9
click at [741, 719] on textarea "Hi {{first_name}}, thanks for reaching out! Yes, you can submit maintenance req…" at bounding box center [859, 735] width 691 height 70
click at [728, 714] on textarea "You're welcome and yes, you can submit maintenance requests here. I'll also put…" at bounding box center [859, 735] width 691 height 70
click at [935, 714] on textarea "You're welcome and yes, you can submit non-urgent maintenance requests here. I'…" at bounding box center [859, 735] width 691 height 70
click at [947, 744] on textarea "You're welcome and yes, you can submit non-urgent maintenance requests here. I'…" at bounding box center [859, 735] width 691 height 70
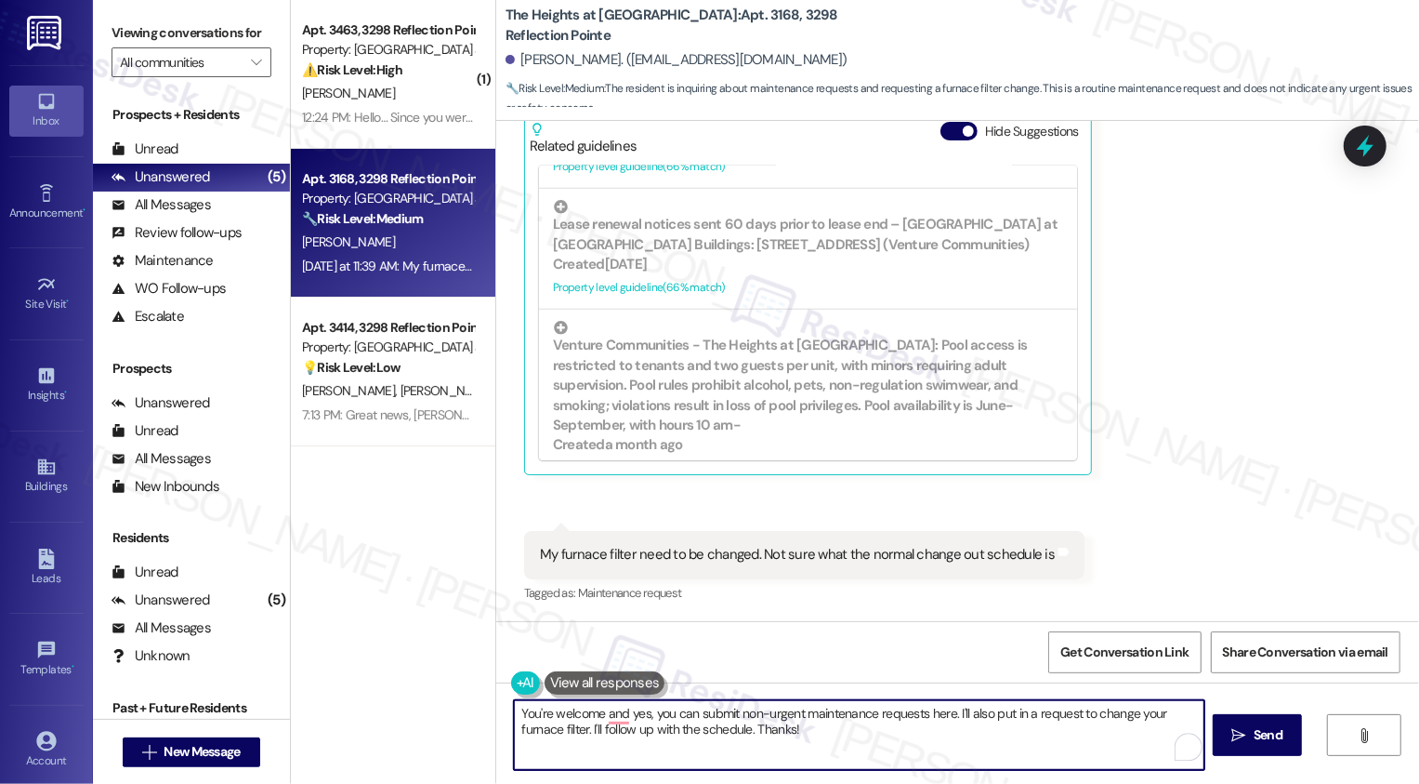
drag, startPoint x: 582, startPoint y: 730, endPoint x: 905, endPoint y: 749, distance: 324.0
click at [905, 750] on textarea "You're welcome and yes, you can submit non-urgent maintenance requests here. I'…" at bounding box center [859, 735] width 691 height 70
click at [573, 731] on textarea "You're welcome and yes, you can submit non-urgent maintenance requests here. I'…" at bounding box center [859, 735] width 691 height 70
click at [808, 732] on textarea "You're welcome and yes, you can submit non-urgent maintenance requests here. I'…" at bounding box center [859, 735] width 691 height 70
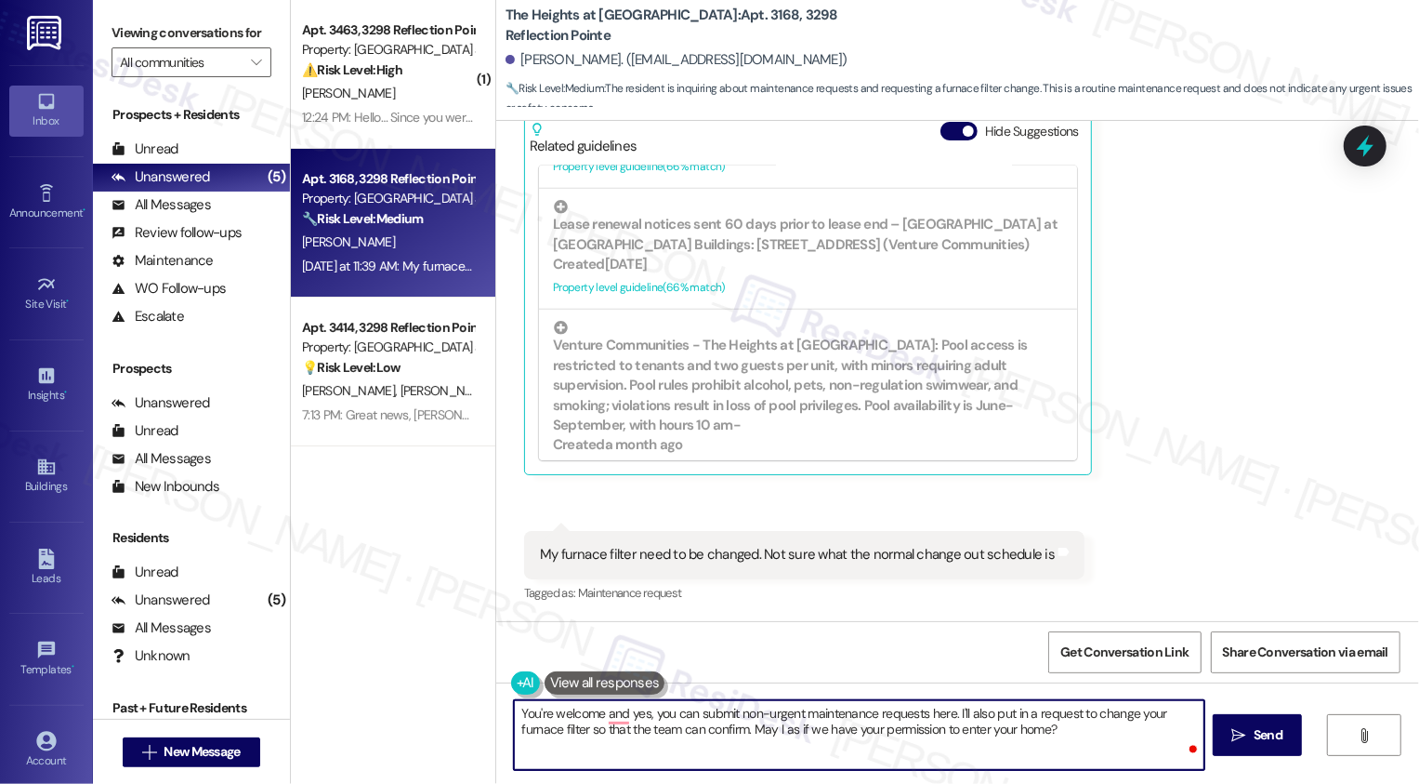
type textarea "You're welcome and yes, you can submit non-urgent maintenance requests here. I'…"
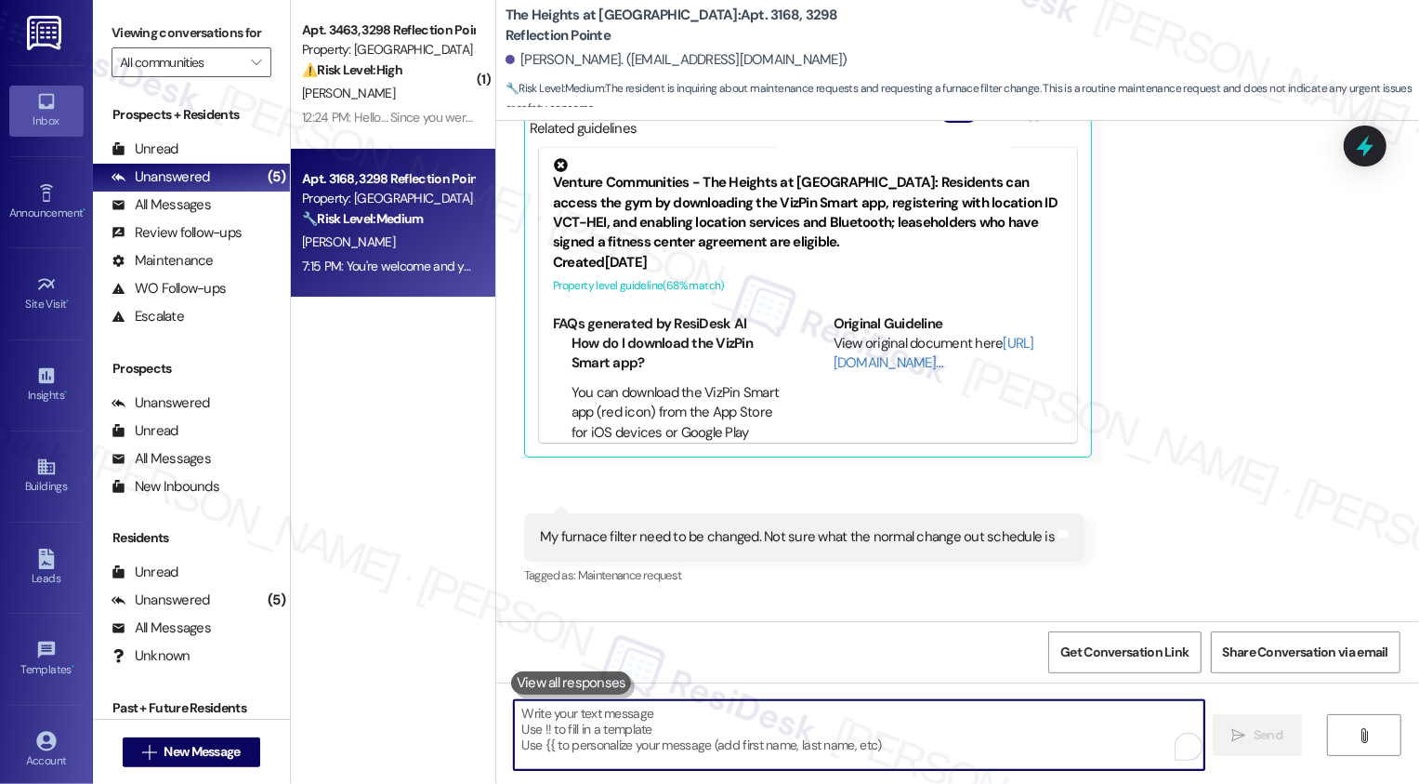
scroll to position [2780, 0]
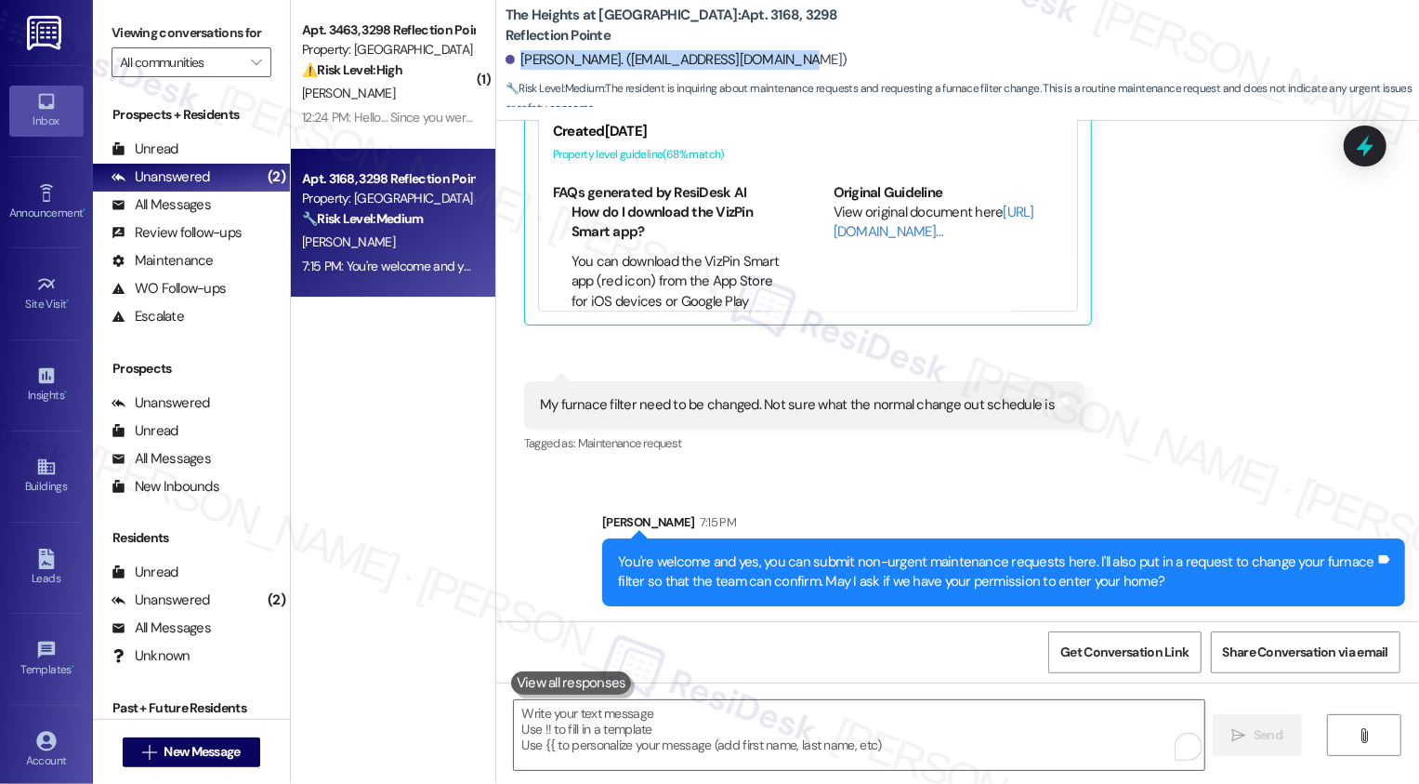
drag, startPoint x: 511, startPoint y: 62, endPoint x: 600, endPoint y: 70, distance: 89.5
click at [600, 70] on div "[PERSON_NAME]. ([EMAIL_ADDRESS][DOMAIN_NAME])" at bounding box center [963, 60] width 914 height 37
copy div "[PERSON_NAME]. ([EMAIL_ADDRESS][DOMAIN_NAME])"
click at [593, 70] on div "[PERSON_NAME]. ([EMAIL_ADDRESS][DOMAIN_NAME])" at bounding box center [963, 60] width 914 height 37
drag, startPoint x: 604, startPoint y: 60, endPoint x: 511, endPoint y: 59, distance: 93.0
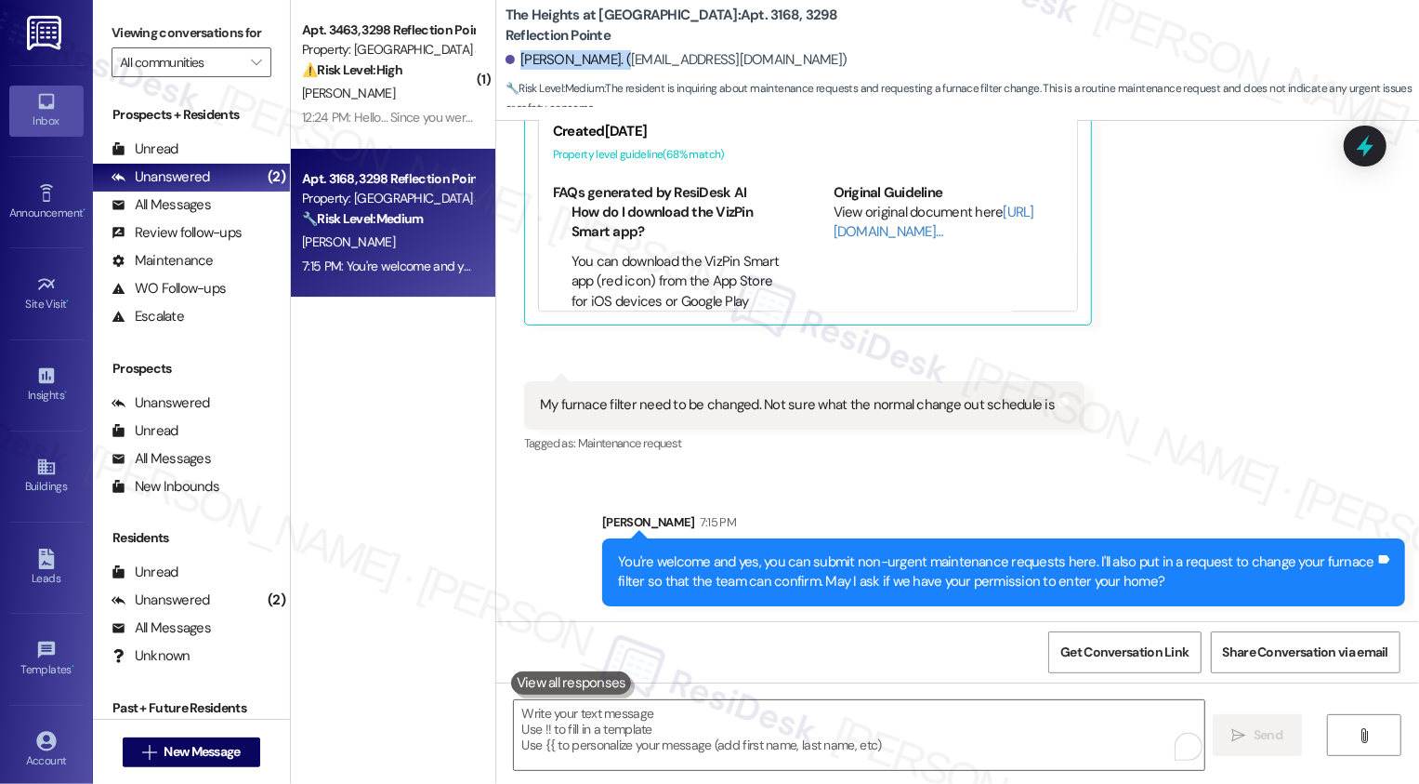
click at [511, 59] on div "[PERSON_NAME]. ([EMAIL_ADDRESS][DOMAIN_NAME])" at bounding box center [677, 60] width 342 height 20
copy div "[PERSON_NAME]."
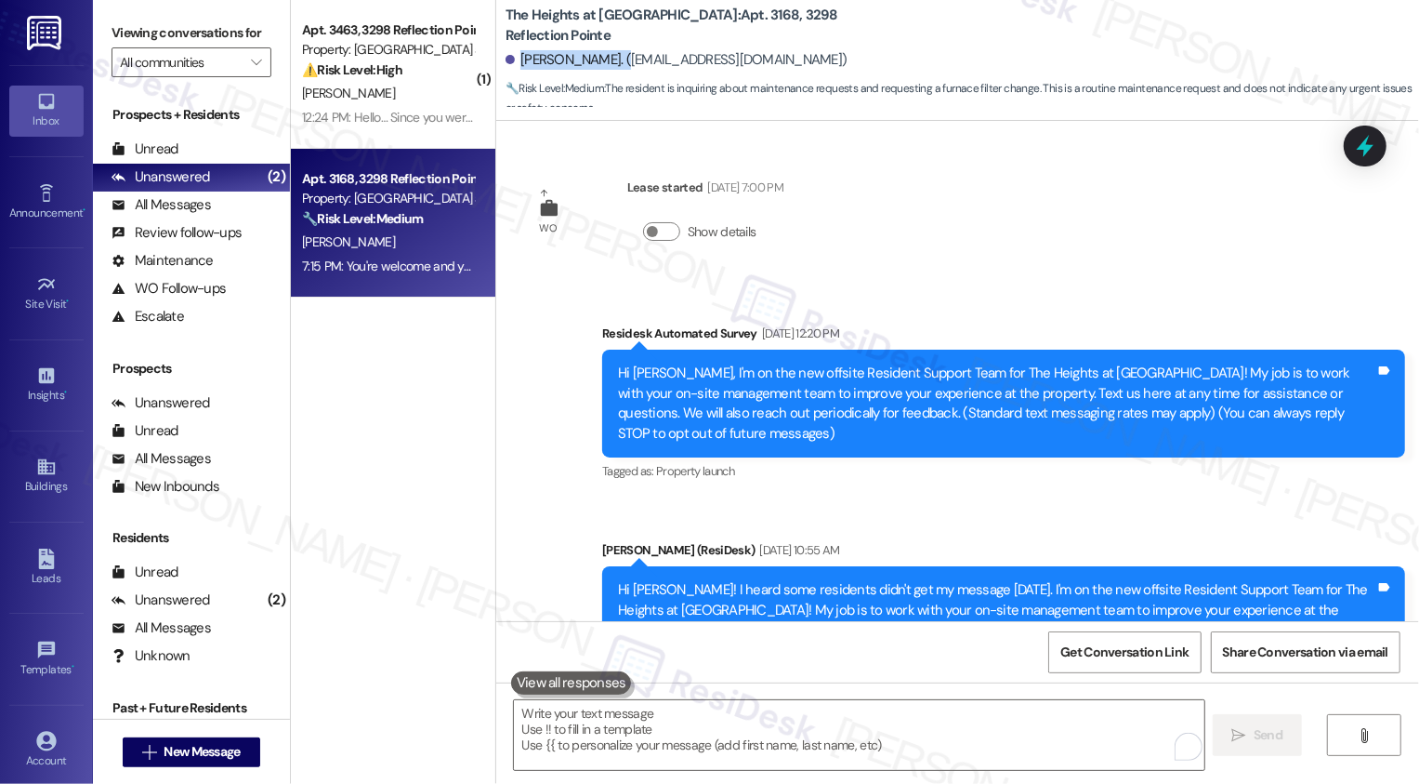
scroll to position [2780, 0]
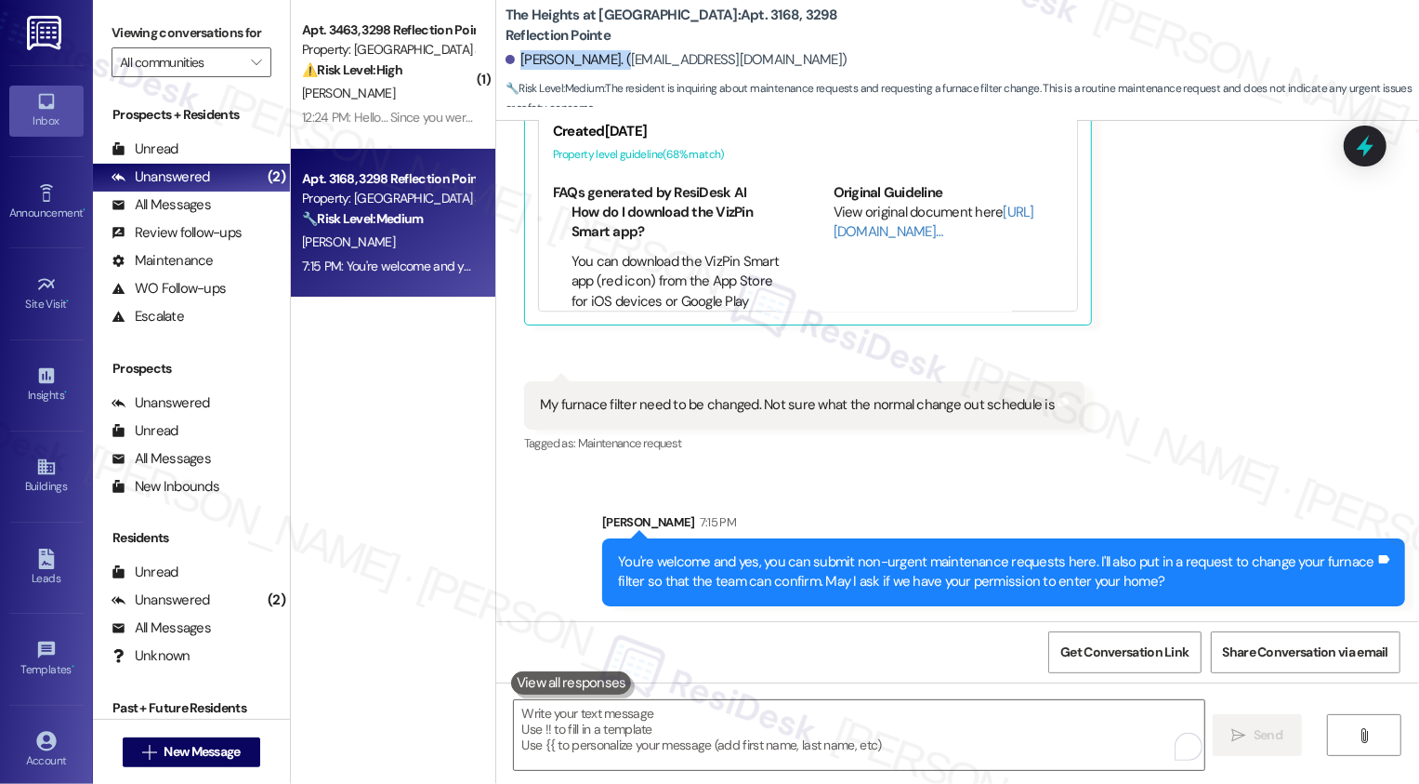
click at [1168, 396] on div "Received via SMS Vanena Southall Yesterday at 11:37 AM Thank you for passing th…" at bounding box center [957, 142] width 923 height 656
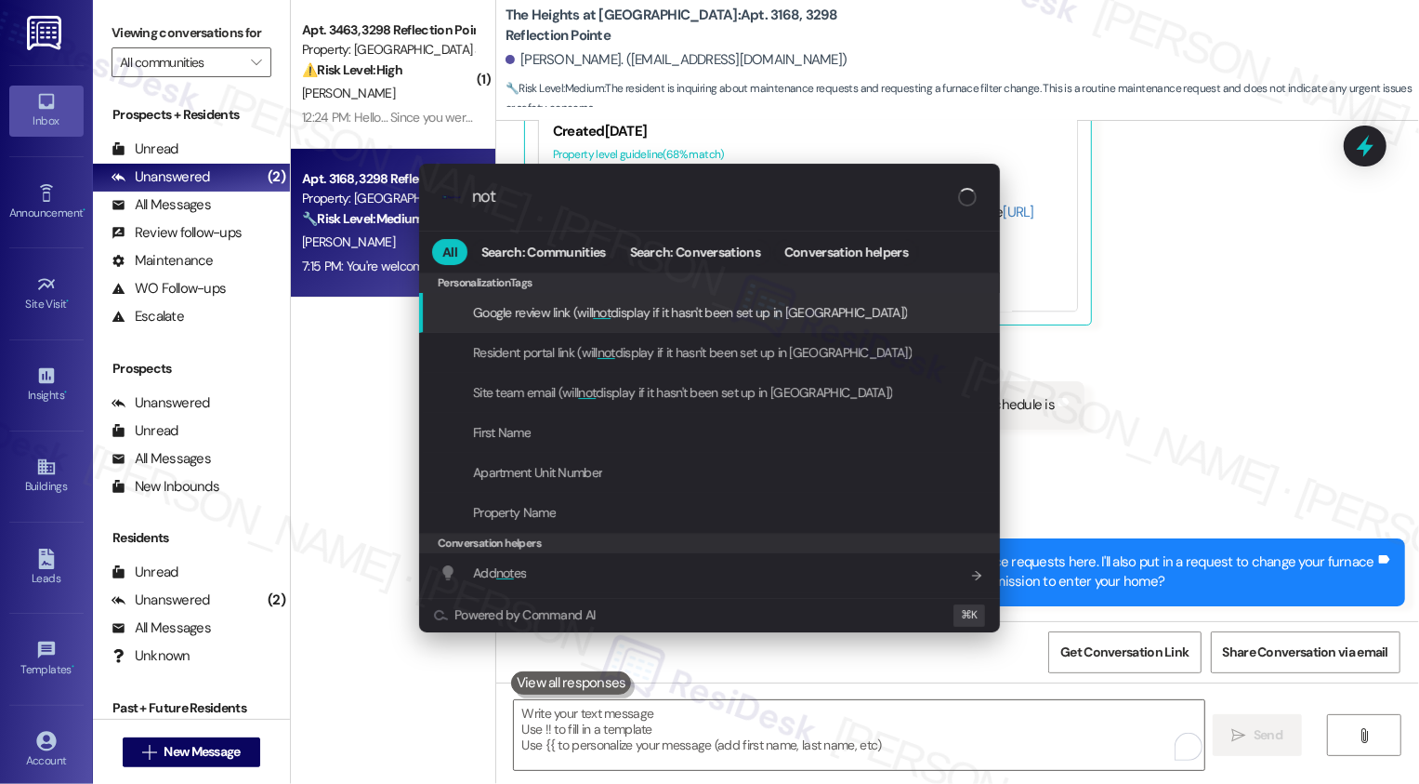
type input "note"
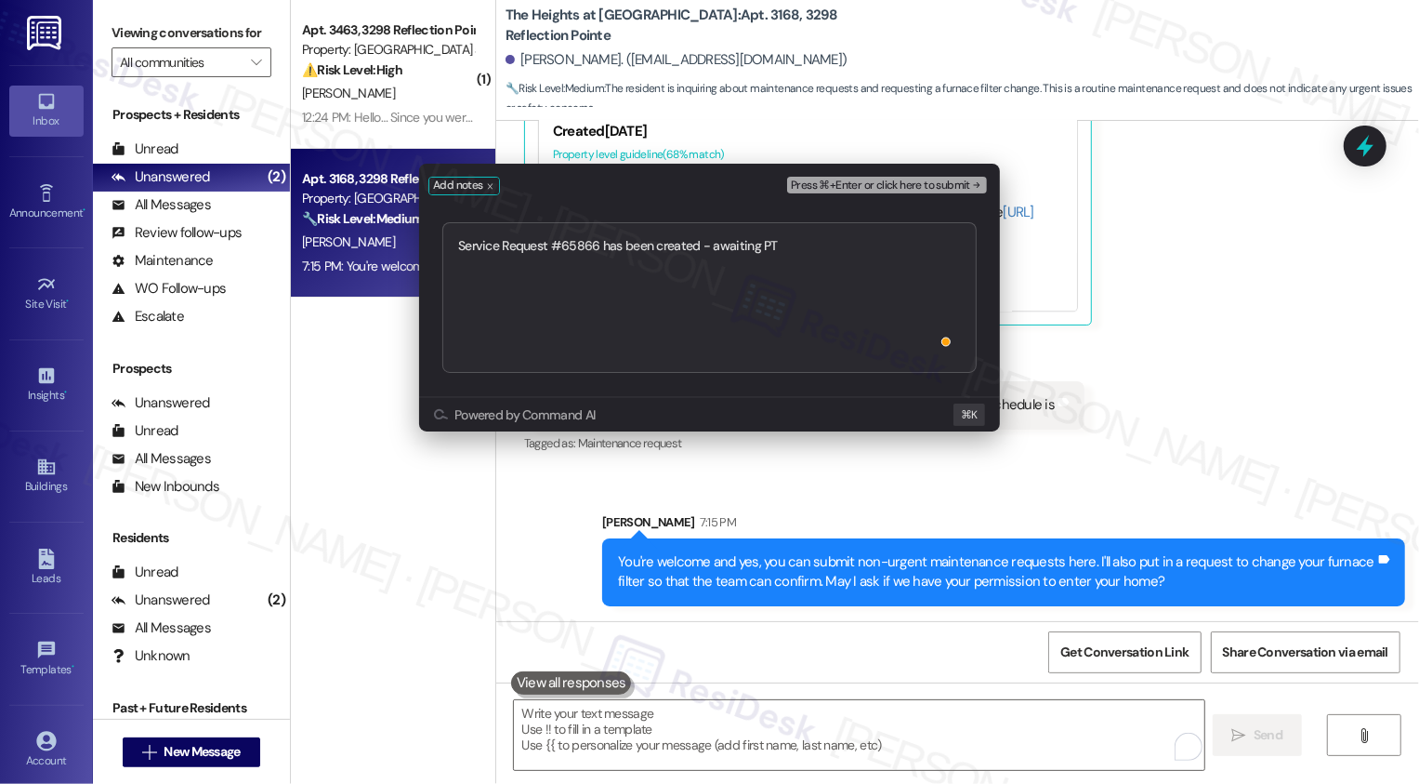
type textarea "Service Request #65866 has been created - awaiting PTE"
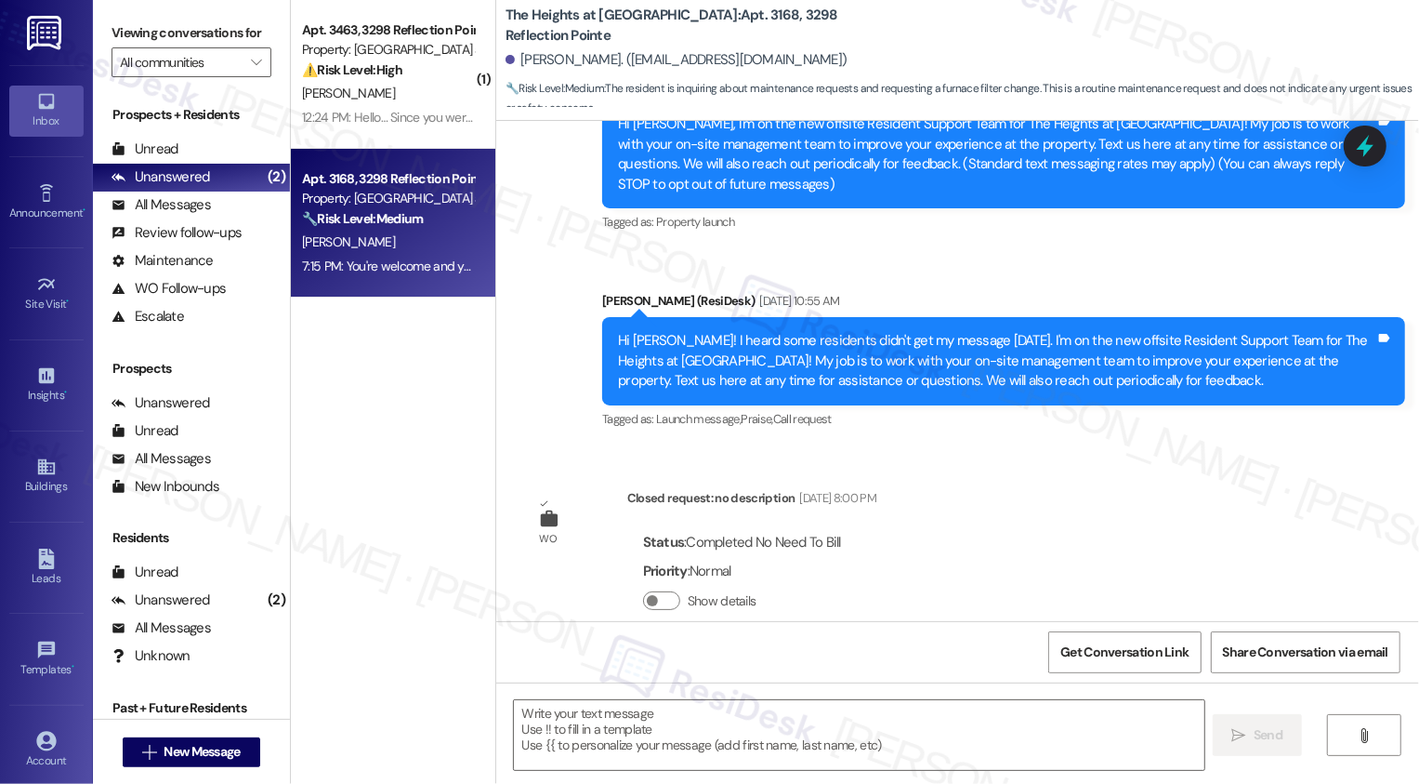
type textarea "Fetching suggested responses. Please feel free to read through the conversation…"
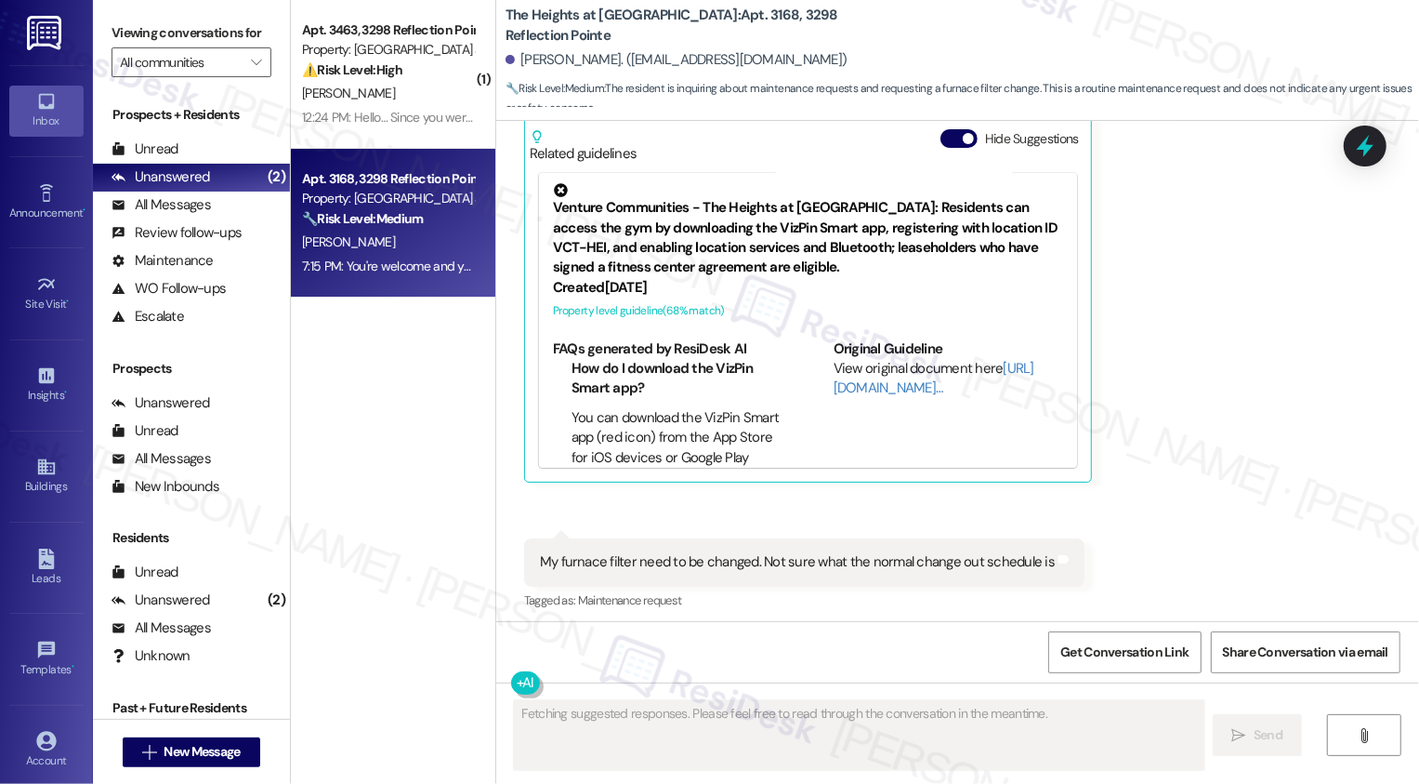
scroll to position [2965, 0]
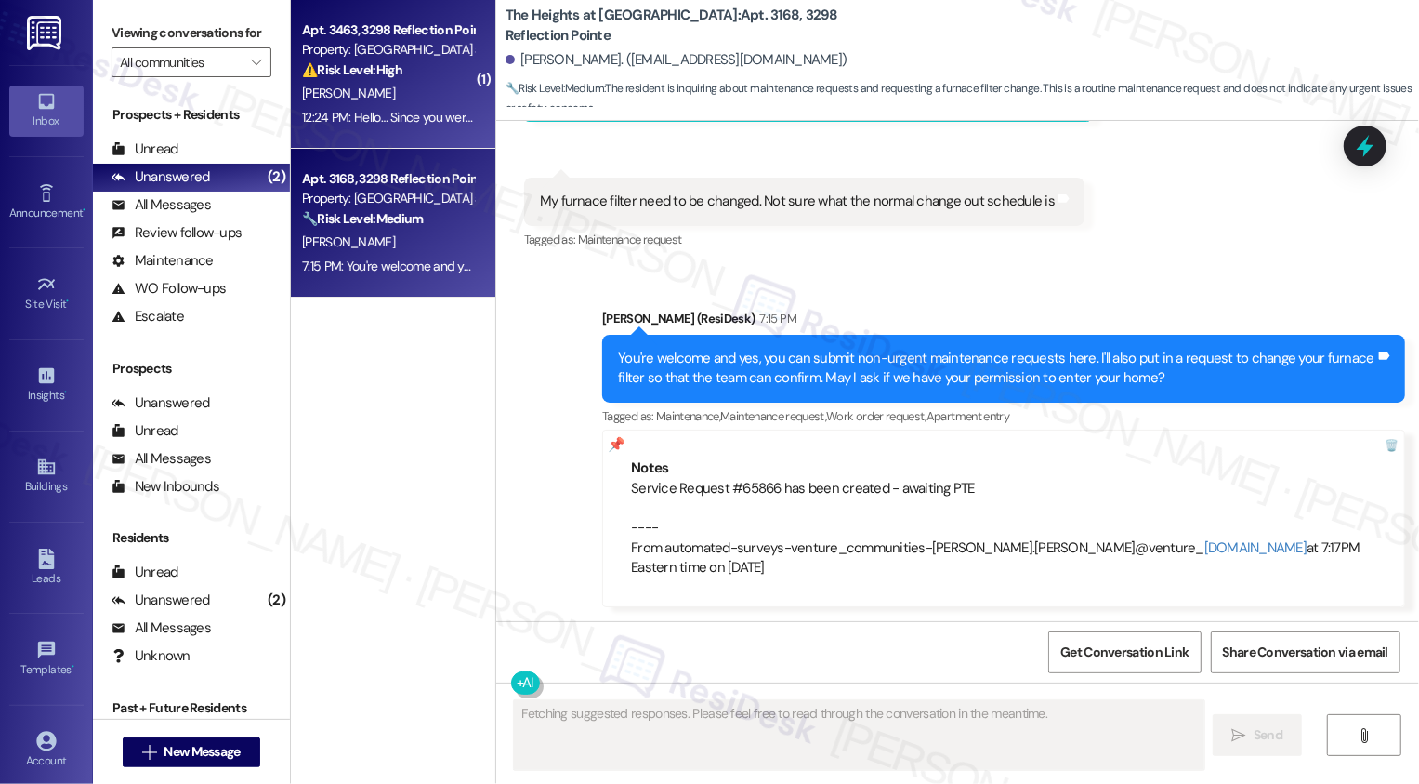
click at [394, 84] on div "[PERSON_NAME]" at bounding box center [388, 93] width 176 height 23
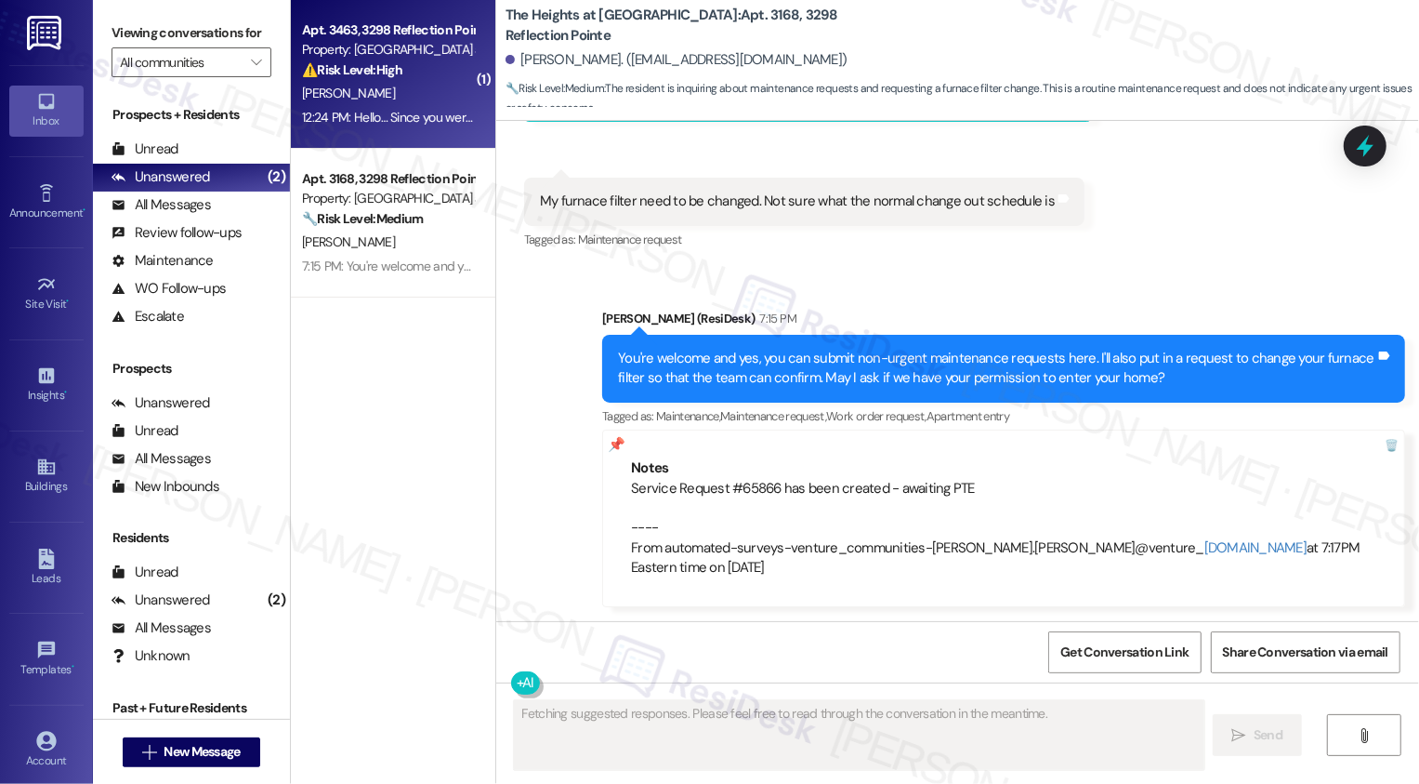
click at [394, 84] on div "[PERSON_NAME]" at bounding box center [388, 93] width 176 height 23
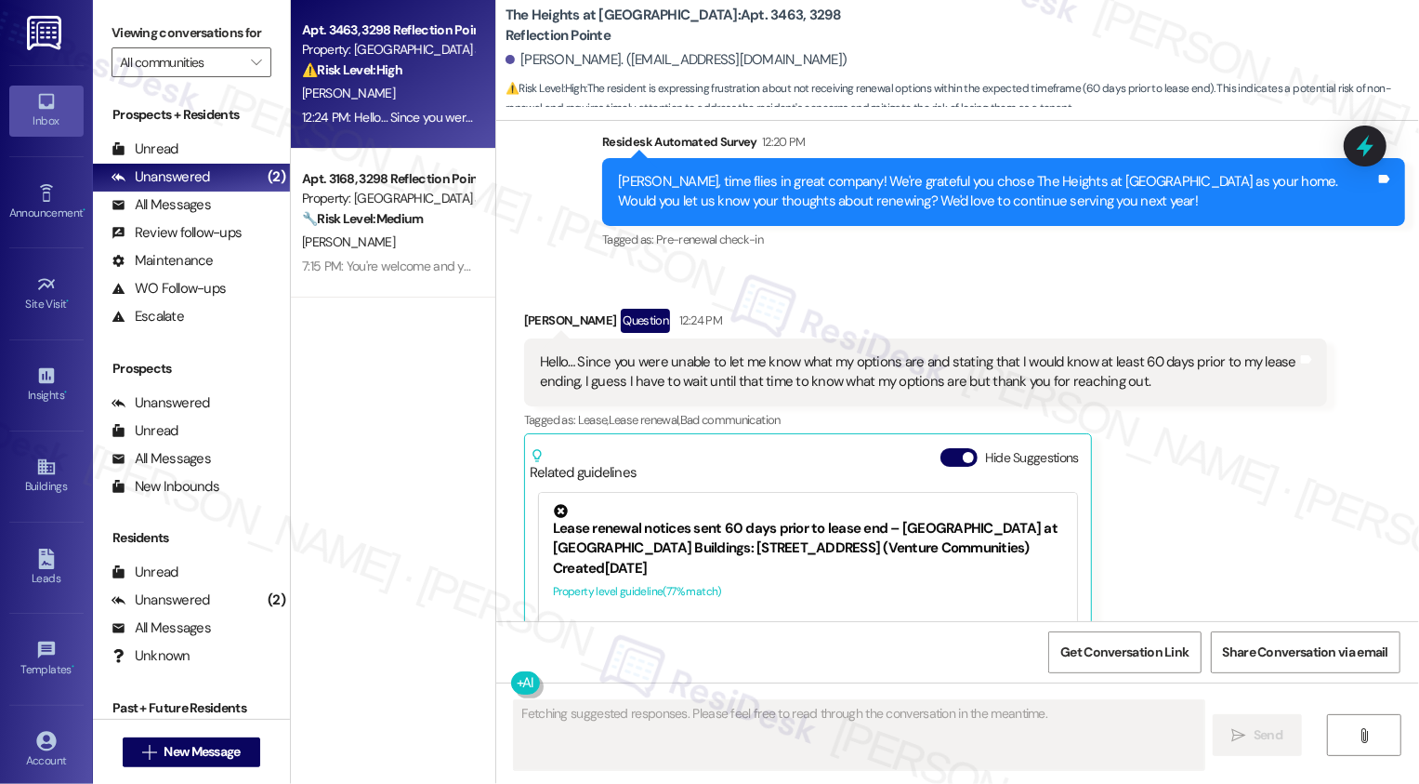
scroll to position [1234, 0]
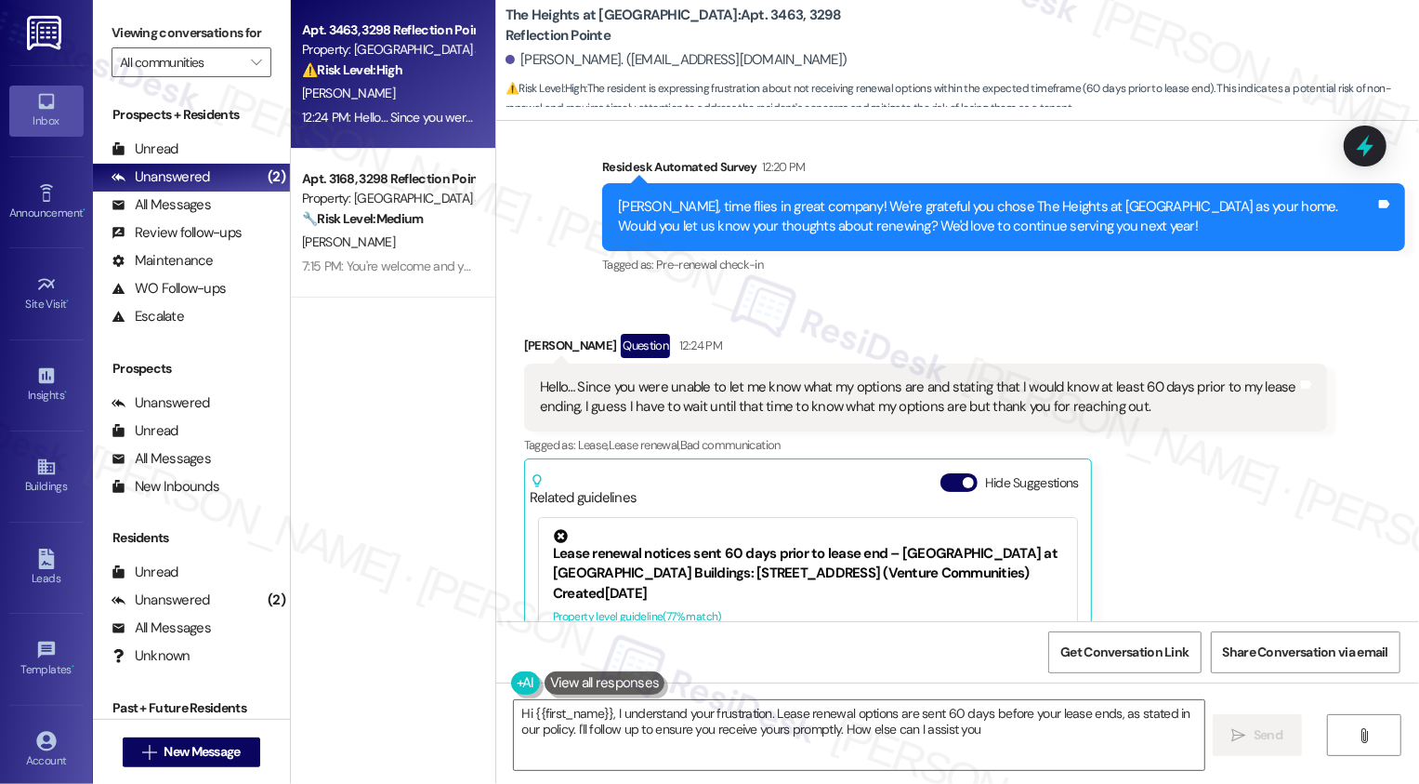
type textarea "Hi {{first_name}}, I understand your frustration. Lease renewal options are sen…"
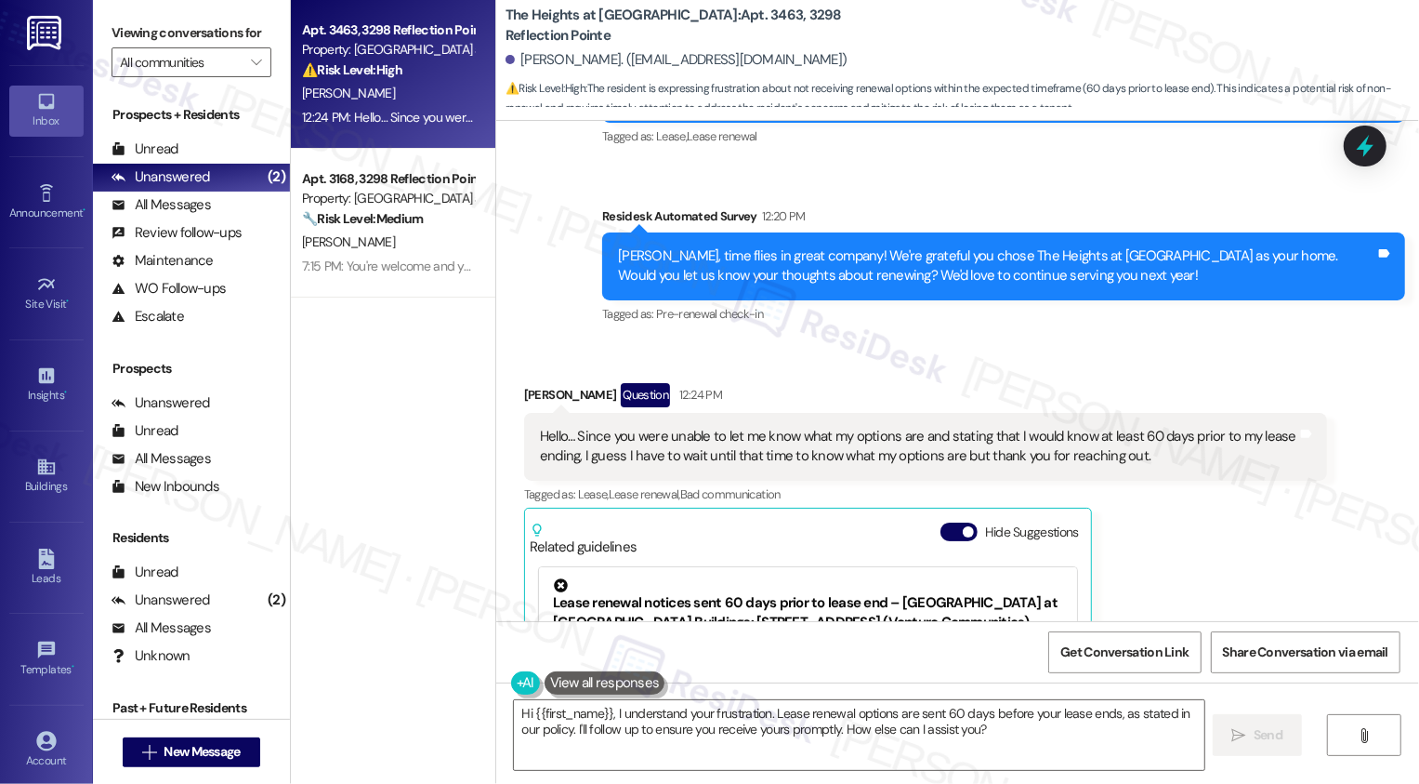
scroll to position [1205, 0]
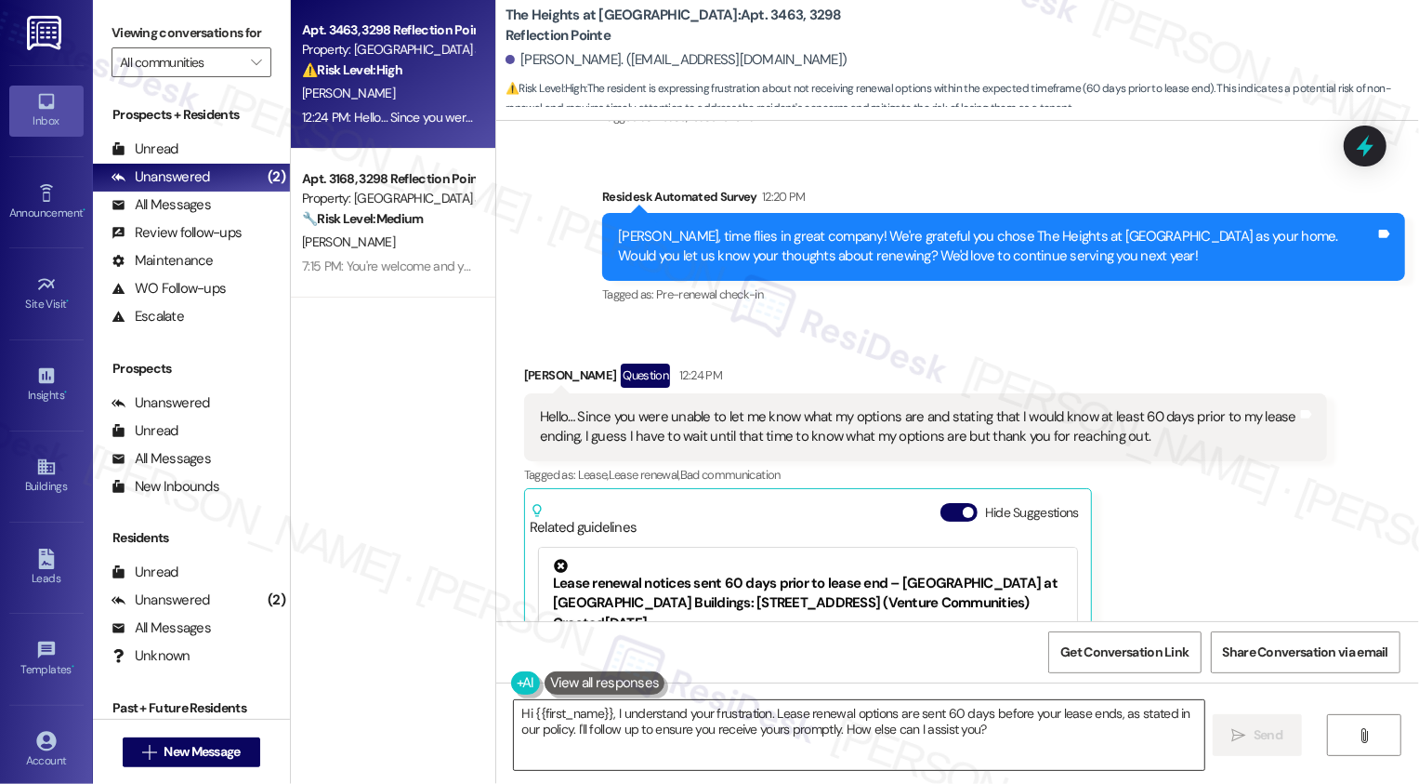
click at [811, 736] on textarea "Hi {{first_name}}, I understand your frustration. Lease renewal options are sen…" at bounding box center [859, 735] width 691 height 70
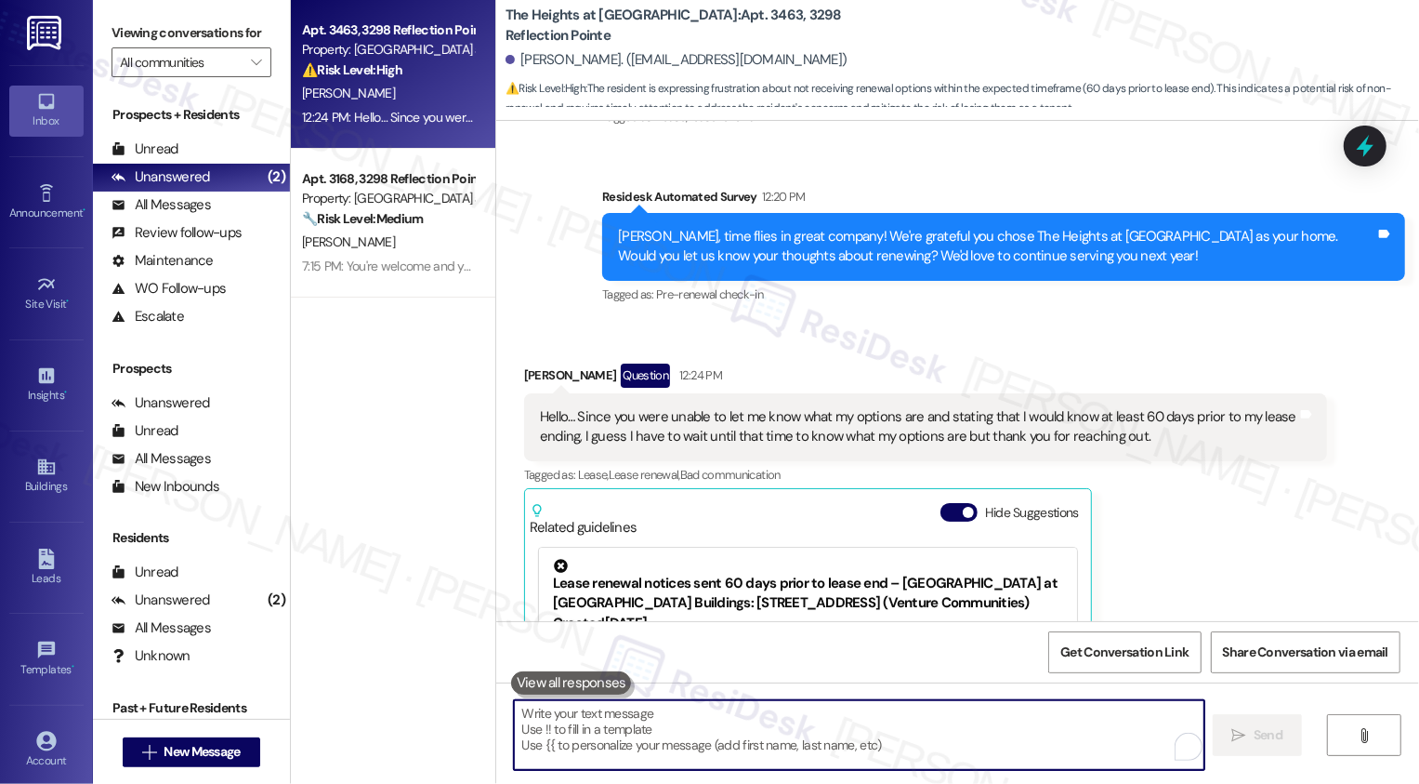
paste textarea "Thanks for letting me know! I totally understand that the renewal price will be…"
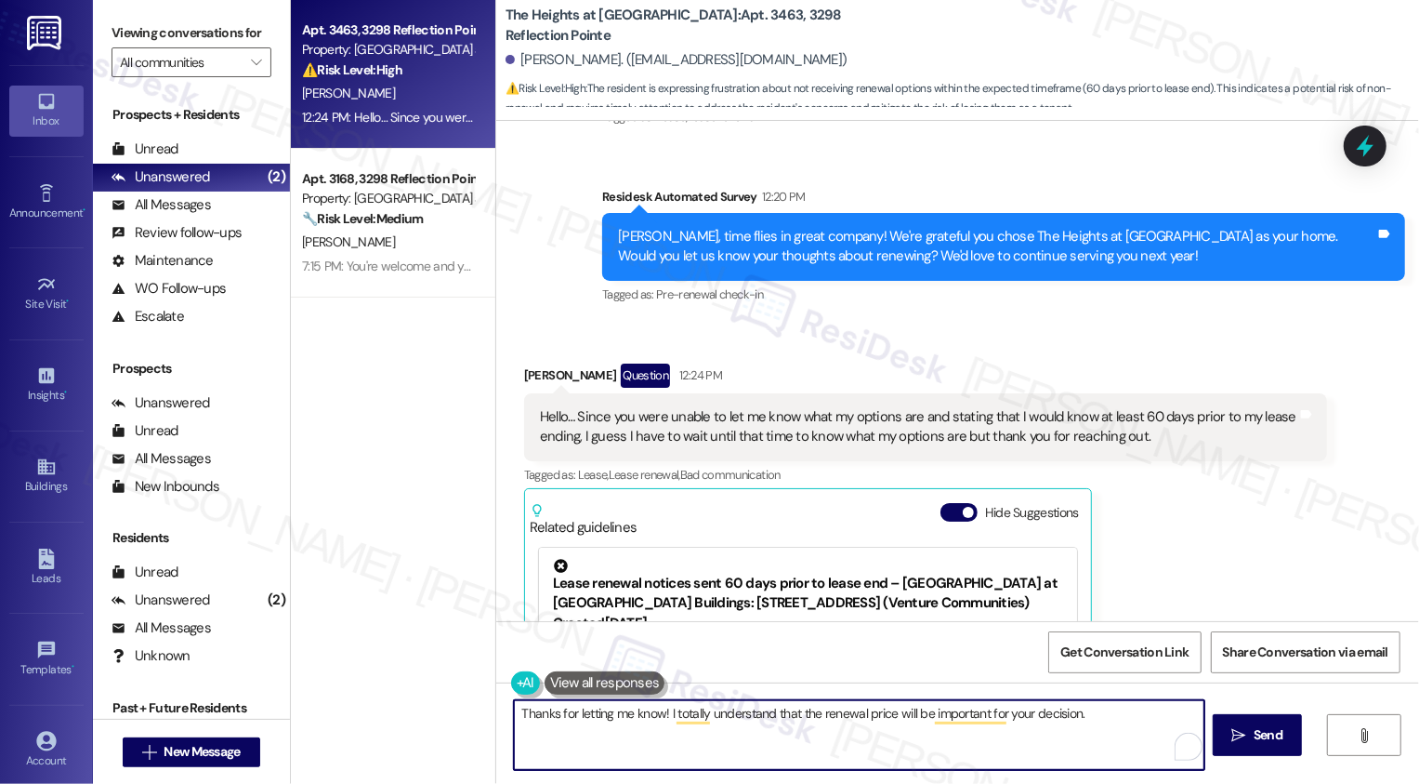
click at [514, 717] on textarea "Thanks for letting me know! I totally understand that the renewal price will be…" at bounding box center [859, 735] width 691 height 70
click at [527, 375] on div "Cheryl Siegmann Question 12:24 PM" at bounding box center [925, 378] width 803 height 30
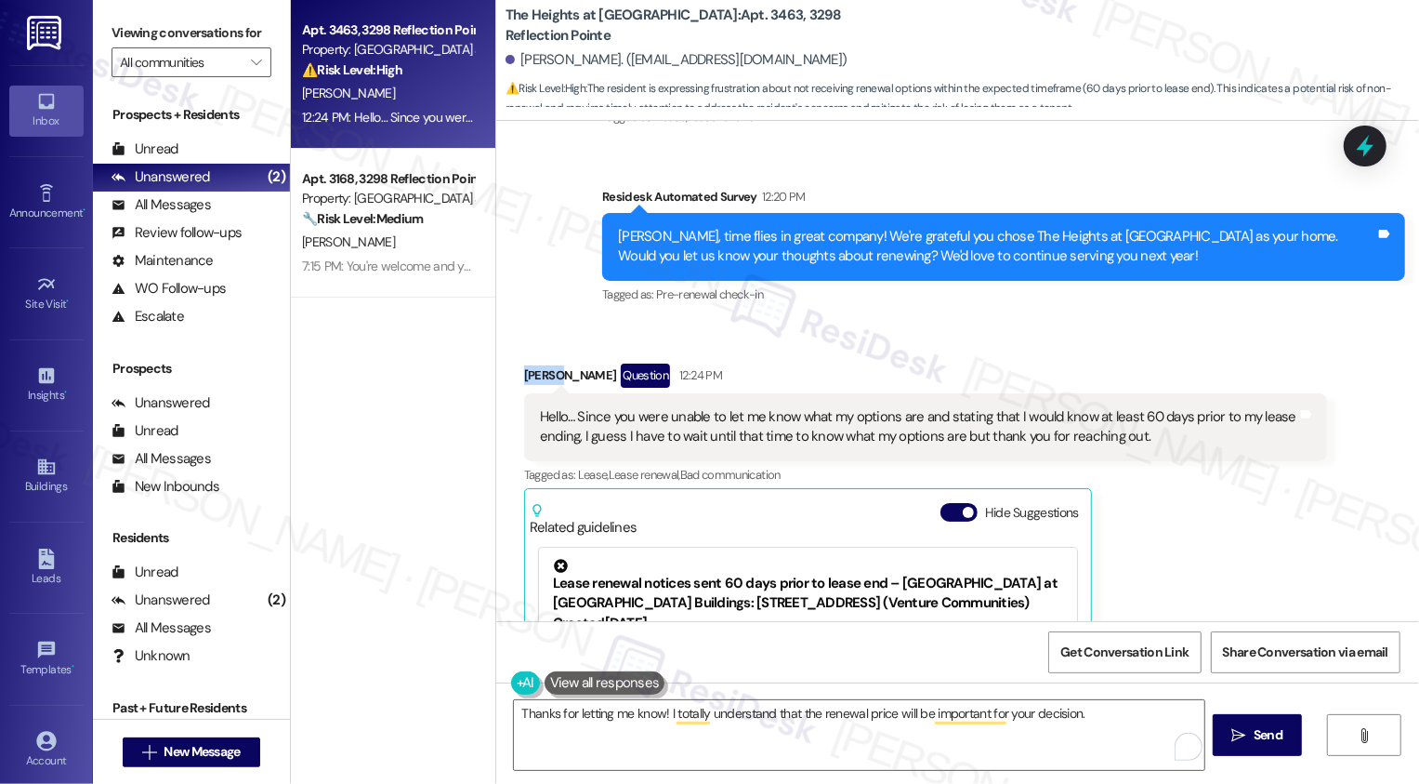
copy div "Cheryl"
click at [514, 719] on textarea "Thanks for letting me know! I totally understand that the renewal price will be…" at bounding box center [859, 735] width 691 height 70
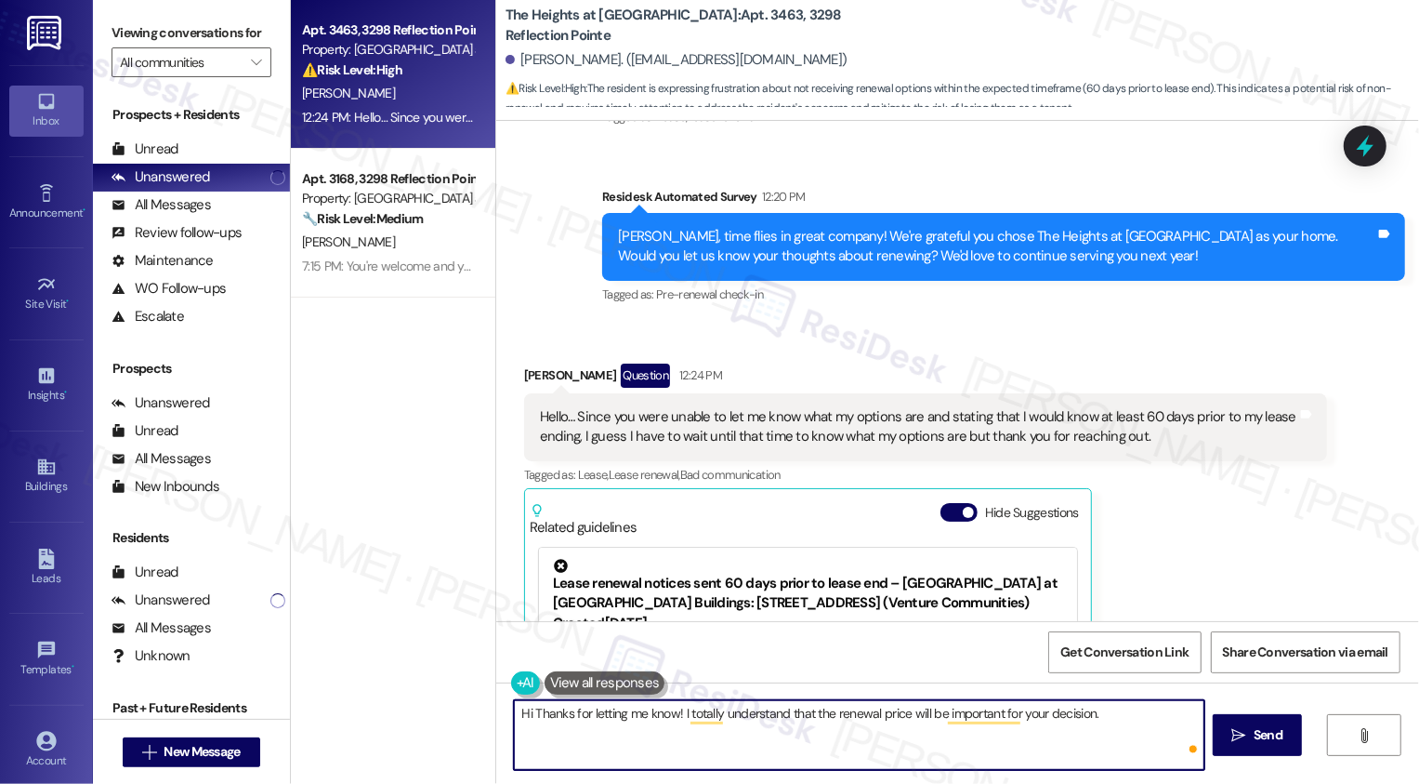
paste textarea "Cheryl"
click at [925, 718] on textarea "Hi Cheryl, thanks for letting me know! I totally understand that the renewal pr…" at bounding box center [859, 735] width 691 height 70
click at [1153, 715] on textarea "Hi Cheryl, thanks for letting me know! I totally understand that the renewal op…" at bounding box center [859, 735] width 691 height 70
click at [703, 733] on textarea "Hi Cheryl, thanks for letting me know! I totally understand that the renewal op…" at bounding box center [859, 735] width 691 height 70
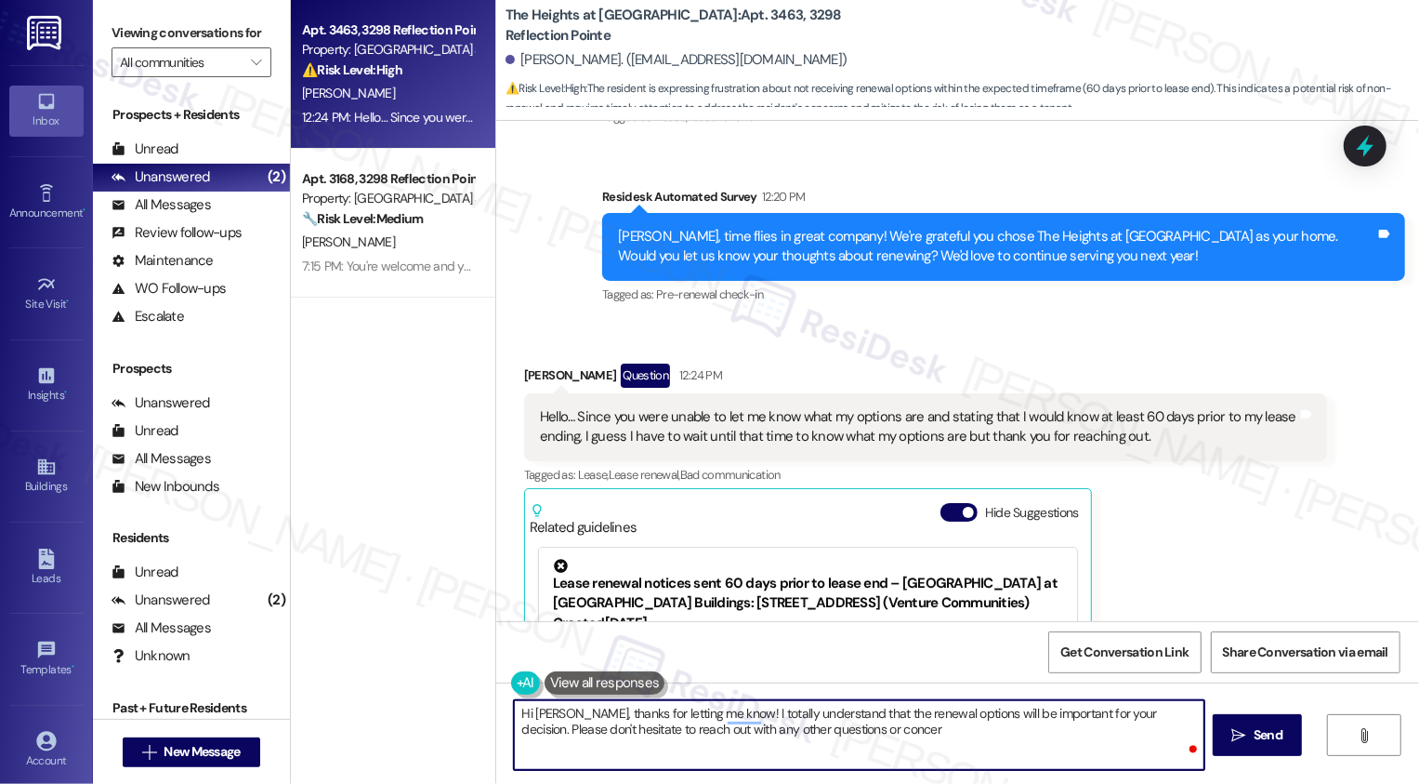
click at [874, 741] on textarea "Hi Cheryl, thanks for letting me know! I totally understand that the renewal op…" at bounding box center [859, 735] width 691 height 70
type textarea "Hi Cheryl, thanks for letting me know! I totally understand that the renewal op…"
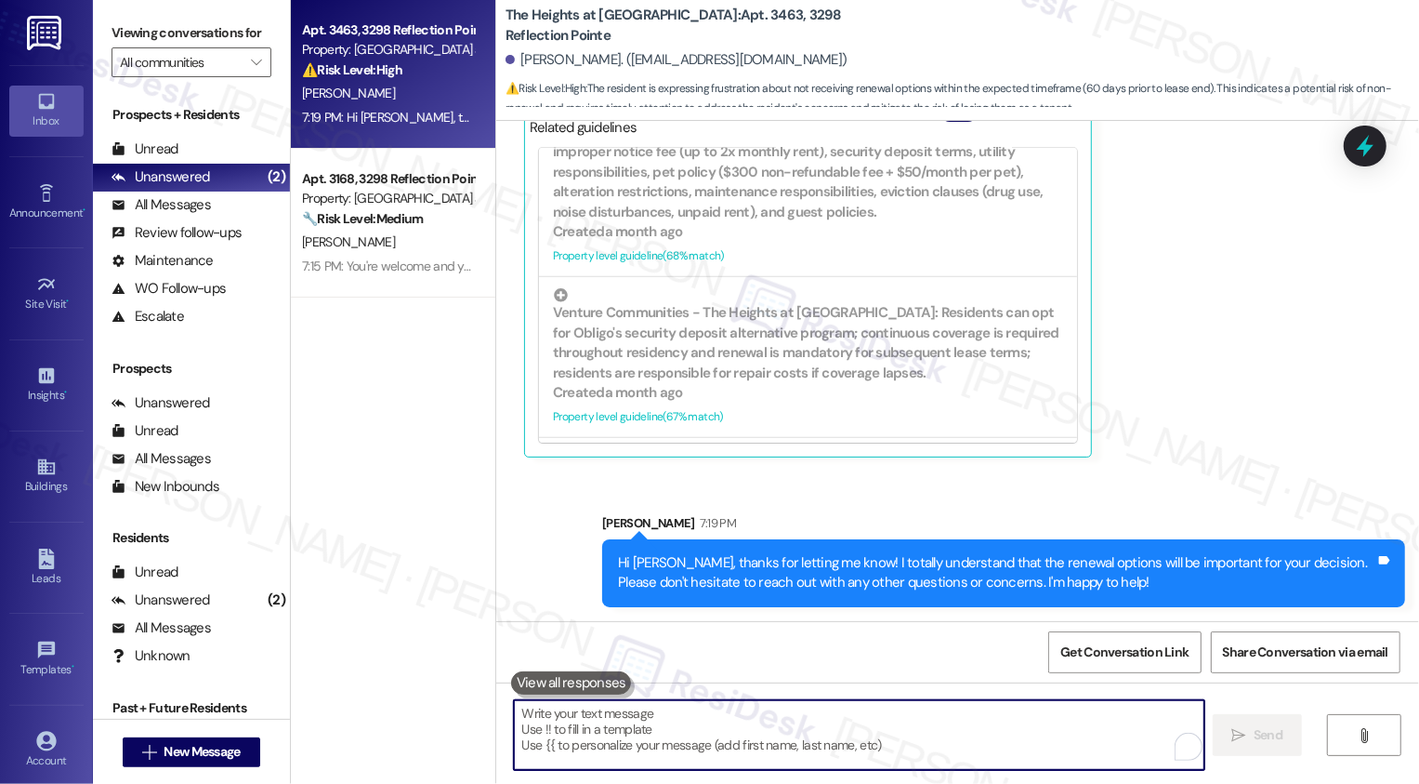
scroll to position [580, 0]
